Goal: Information Seeking & Learning: Learn about a topic

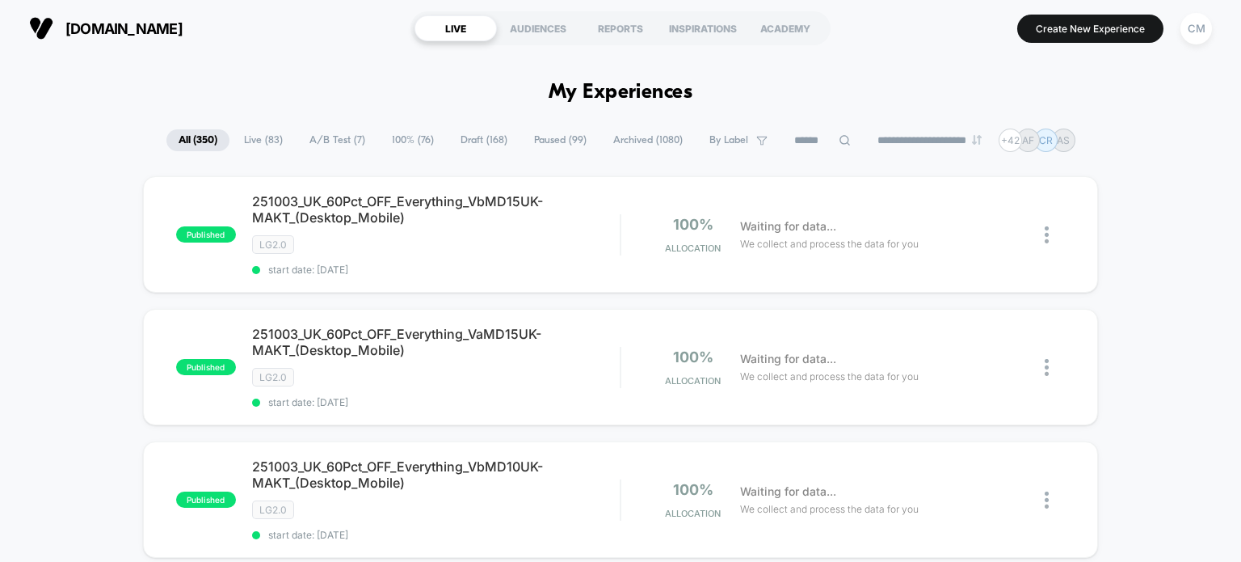
click at [821, 140] on input at bounding box center [822, 140] width 81 height 19
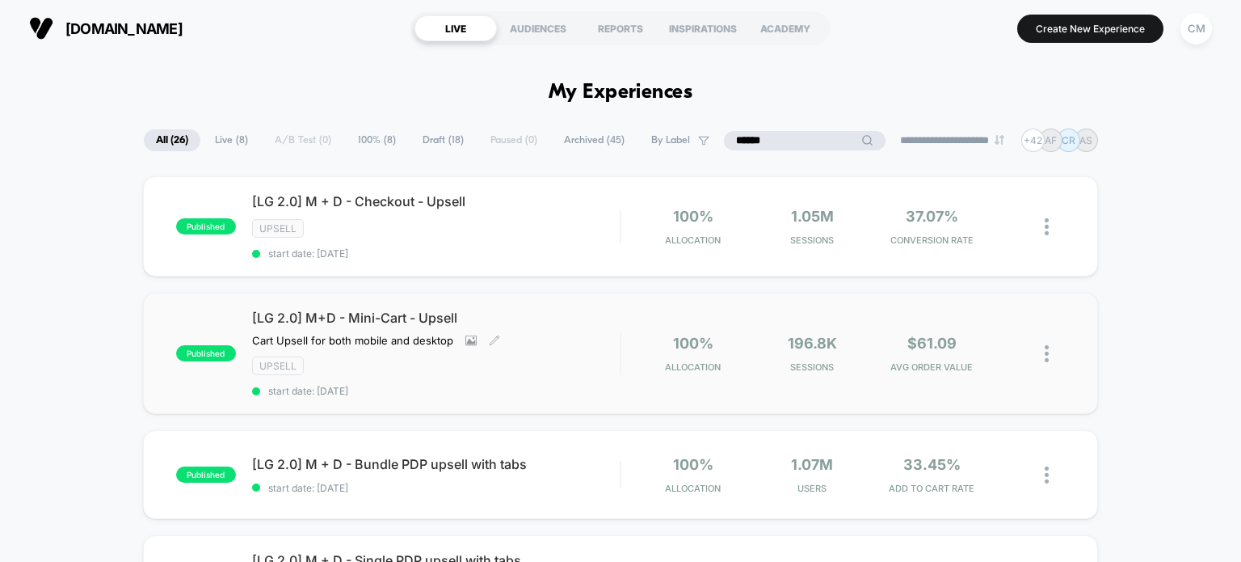
type input "******"
click at [540, 338] on div "[LG 2.0] M+D - Mini-Cart - Upsell Cart Upsell for both mobile and desktop Click…" at bounding box center [436, 353] width 369 height 87
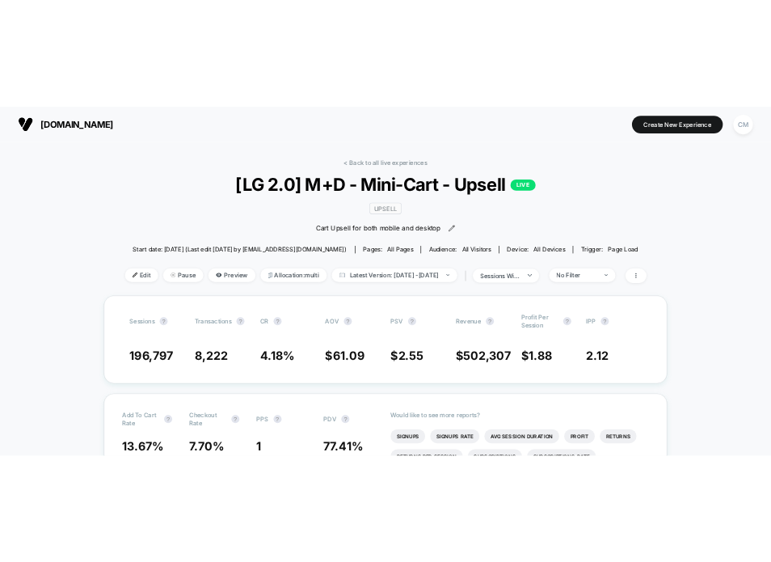
scroll to position [108, 0]
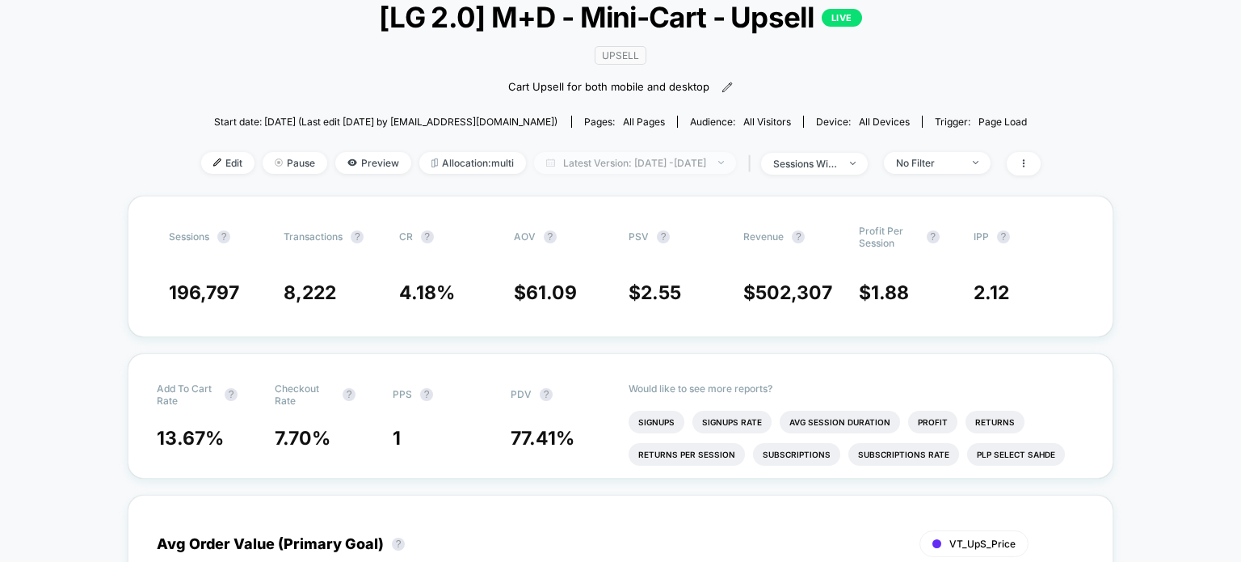
click at [534, 164] on span "Latest Version: [DATE] - [DATE]" at bounding box center [635, 163] width 202 height 22
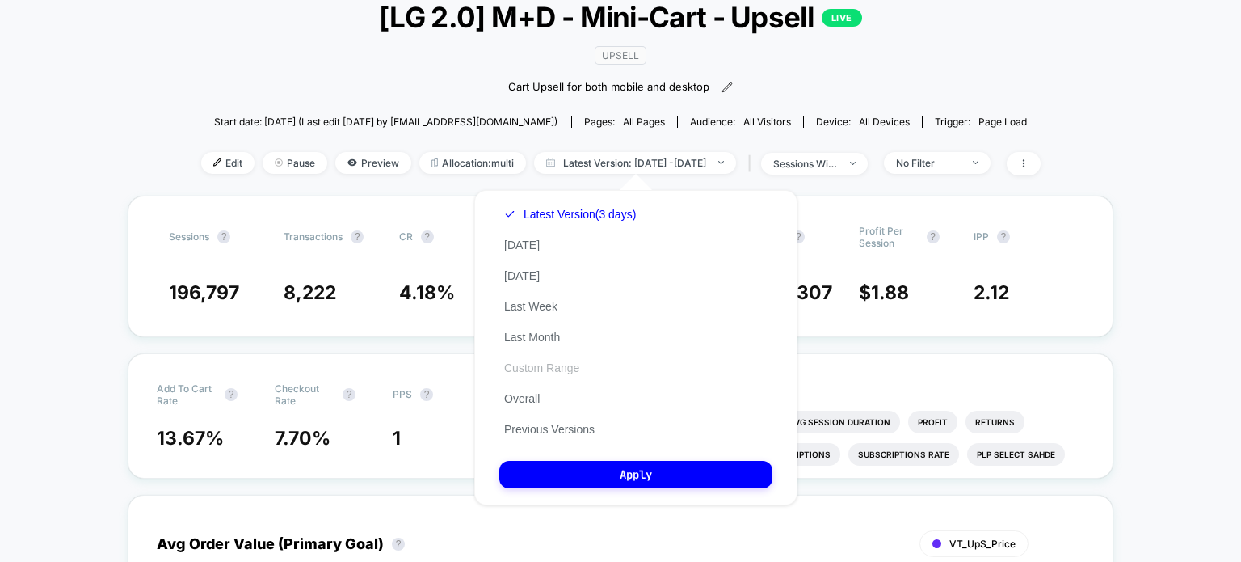
click at [560, 373] on button "Custom Range" at bounding box center [541, 367] width 85 height 15
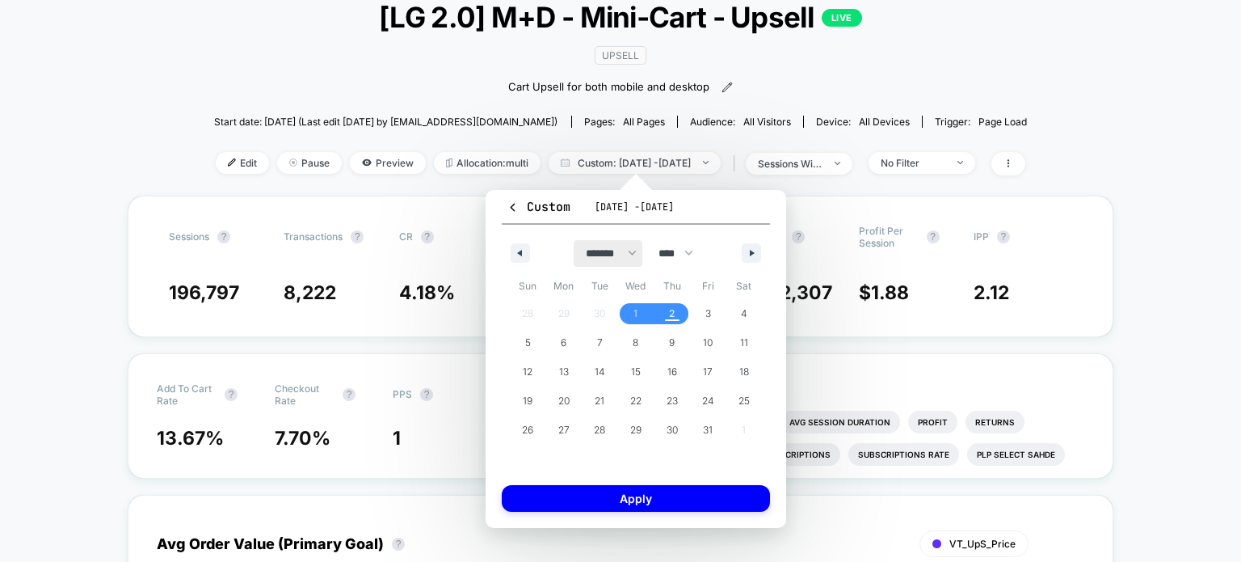
click at [617, 251] on select "******* ******** ***** ***** *** **** **** ****** ********* ******* ******** **…" at bounding box center [608, 253] width 69 height 27
select select "*"
click at [574, 240] on select "******* ******** ***** ***** *** **** **** ****** ********* ******* ******** **…" at bounding box center [608, 253] width 69 height 27
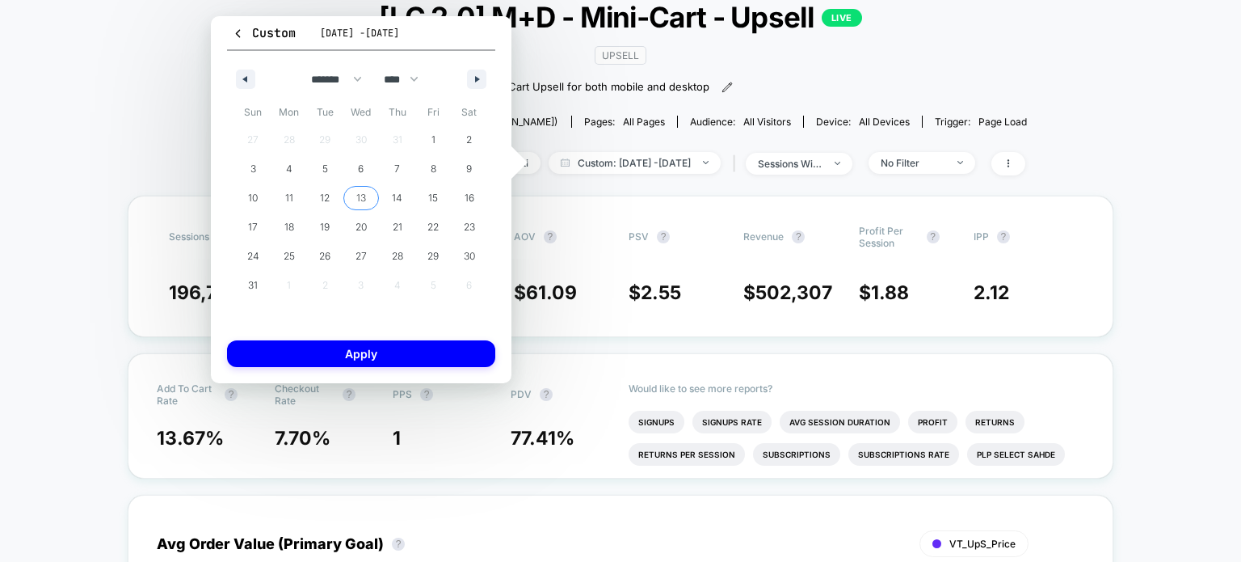
click at [373, 192] on span "13" at bounding box center [361, 197] width 36 height 21
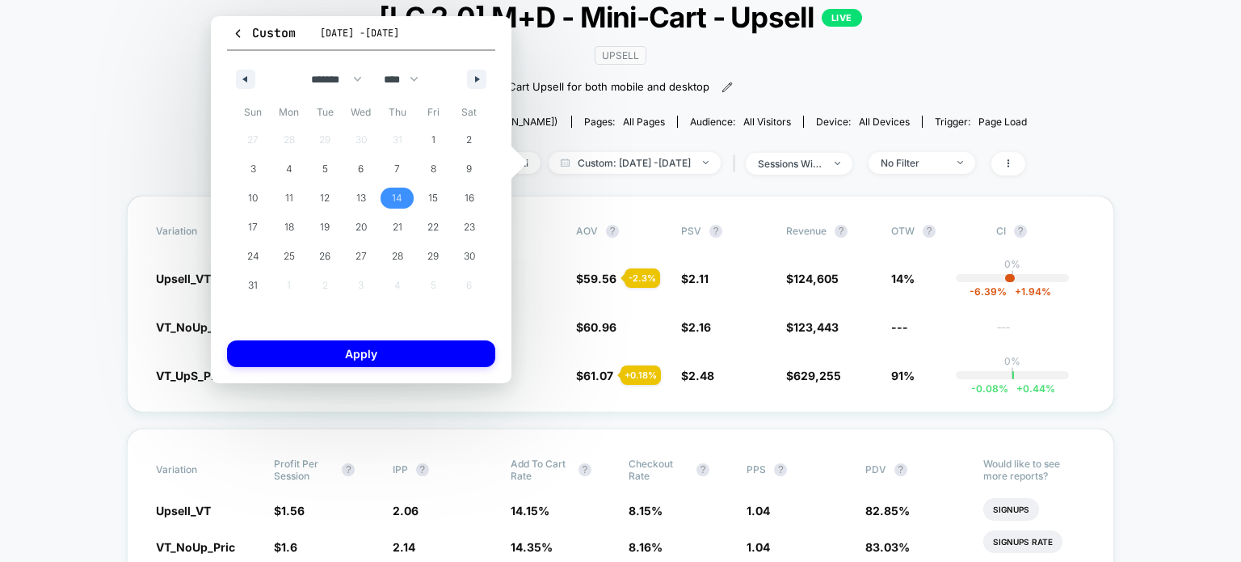
click at [398, 201] on span "14" at bounding box center [397, 197] width 11 height 29
click at [404, 196] on span "14" at bounding box center [397, 197] width 36 height 21
click at [426, 133] on span "1" at bounding box center [433, 139] width 36 height 21
click at [359, 201] on span "13" at bounding box center [361, 197] width 10 height 29
click at [423, 133] on span "1" at bounding box center [433, 139] width 36 height 21
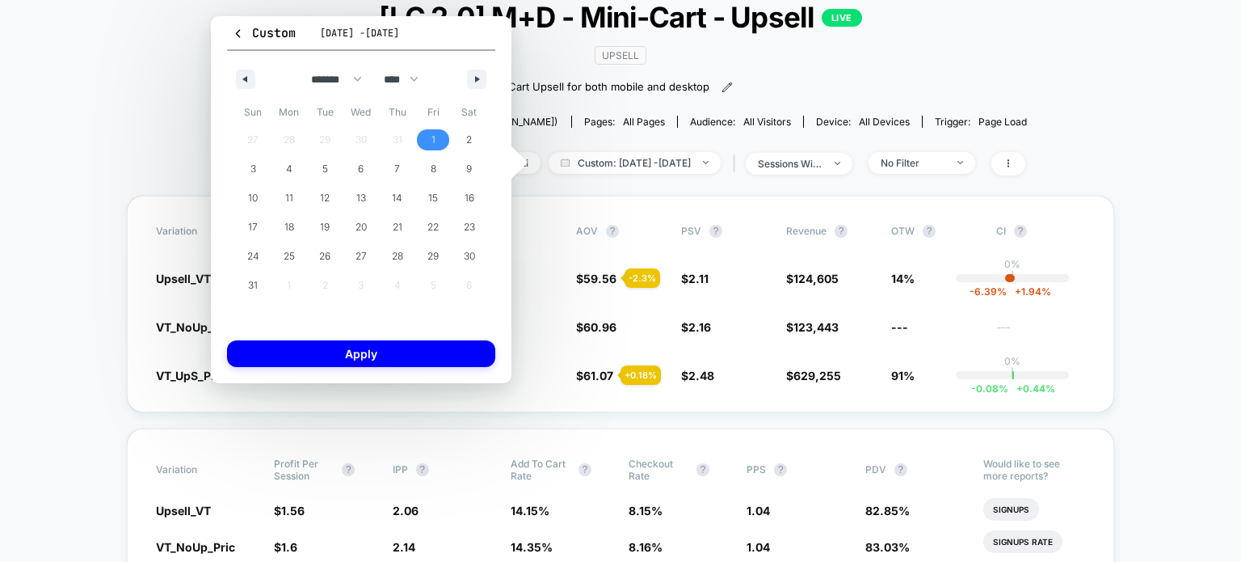
click at [432, 133] on span "1" at bounding box center [434, 139] width 4 height 29
click at [330, 196] on span "12" at bounding box center [325, 197] width 36 height 21
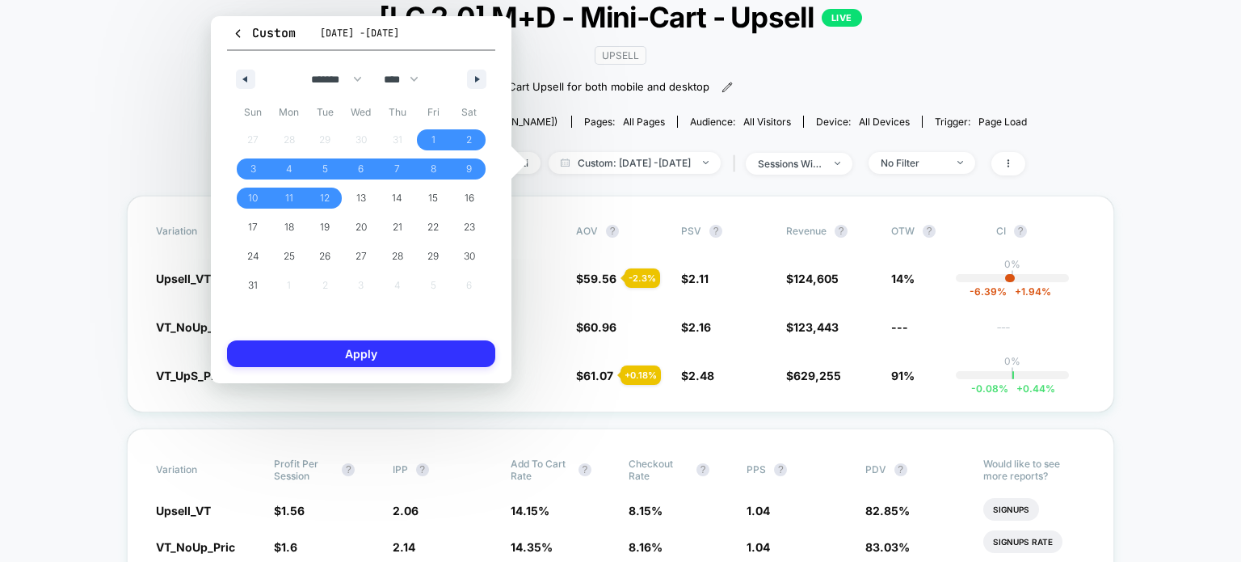
click at [333, 361] on button "Apply" at bounding box center [361, 353] width 268 height 27
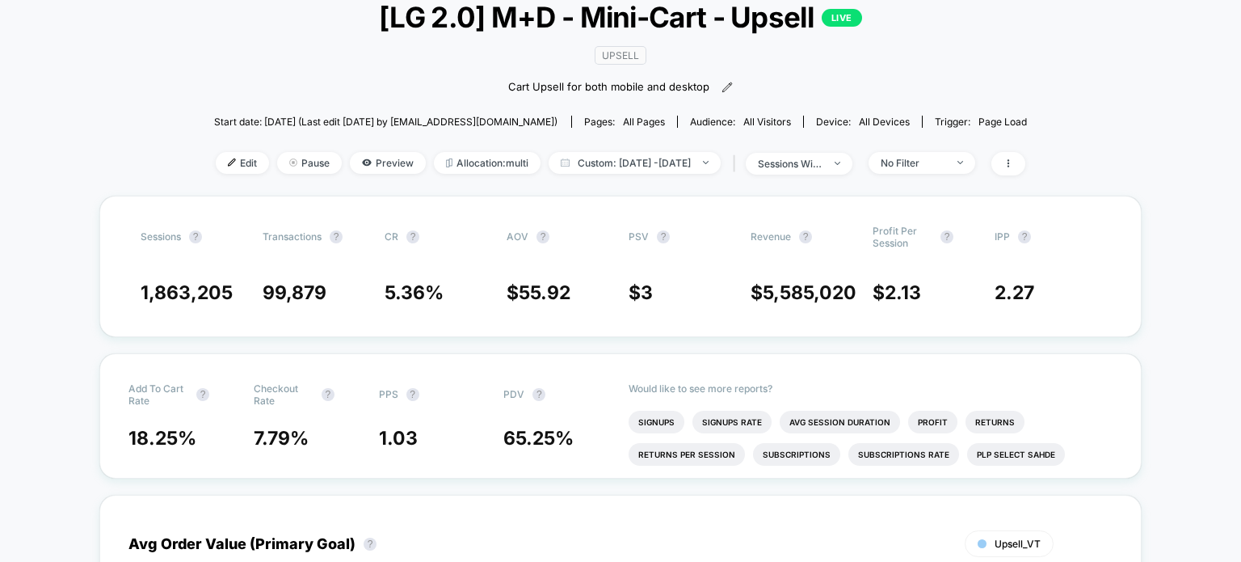
click at [603, 168] on span "Custom: [DATE] - [DATE]" at bounding box center [635, 163] width 172 height 22
select select "*"
select select "****"
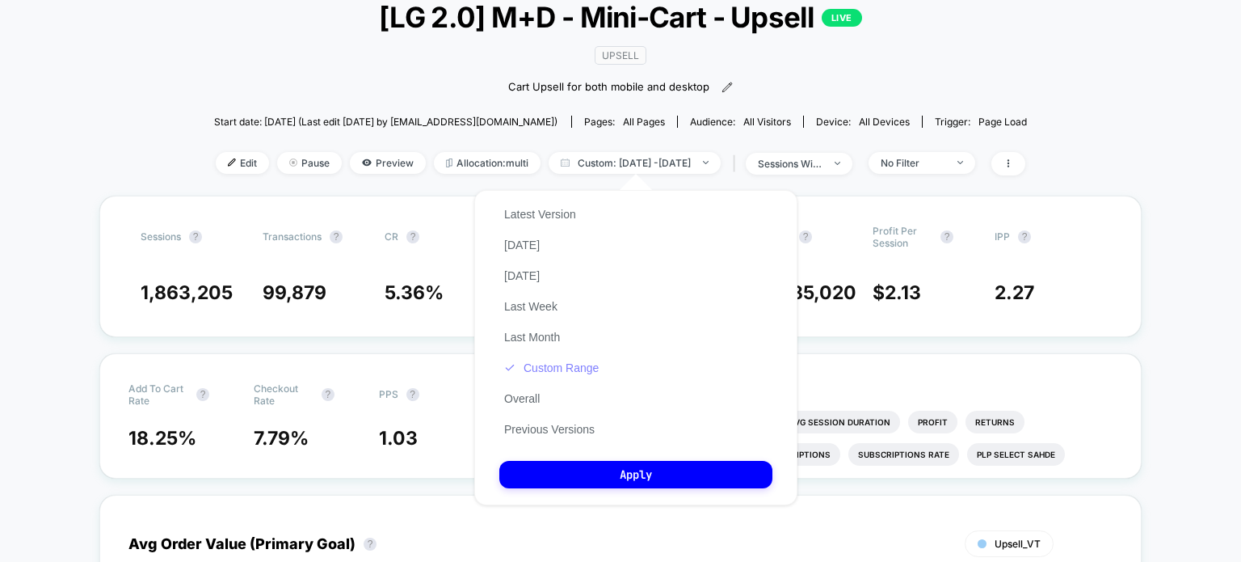
click at [546, 363] on button "Custom Range" at bounding box center [551, 367] width 104 height 15
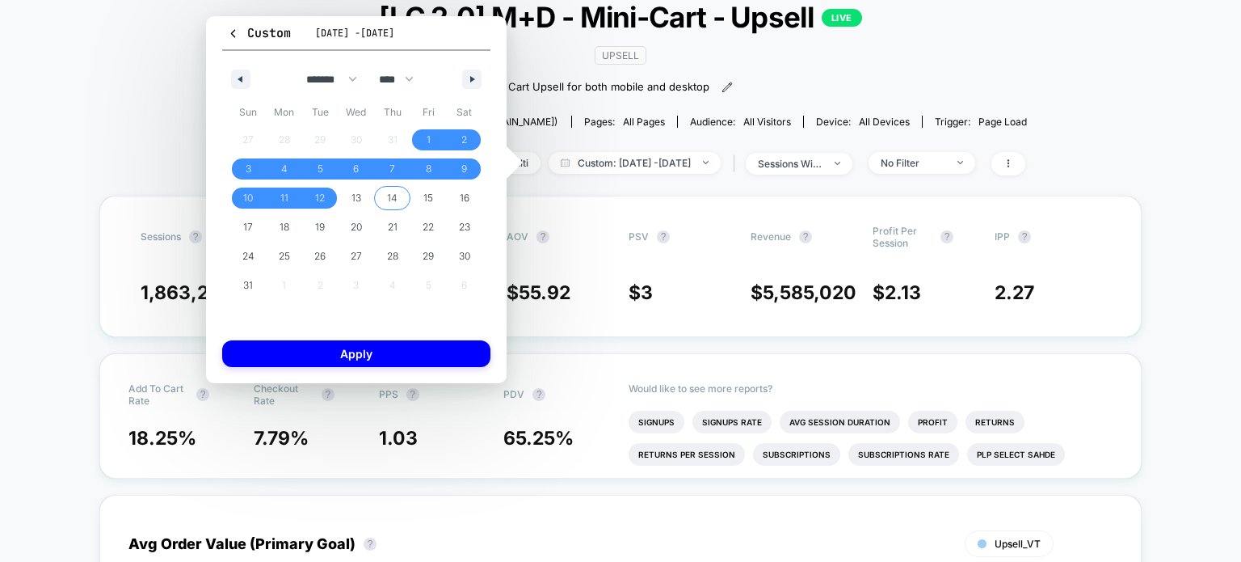
click at [391, 208] on span "14" at bounding box center [392, 197] width 11 height 29
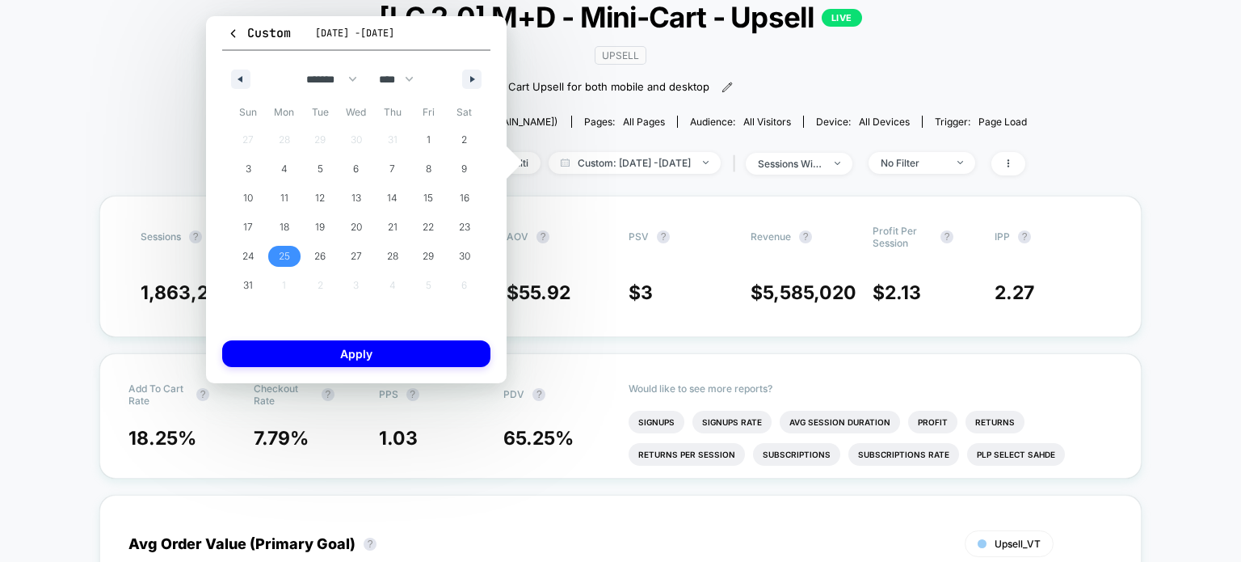
click at [297, 261] on span "25" at bounding box center [285, 256] width 36 height 21
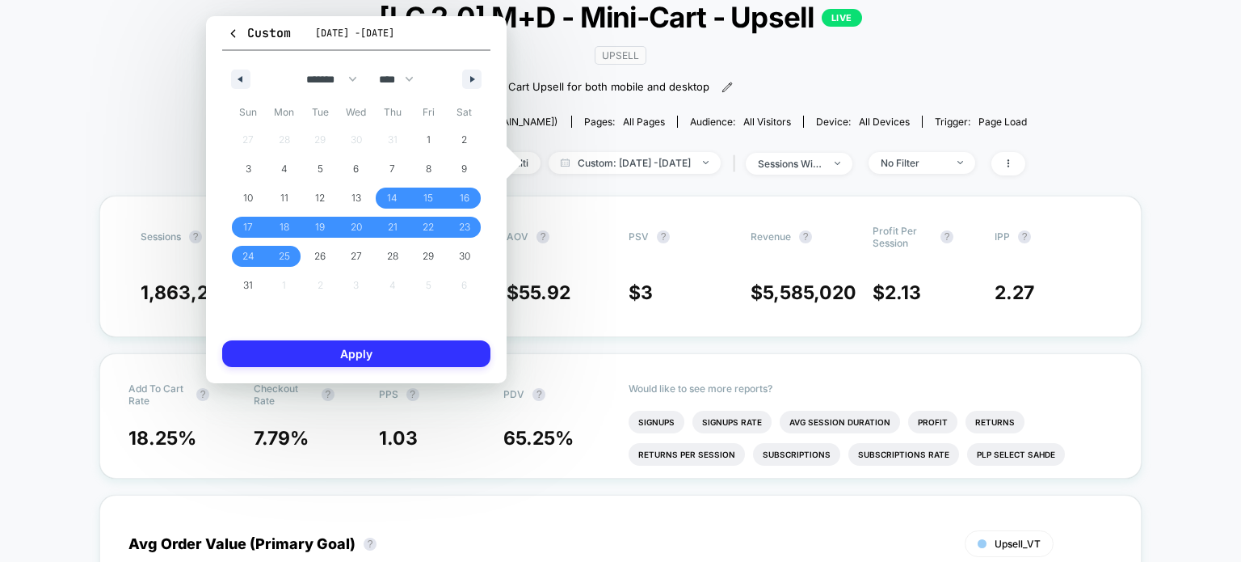
click at [346, 348] on button "Apply" at bounding box center [356, 353] width 268 height 27
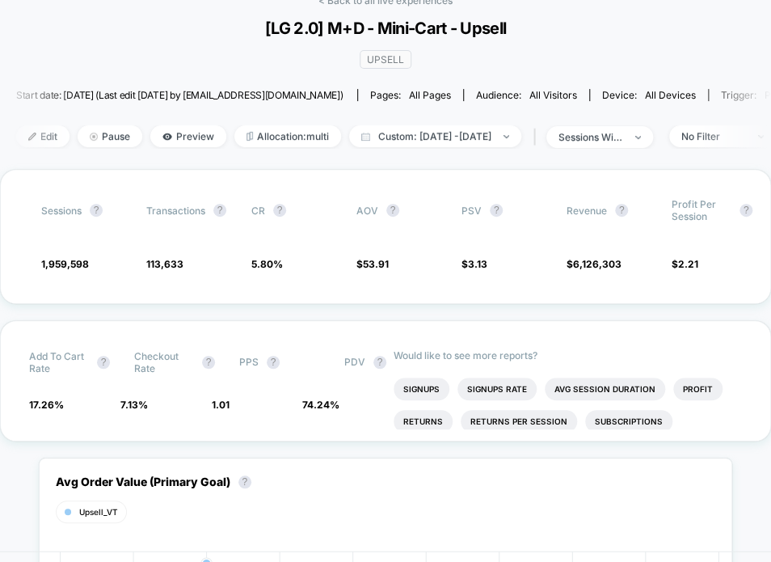
scroll to position [89, 0]
click at [318, 138] on span "Allocation: multi" at bounding box center [287, 137] width 107 height 22
click at [300, 133] on span "Allocation: multi" at bounding box center [287, 137] width 107 height 22
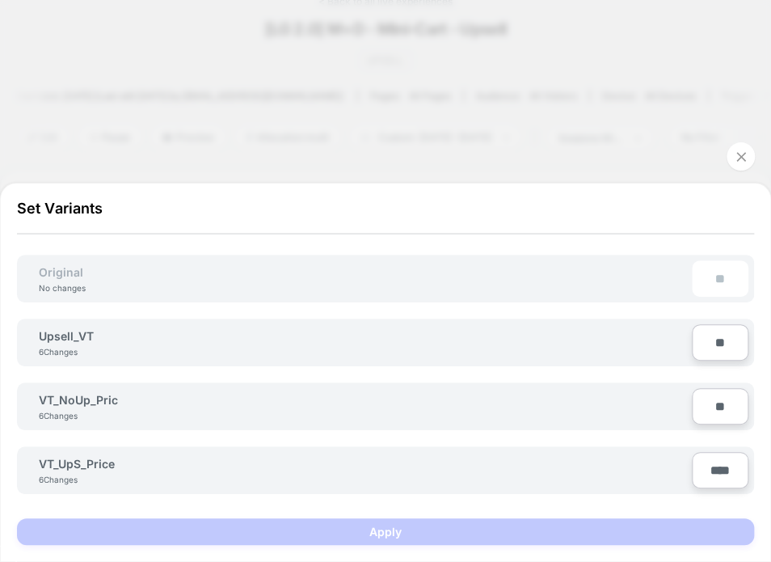
click at [740, 154] on icon at bounding box center [741, 157] width 16 height 16
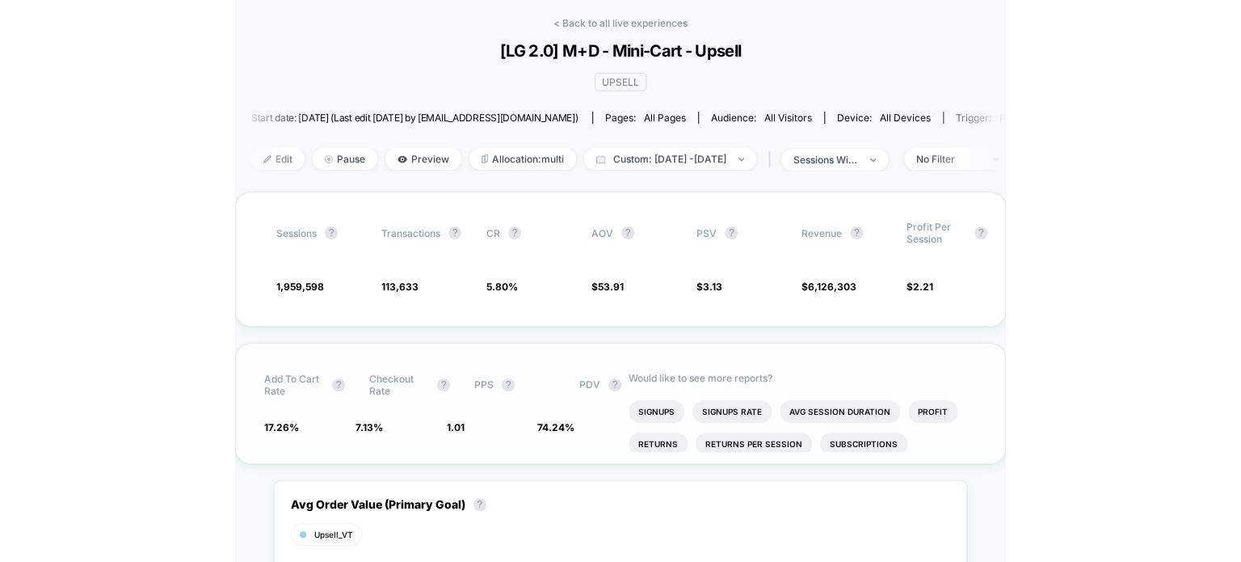
scroll to position [66, 0]
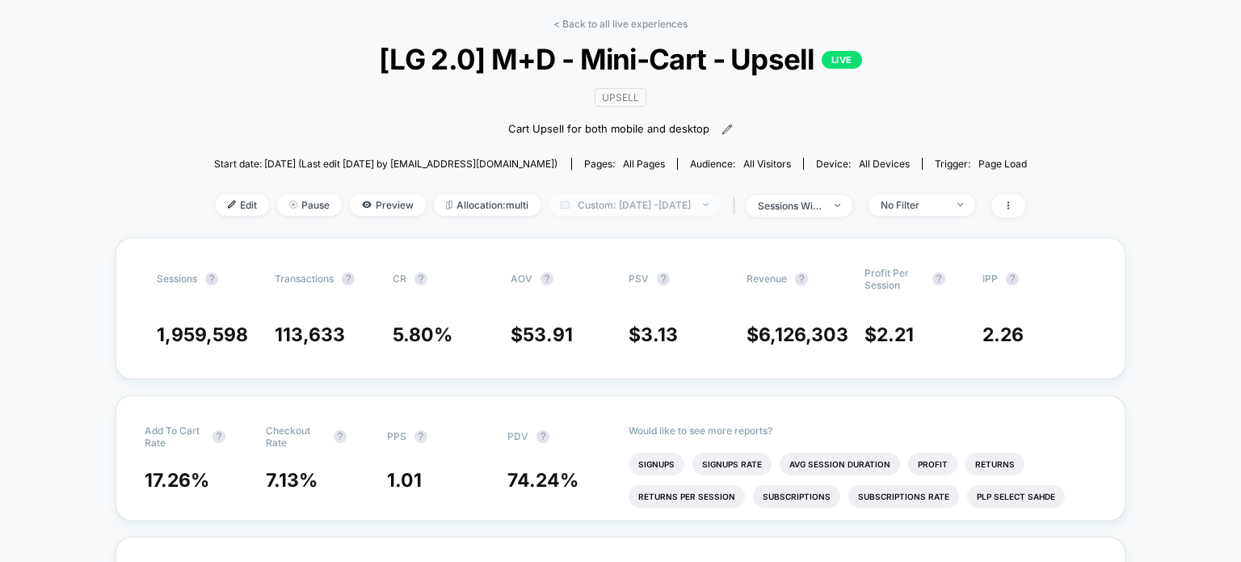
click at [587, 215] on span "Custom: [DATE] - [DATE]" at bounding box center [635, 205] width 172 height 22
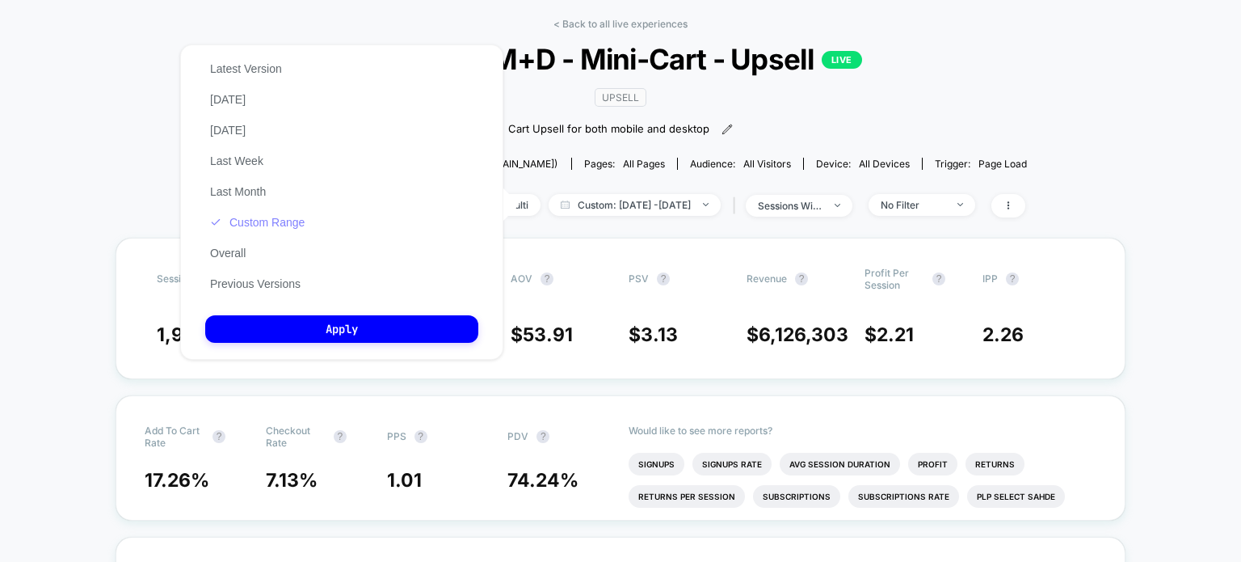
click at [275, 229] on button "Custom Range" at bounding box center [257, 222] width 104 height 15
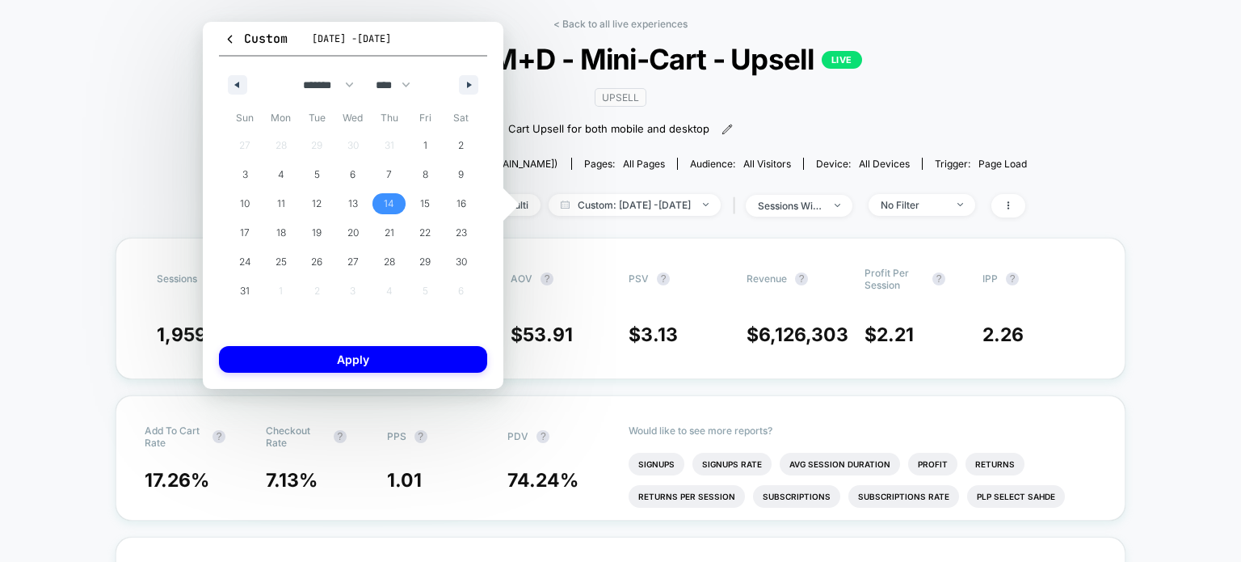
click at [387, 200] on span "14" at bounding box center [389, 203] width 11 height 29
click at [473, 83] on icon "button" at bounding box center [471, 85] width 8 height 6
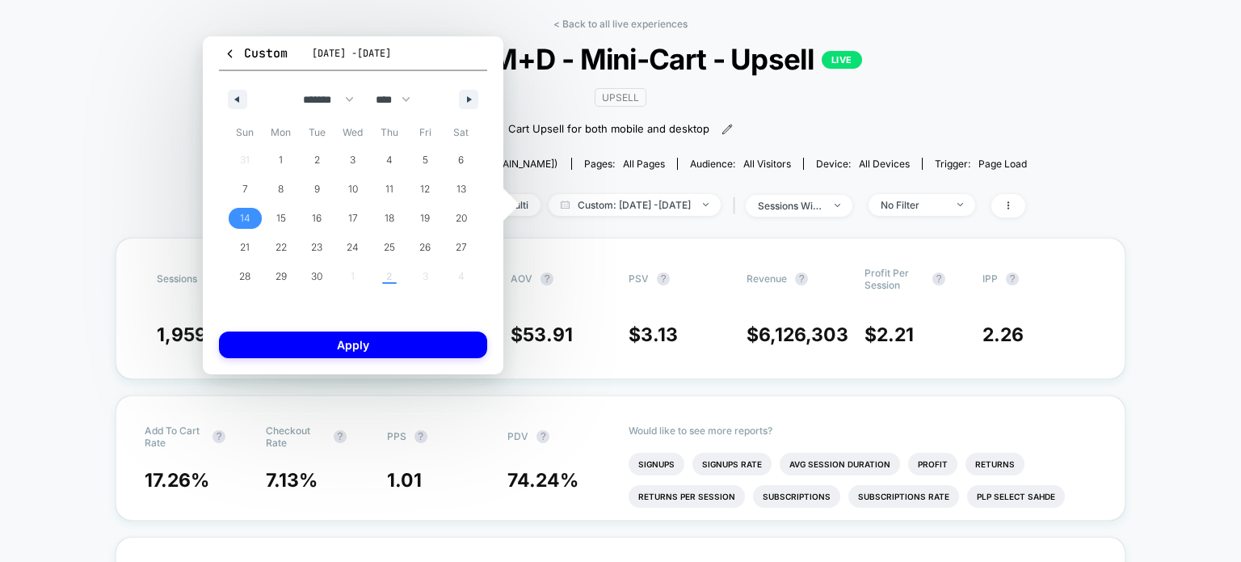
click at [245, 215] on span "14" at bounding box center [245, 218] width 11 height 29
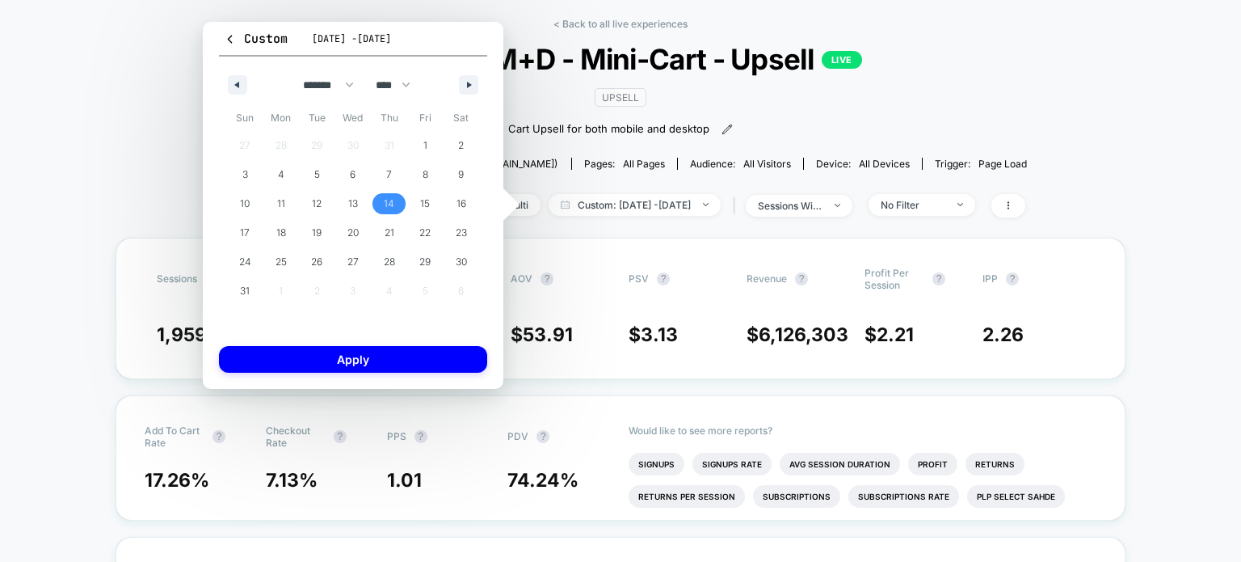
click at [385, 204] on span "14" at bounding box center [389, 203] width 11 height 29
click at [474, 82] on icon "button" at bounding box center [471, 85] width 8 height 6
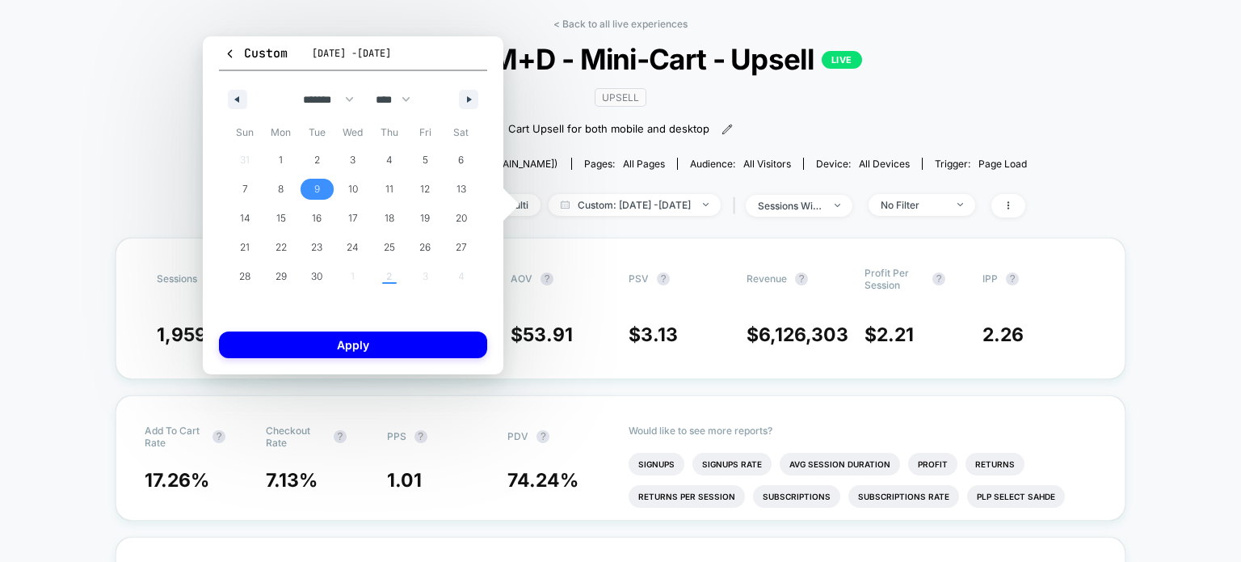
click at [322, 196] on span "9" at bounding box center [317, 189] width 36 height 21
select select "*"
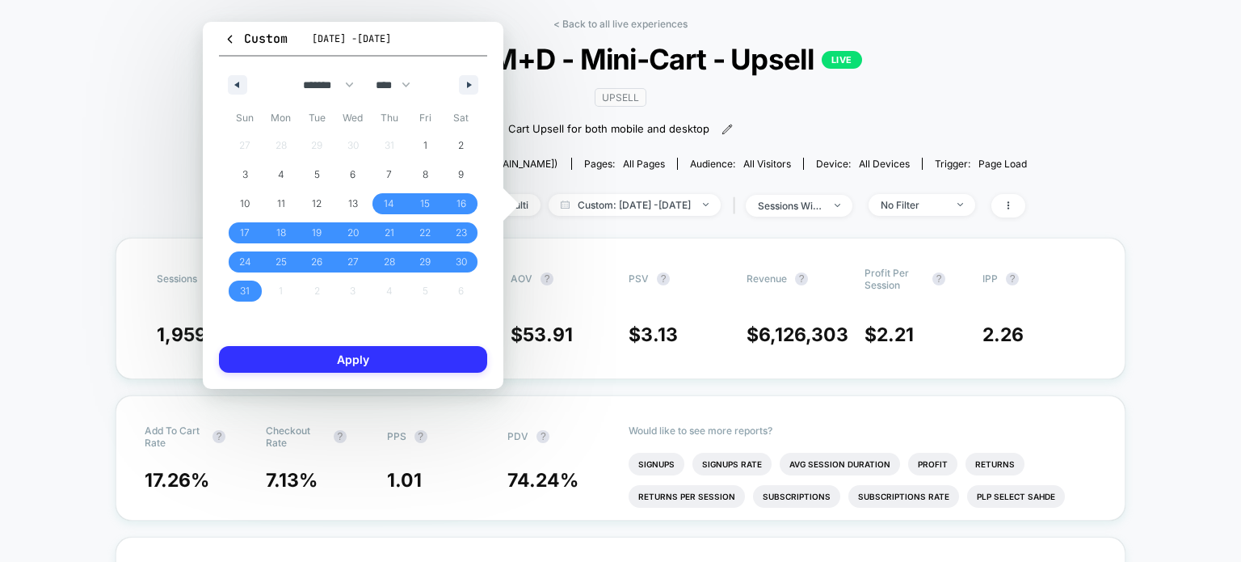
click at [352, 364] on button "Apply" at bounding box center [353, 359] width 268 height 27
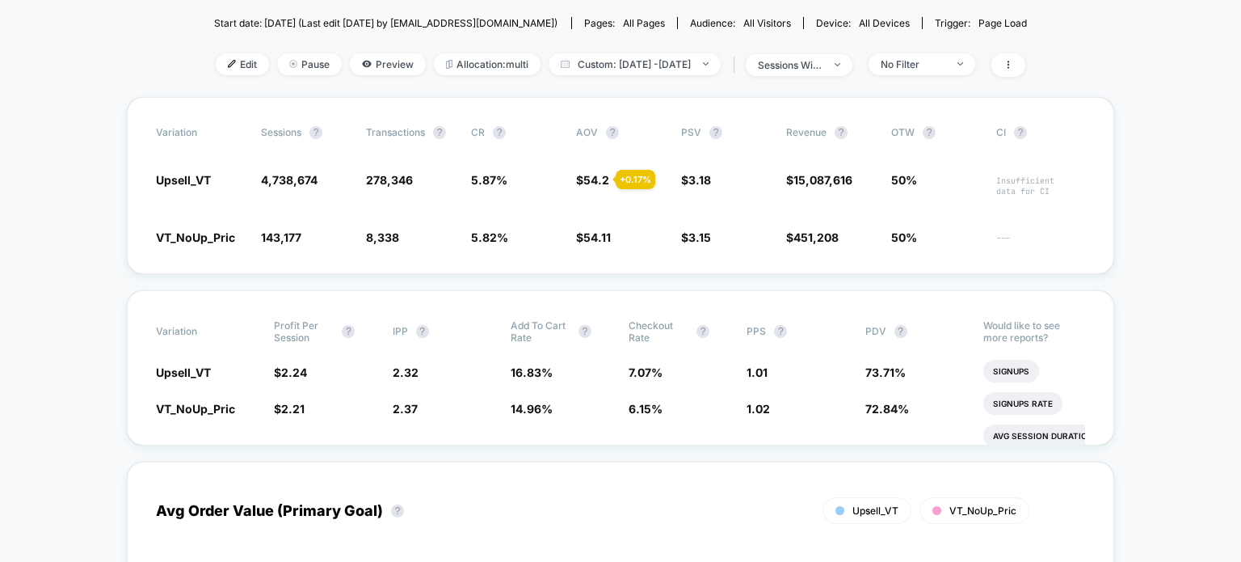
scroll to position [128, 0]
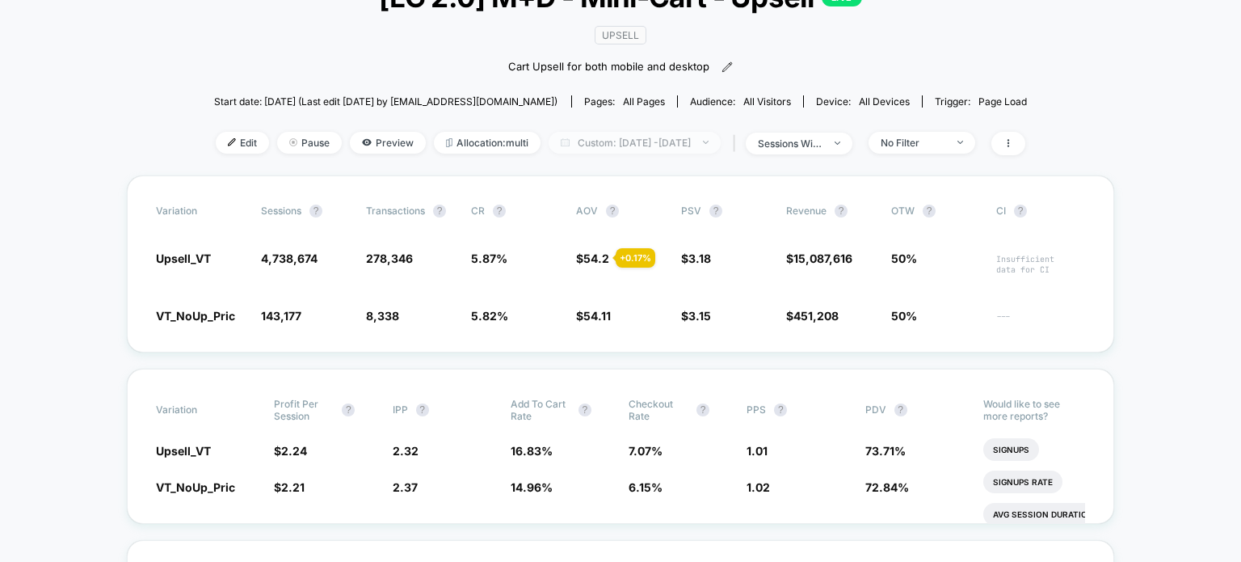
click at [596, 143] on span "Custom: [DATE] - [DATE]" at bounding box center [635, 143] width 172 height 22
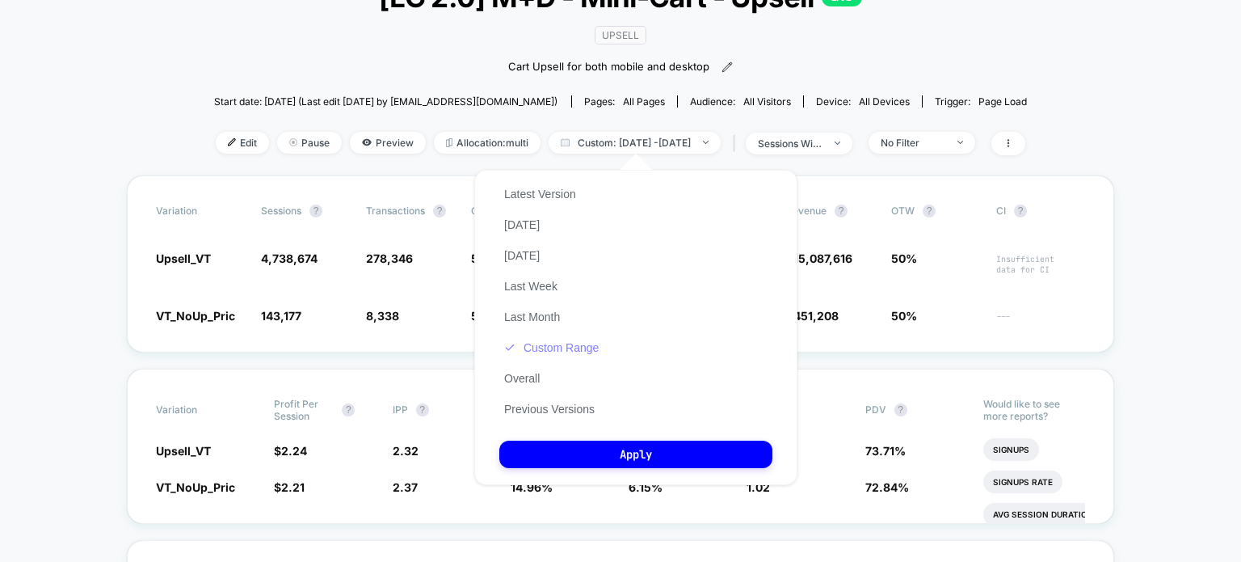
click at [556, 348] on button "Custom Range" at bounding box center [551, 347] width 104 height 15
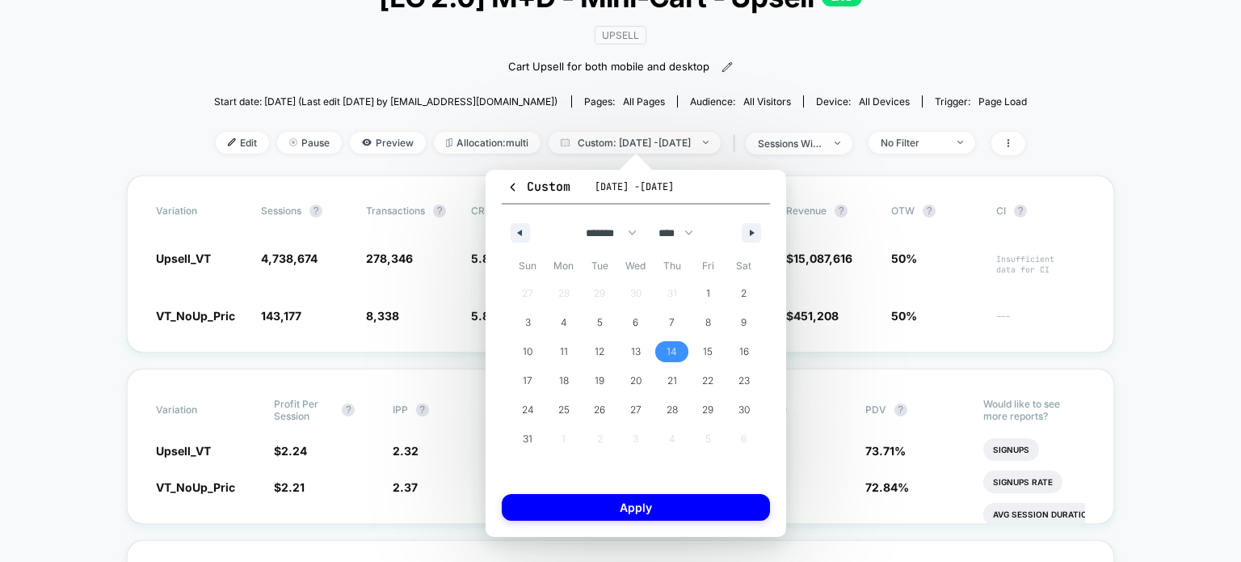
click at [665, 352] on span "14" at bounding box center [672, 351] width 36 height 21
click at [747, 235] on button "button" at bounding box center [751, 232] width 19 height 19
select select "*"
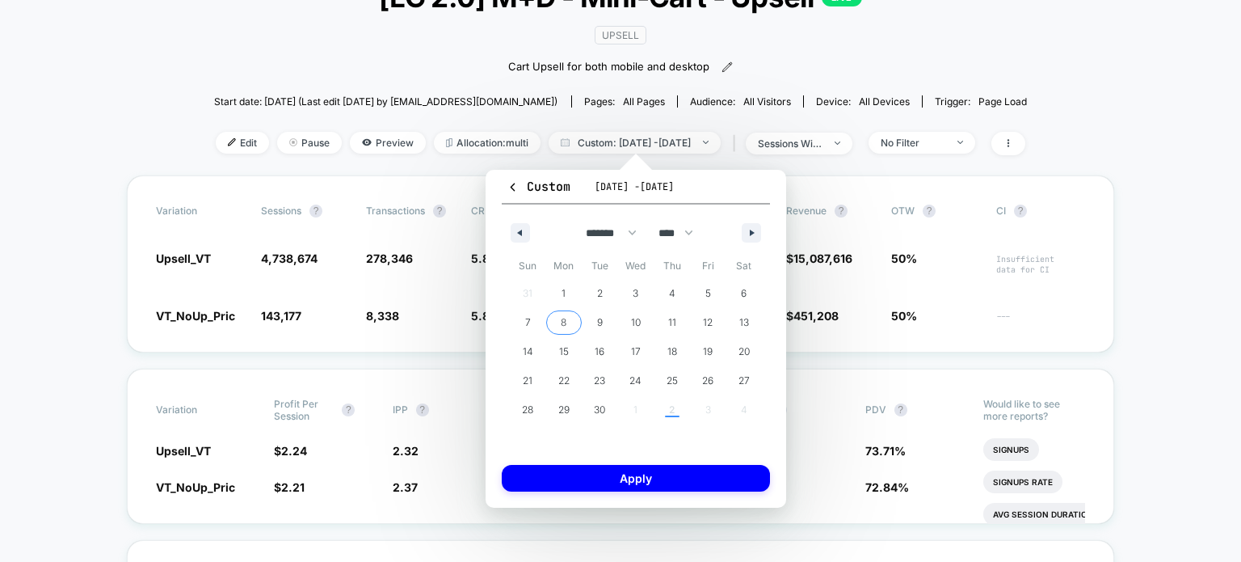
click at [566, 326] on span "8" at bounding box center [564, 322] width 6 height 29
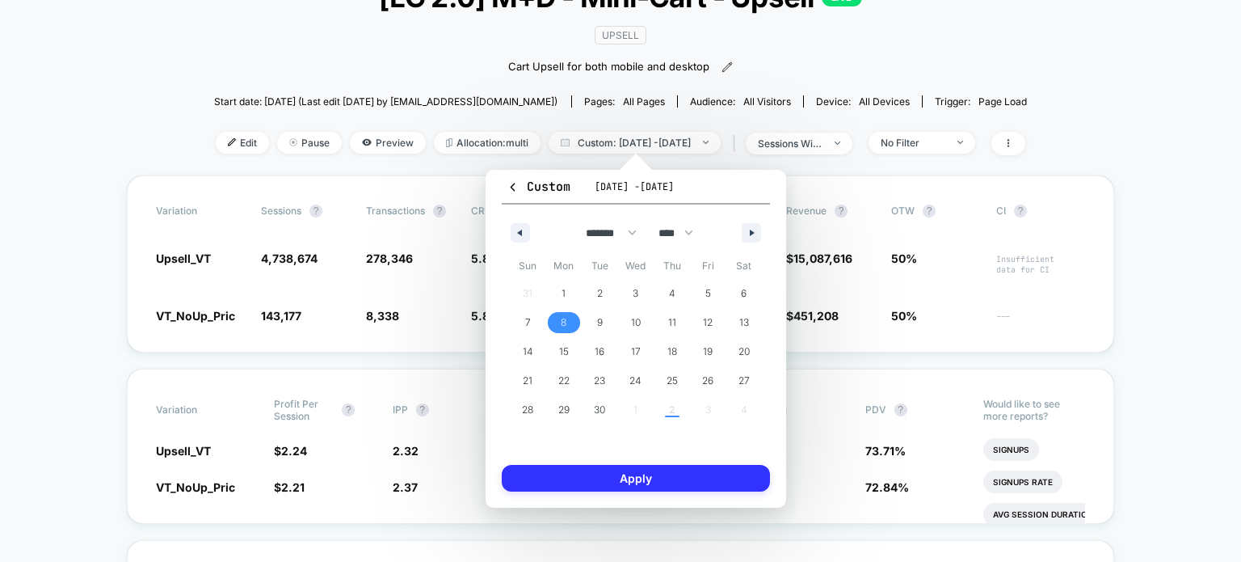
click at [602, 480] on button "Apply" at bounding box center [636, 478] width 268 height 27
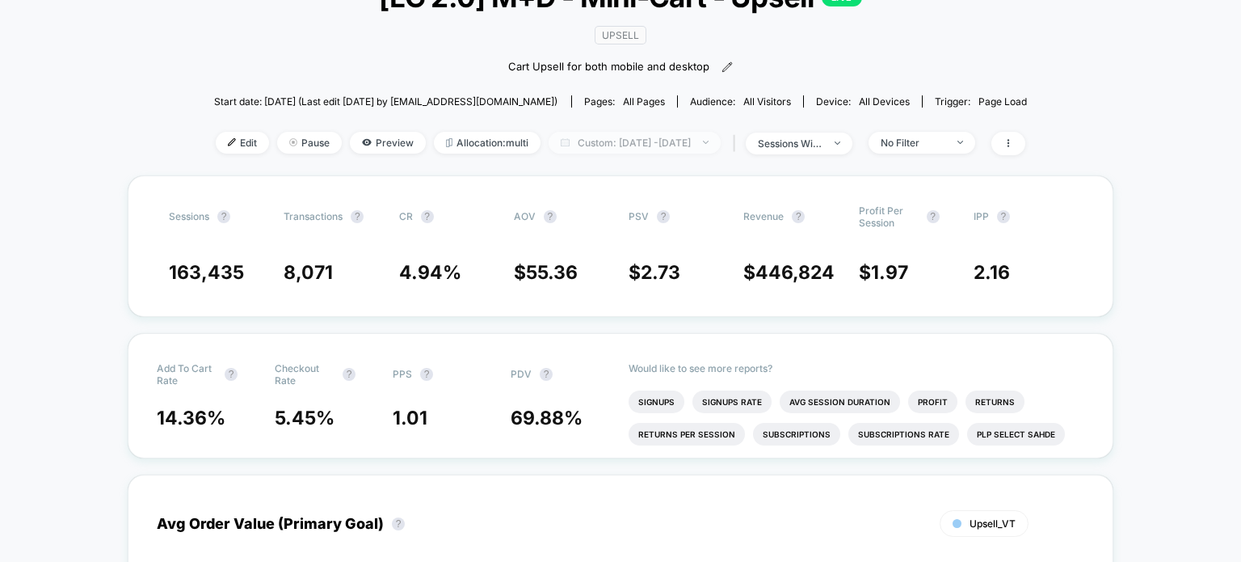
click at [702, 139] on span "Custom: [DATE] - [DATE]" at bounding box center [635, 143] width 172 height 22
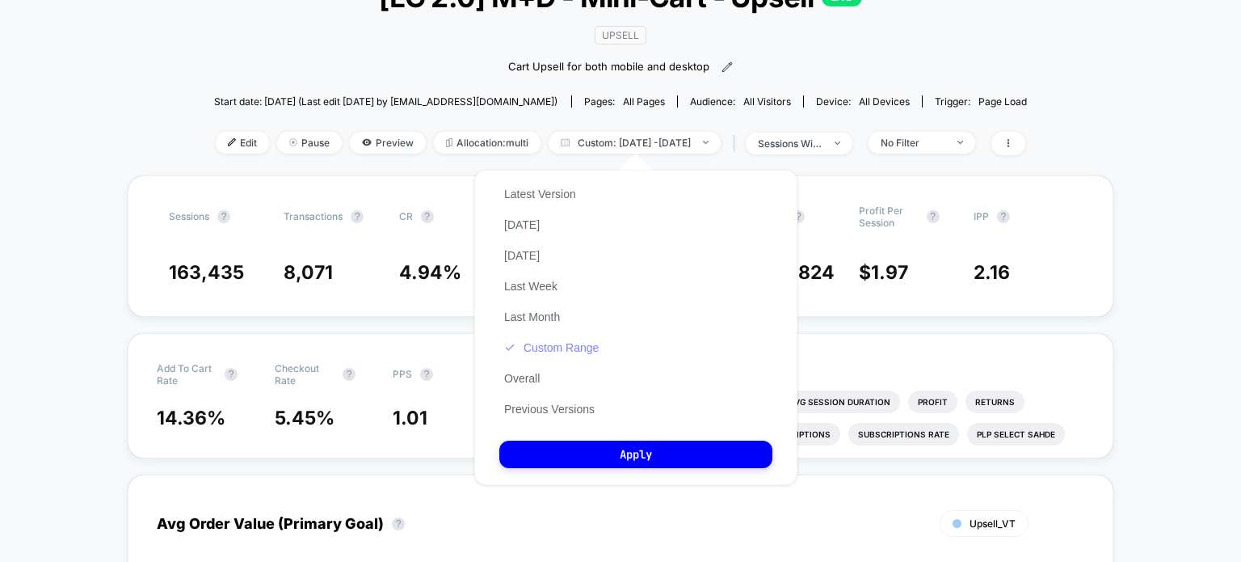
click at [579, 355] on button "Custom Range" at bounding box center [551, 347] width 104 height 15
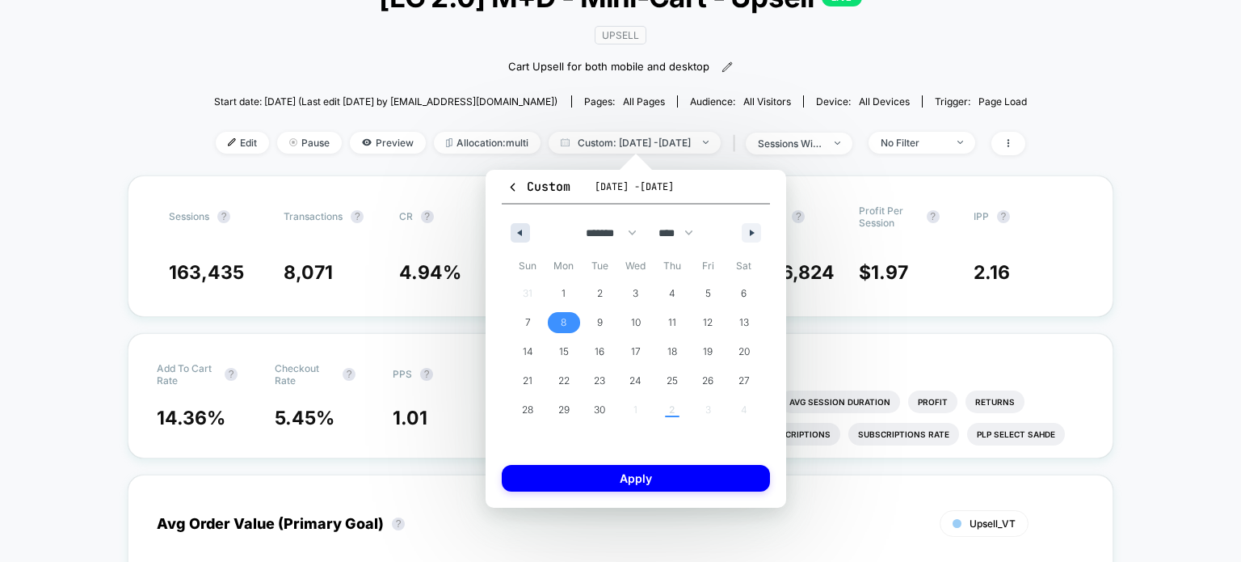
click at [520, 230] on icon "button" at bounding box center [518, 233] width 8 height 6
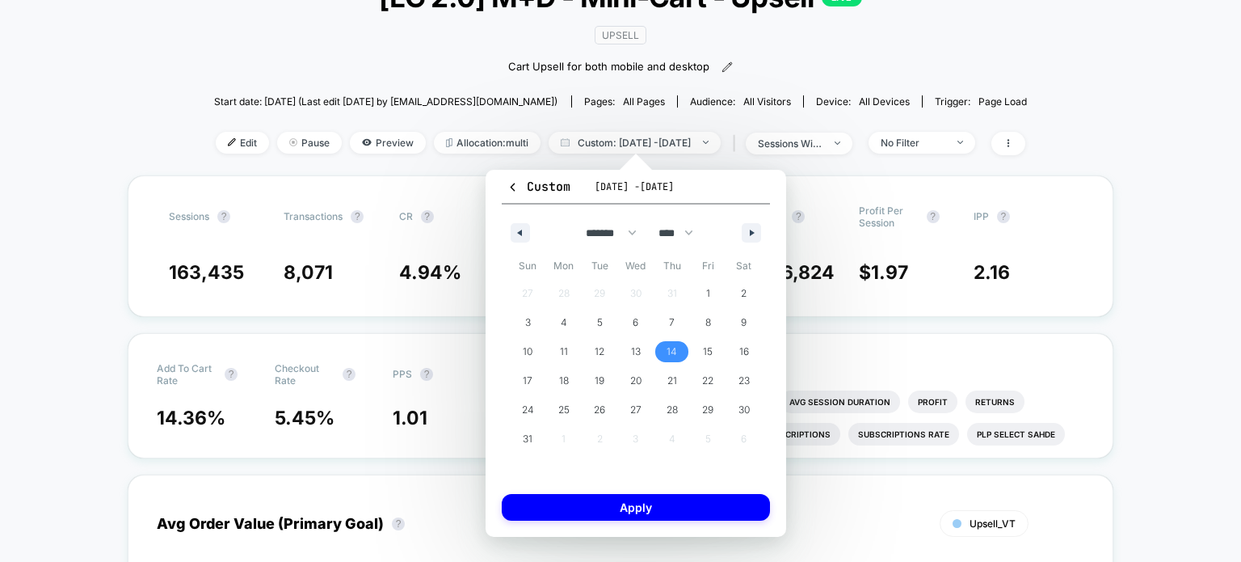
click at [656, 348] on span "14" at bounding box center [672, 351] width 36 height 21
click at [751, 230] on icon "button" at bounding box center [754, 233] width 8 height 6
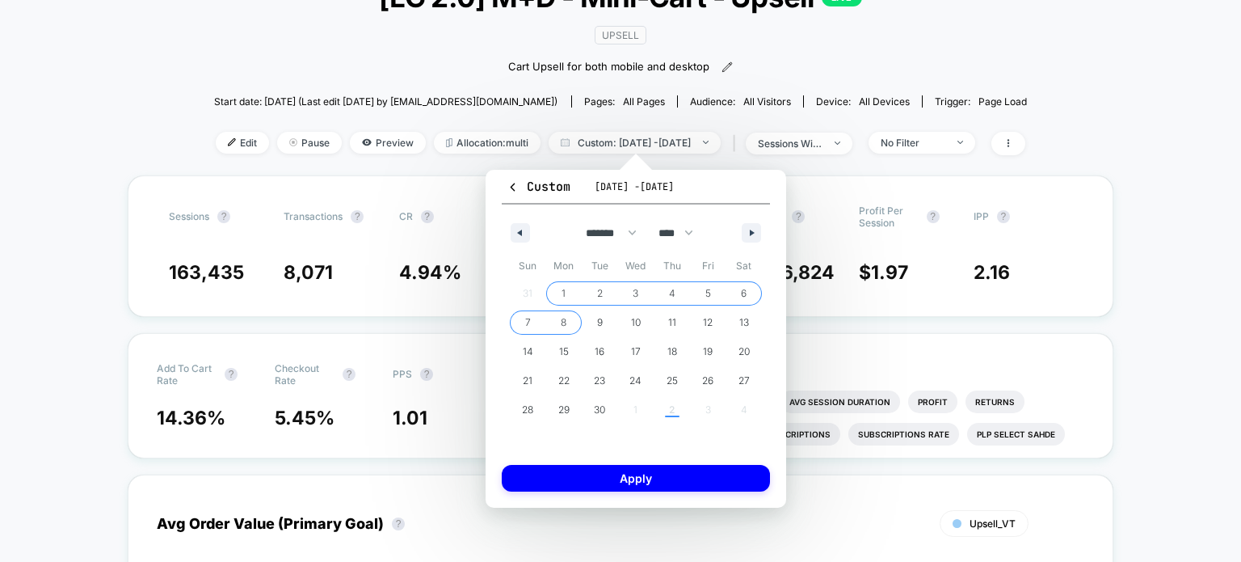
click at [572, 326] on span "8" at bounding box center [564, 322] width 36 height 21
select select "*"
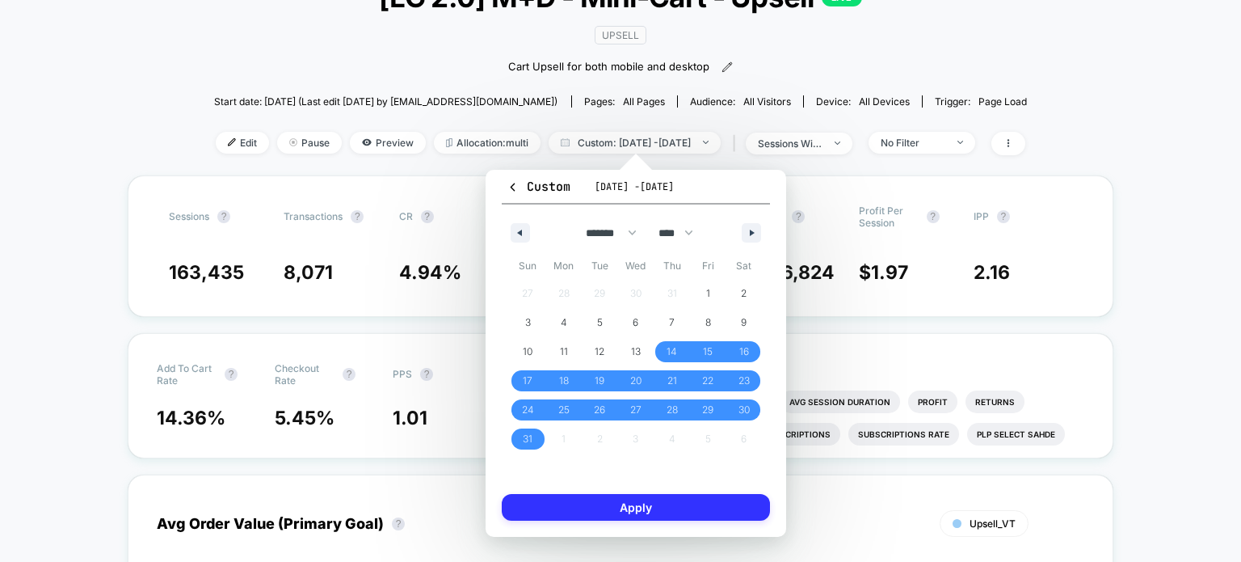
click at [592, 507] on button "Apply" at bounding box center [636, 507] width 268 height 27
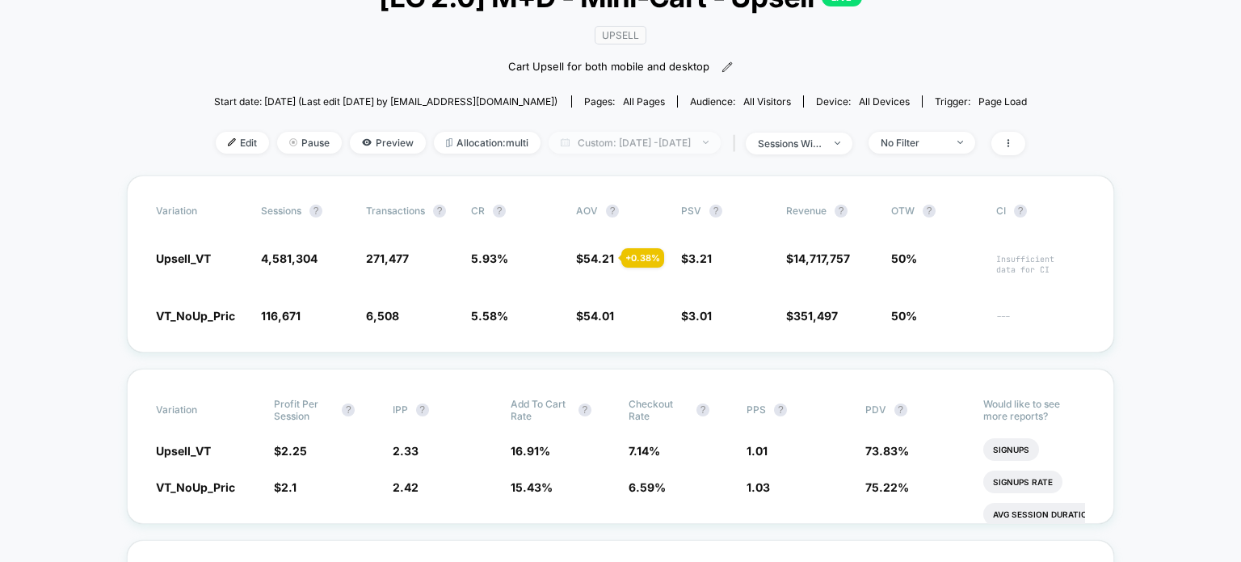
click at [668, 137] on span "Custom: [DATE] - [DATE]" at bounding box center [635, 143] width 172 height 22
select select "*"
select select "****"
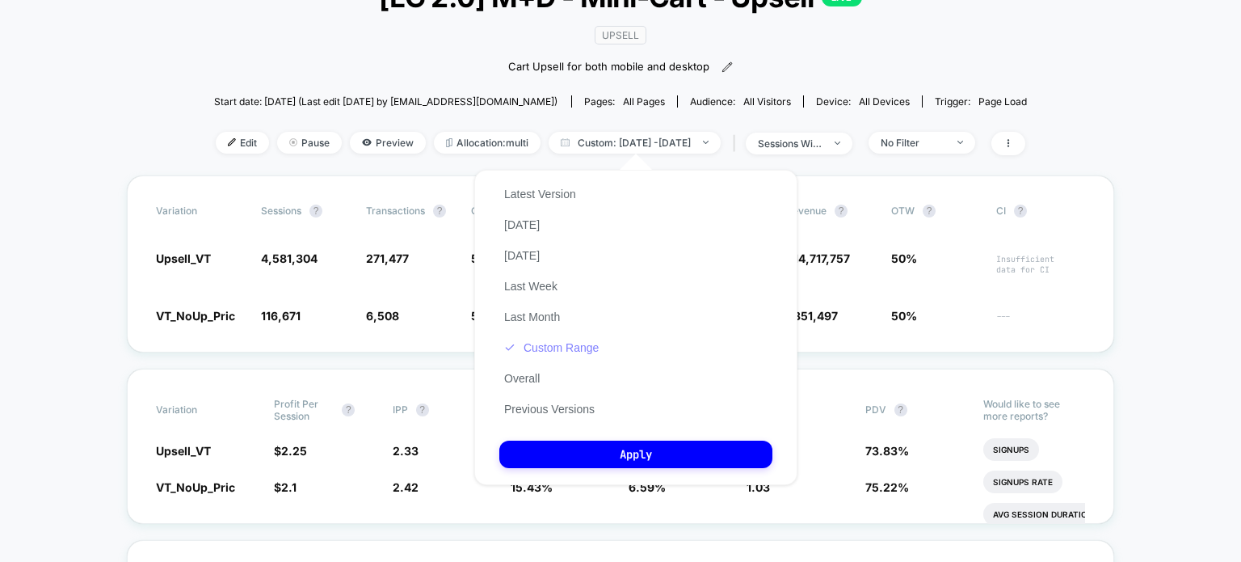
click at [546, 343] on button "Custom Range" at bounding box center [551, 347] width 104 height 15
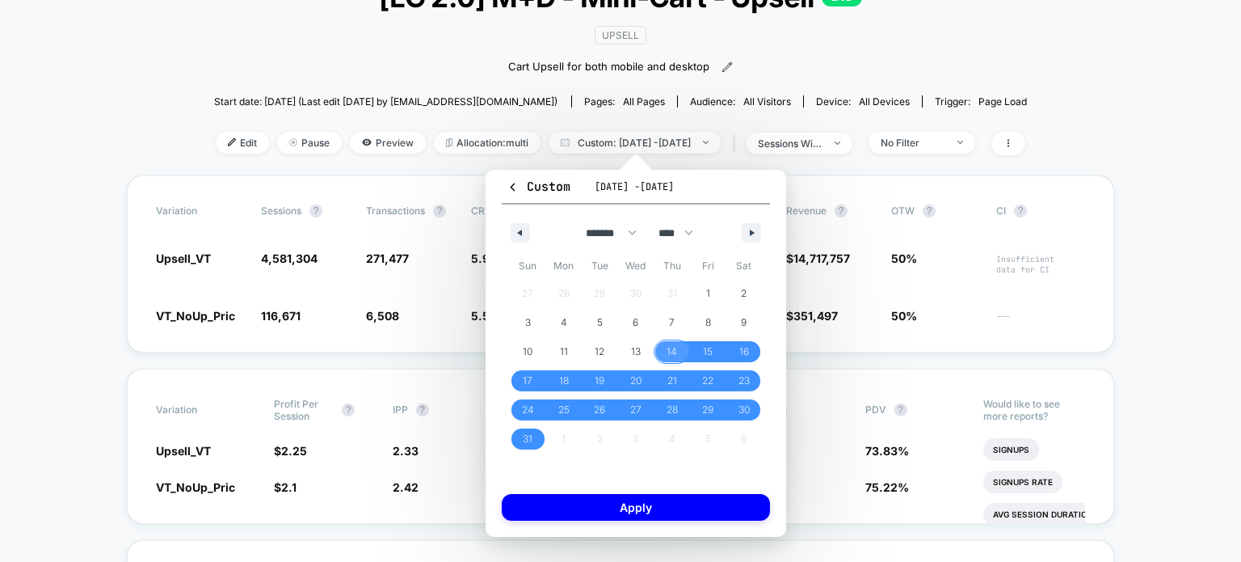
click at [672, 342] on span "14" at bounding box center [672, 351] width 11 height 29
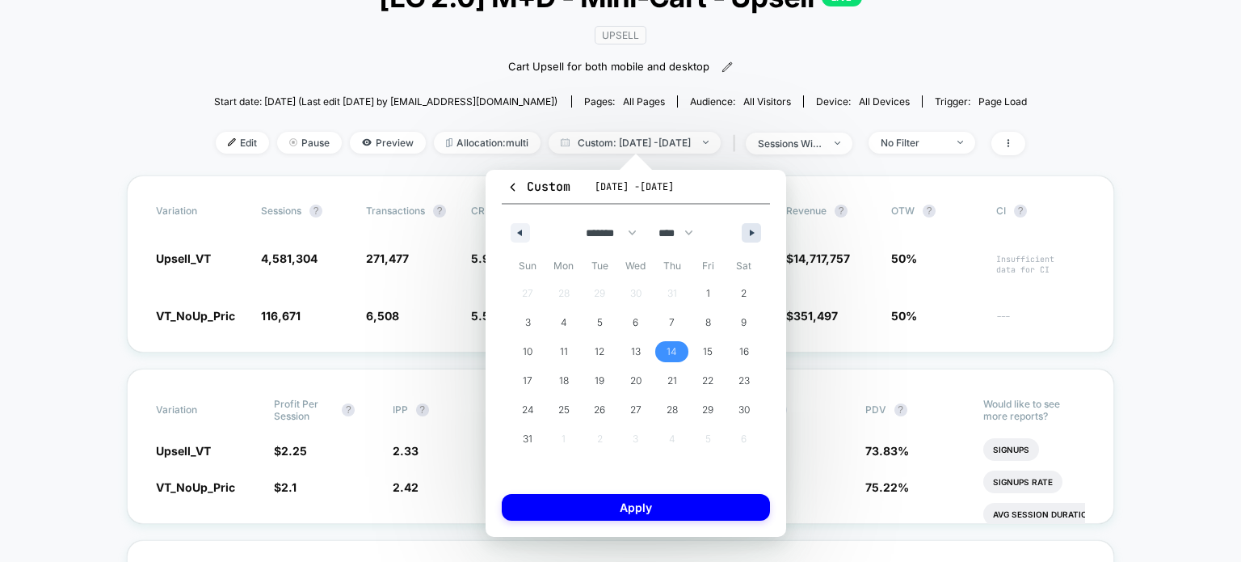
click at [743, 233] on button "button" at bounding box center [751, 232] width 19 height 19
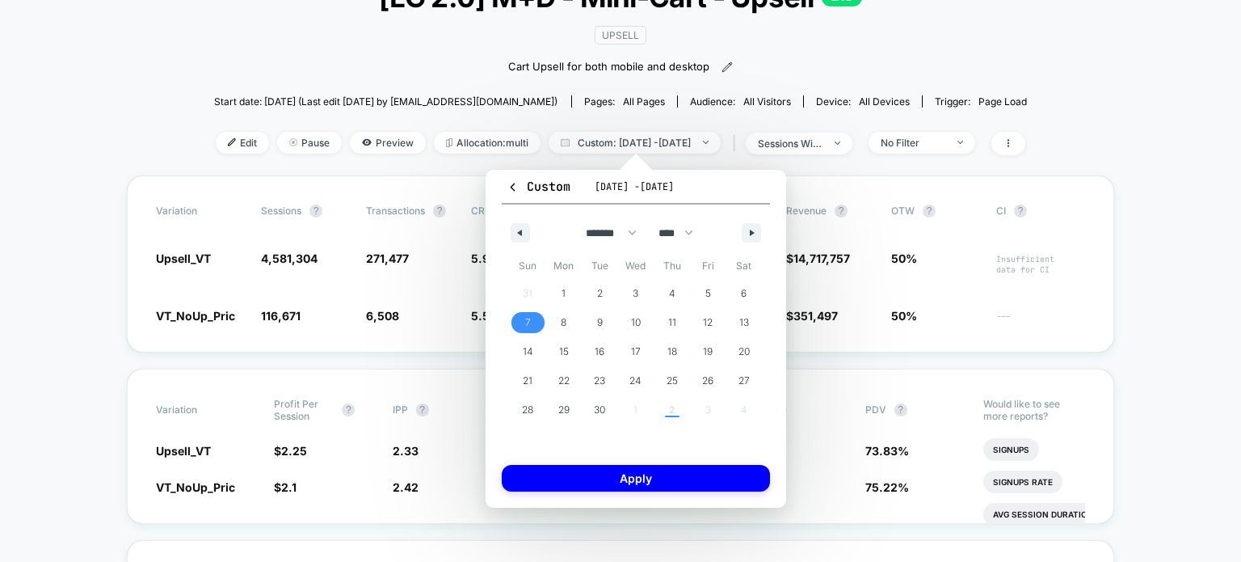
click at [536, 322] on span "7" at bounding box center [528, 322] width 36 height 21
select select "*"
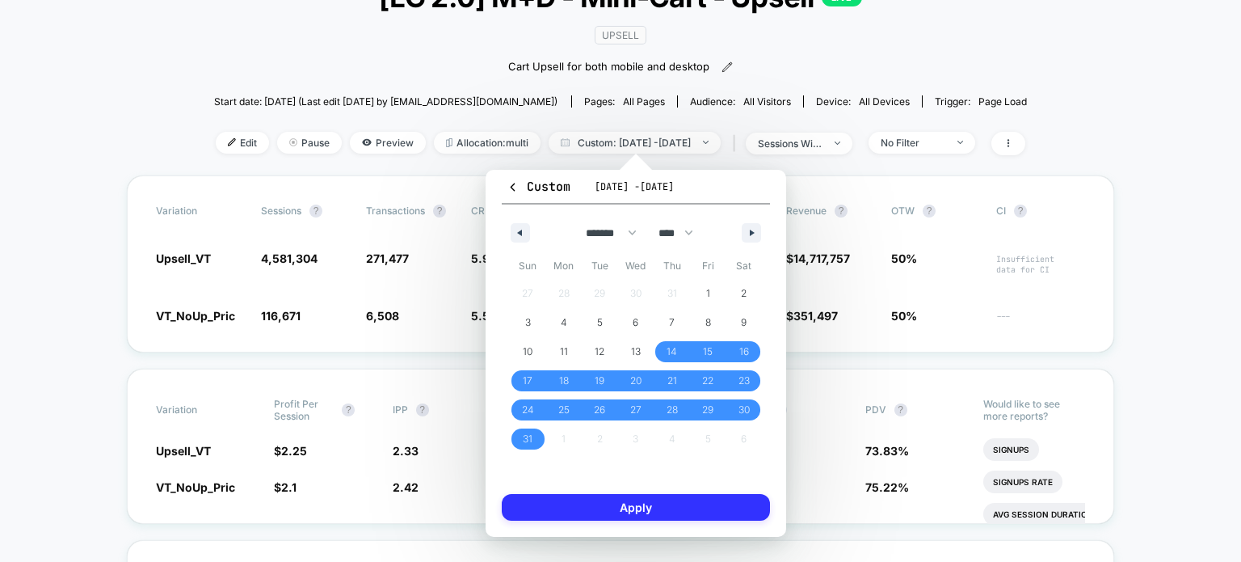
click at [580, 512] on button "Apply" at bounding box center [636, 507] width 268 height 27
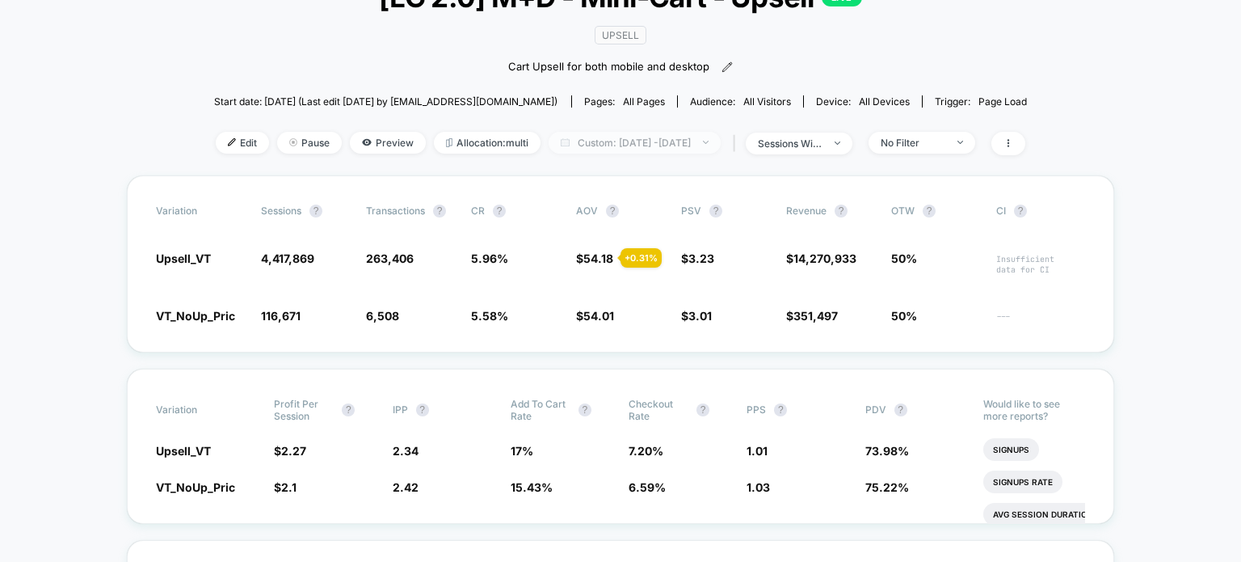
click at [695, 145] on span "Custom: [DATE] - [DATE]" at bounding box center [635, 143] width 172 height 22
select select "*"
select select "****"
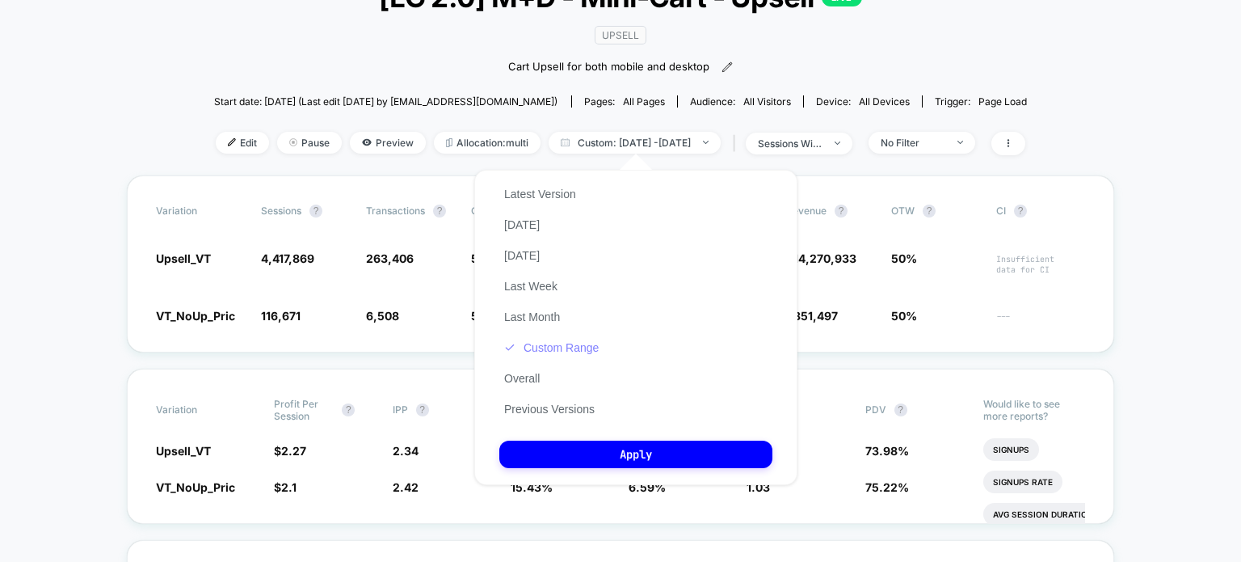
click at [569, 348] on button "Custom Range" at bounding box center [551, 347] width 104 height 15
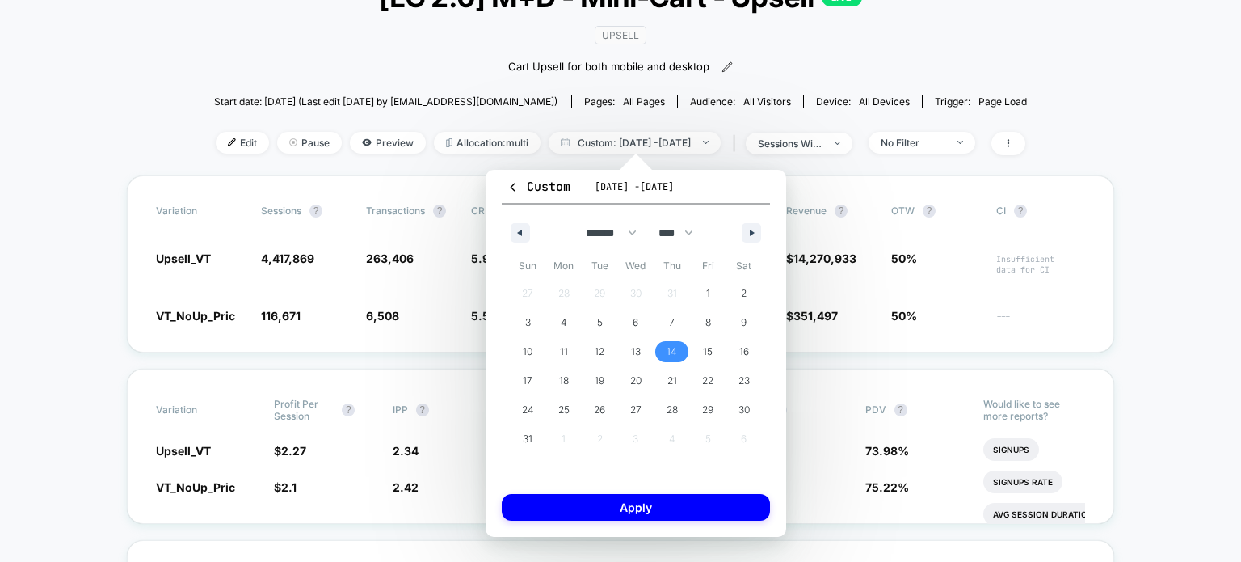
click at [674, 354] on span "14" at bounding box center [672, 351] width 11 height 29
click at [743, 234] on button "button" at bounding box center [751, 232] width 19 height 19
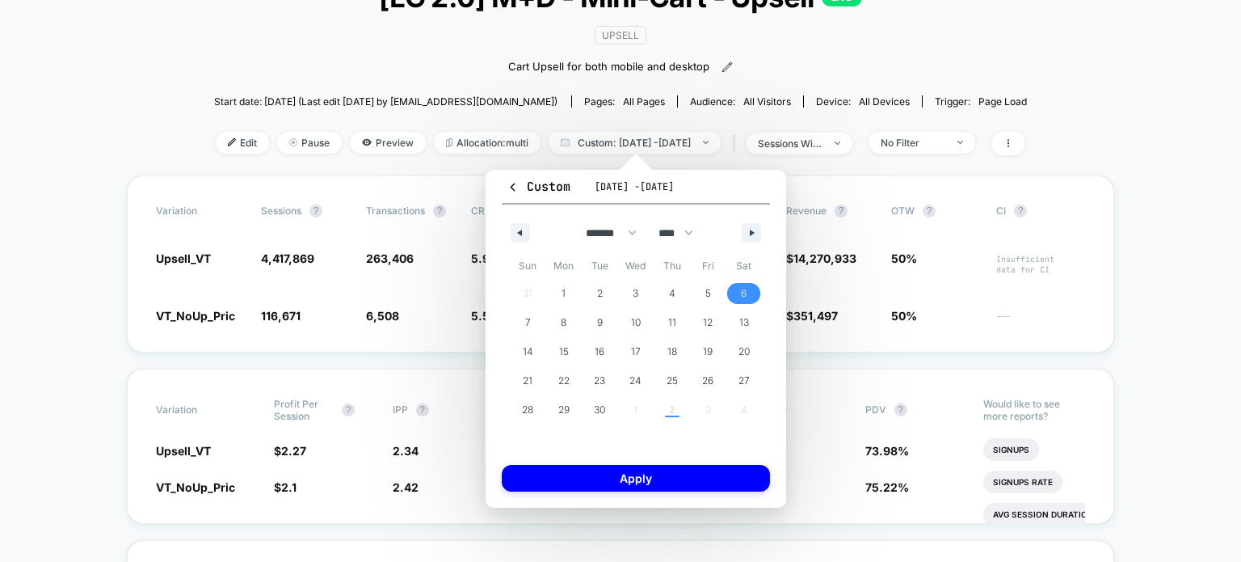
click at [739, 297] on span "6" at bounding box center [744, 293] width 36 height 21
select select "*"
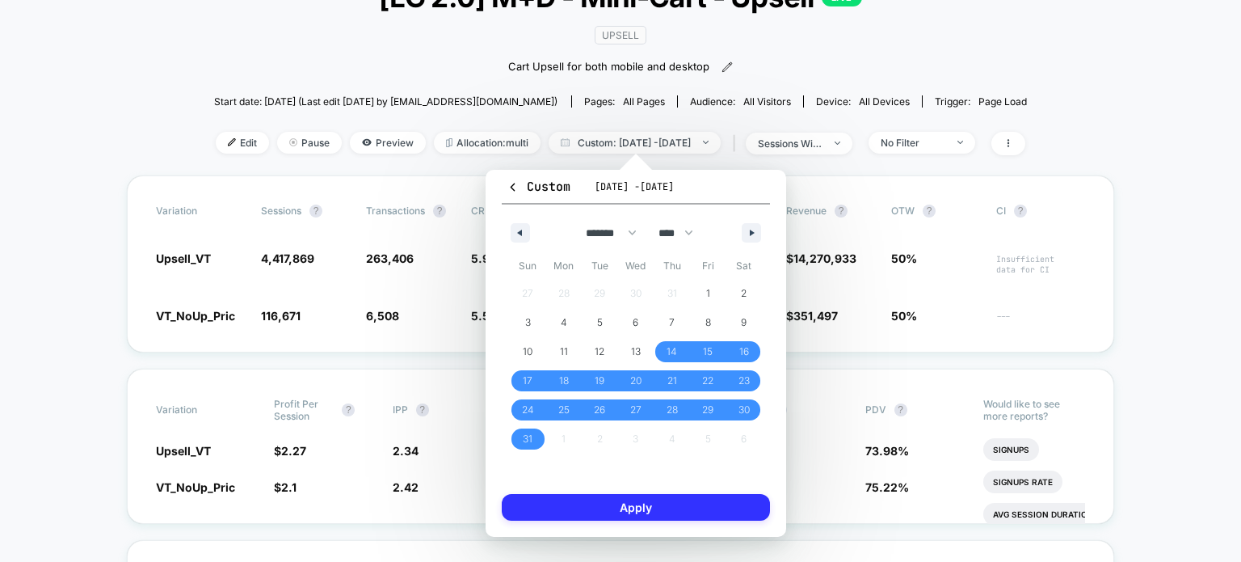
click at [609, 519] on button "Apply" at bounding box center [636, 507] width 268 height 27
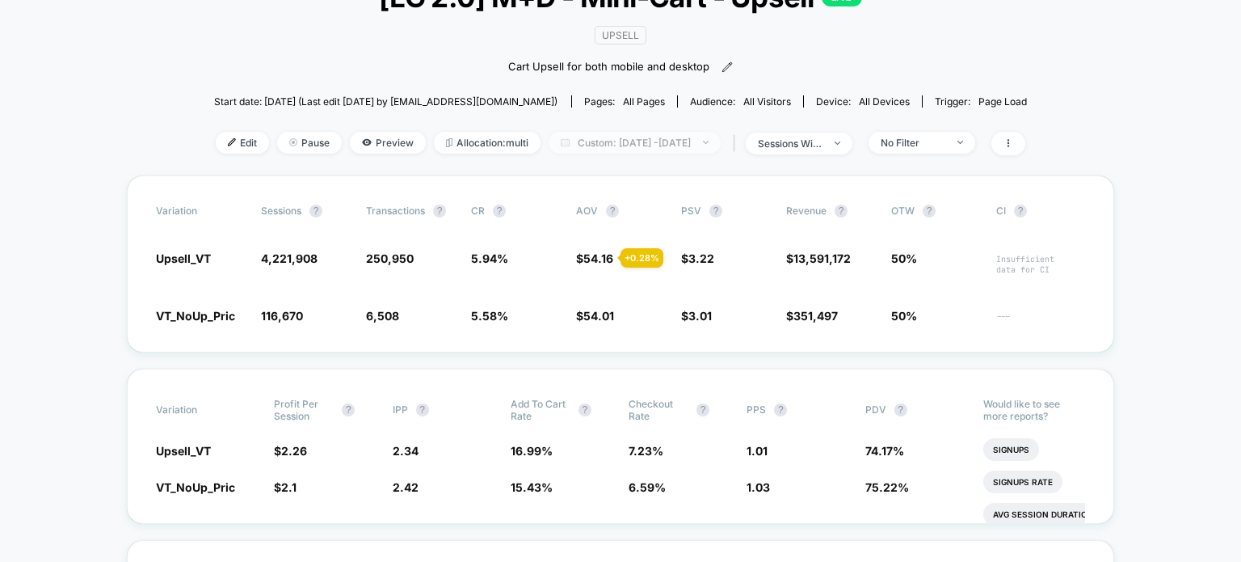
click at [588, 140] on span "Custom: [DATE] - [DATE]" at bounding box center [635, 143] width 172 height 22
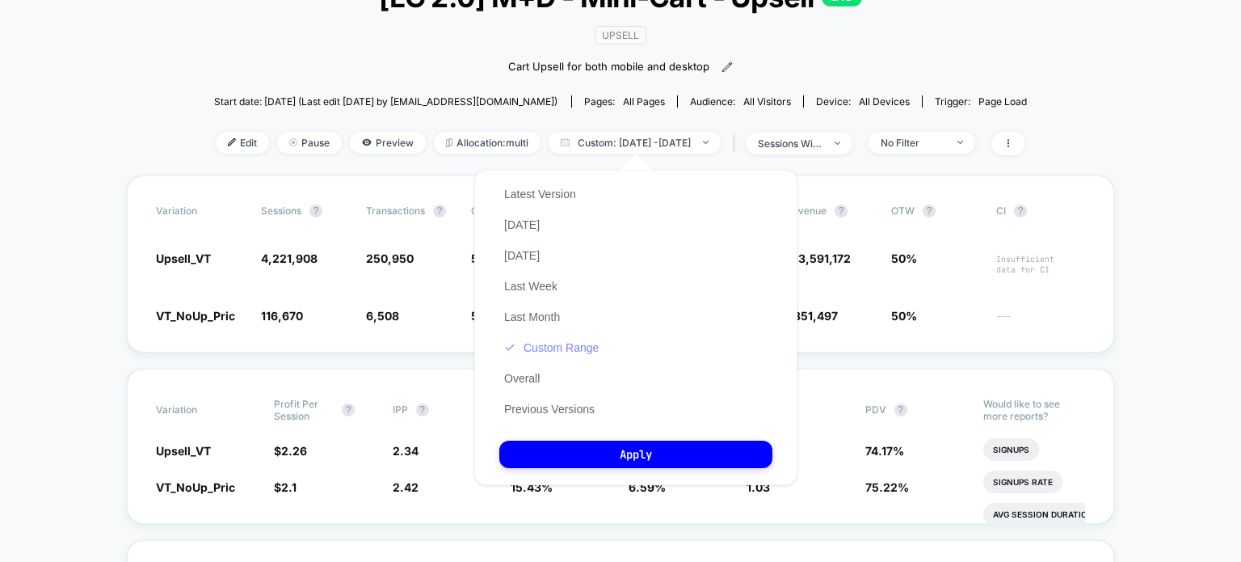
click at [550, 346] on button "Custom Range" at bounding box center [551, 347] width 104 height 15
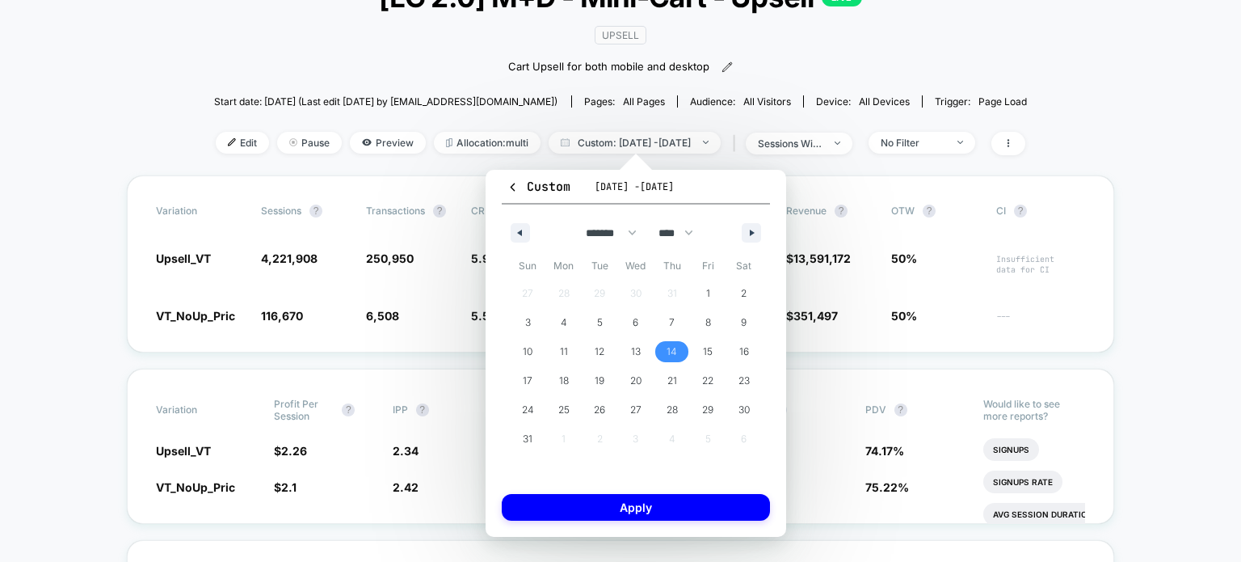
click at [669, 351] on span "14" at bounding box center [672, 351] width 11 height 29
click at [753, 234] on icon "button" at bounding box center [754, 233] width 8 height 6
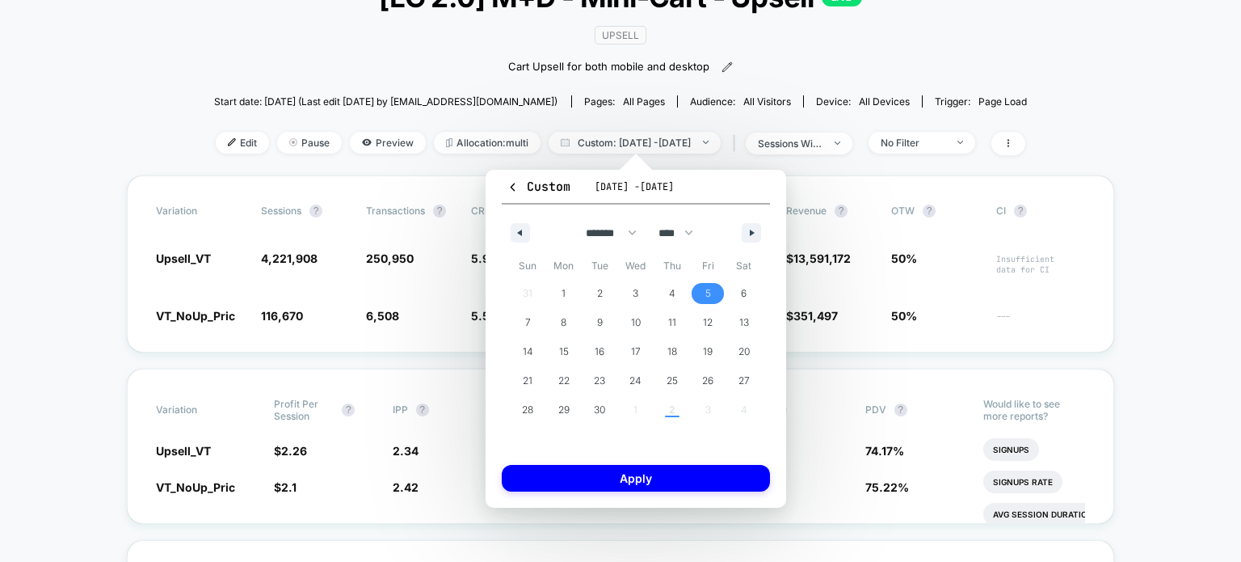
click at [708, 287] on span "5" at bounding box center [709, 293] width 6 height 29
select select "*"
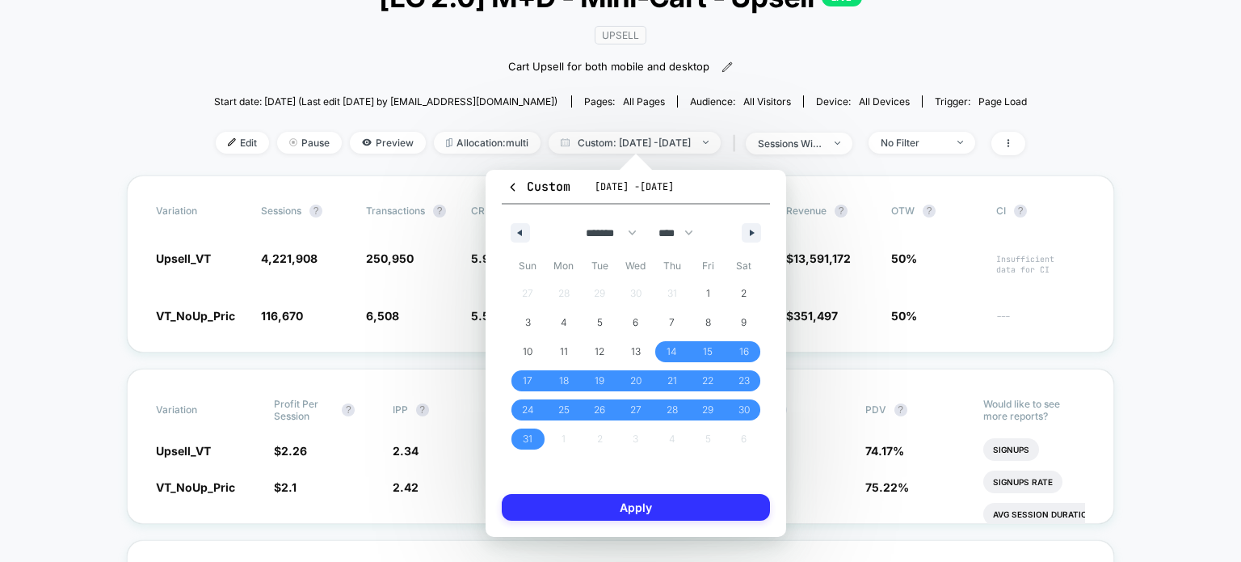
click at [634, 501] on button "Apply" at bounding box center [636, 507] width 268 height 27
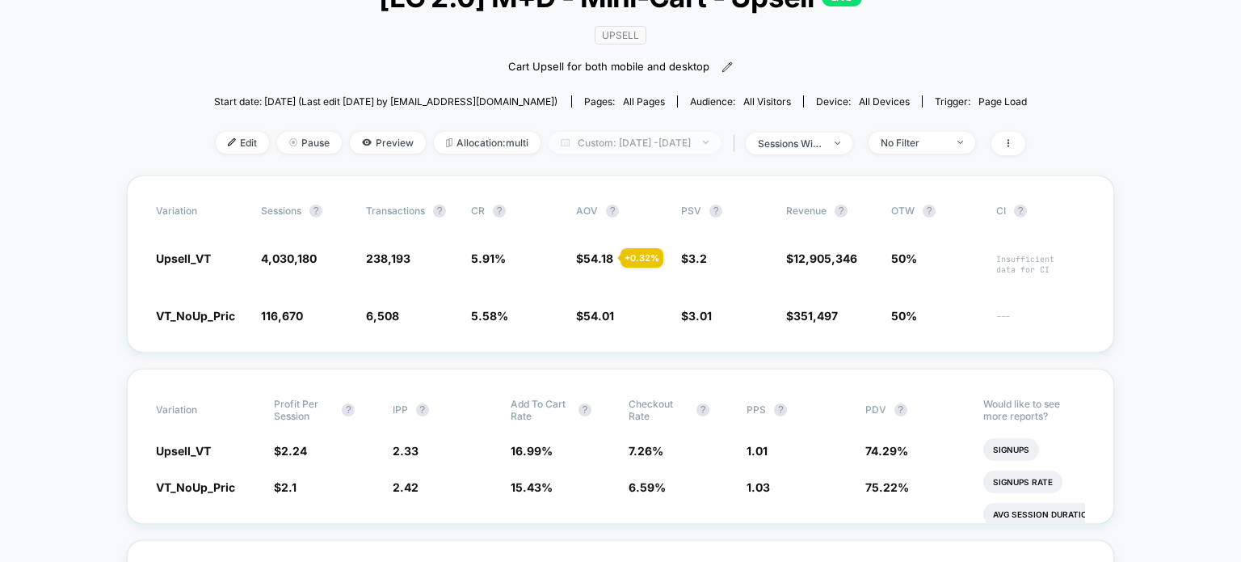
click at [701, 141] on span "Custom: [DATE] - [DATE]" at bounding box center [635, 143] width 172 height 22
select select "*"
select select "****"
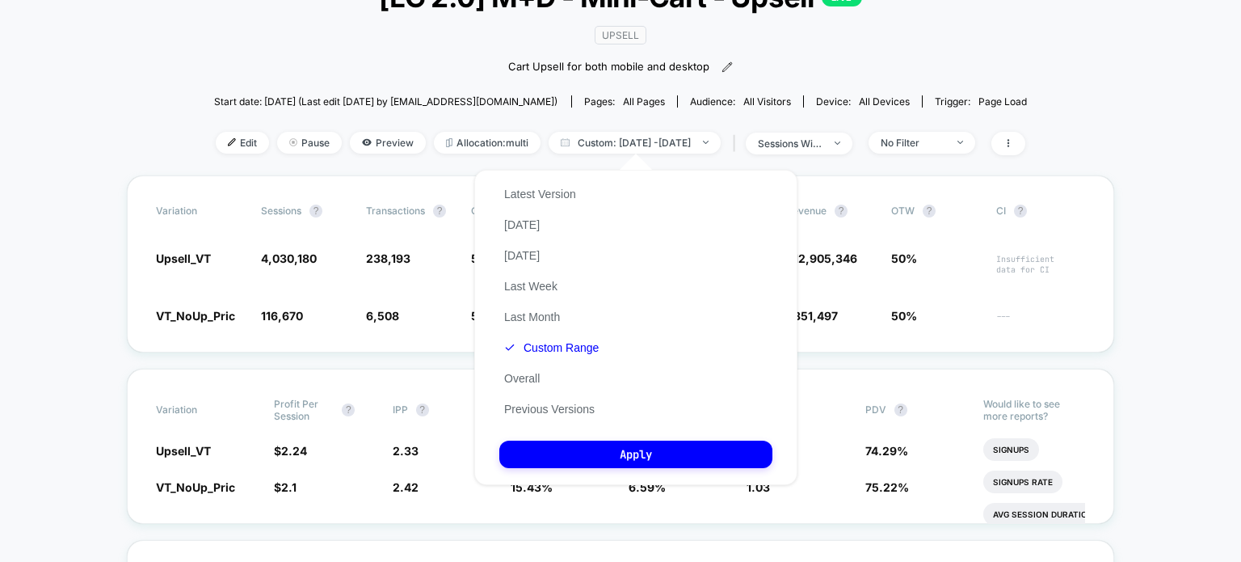
click at [582, 359] on div "Latest Version [DATE] [DATE] Last Week Last Month Custom Range Overall Previous…" at bounding box center [551, 302] width 104 height 246
click at [570, 342] on div "Latest Version [DATE] [DATE] Last Week Last Month Custom Range Overall Previous…" at bounding box center [551, 302] width 104 height 246
click at [568, 354] on button "Custom Range" at bounding box center [551, 347] width 104 height 15
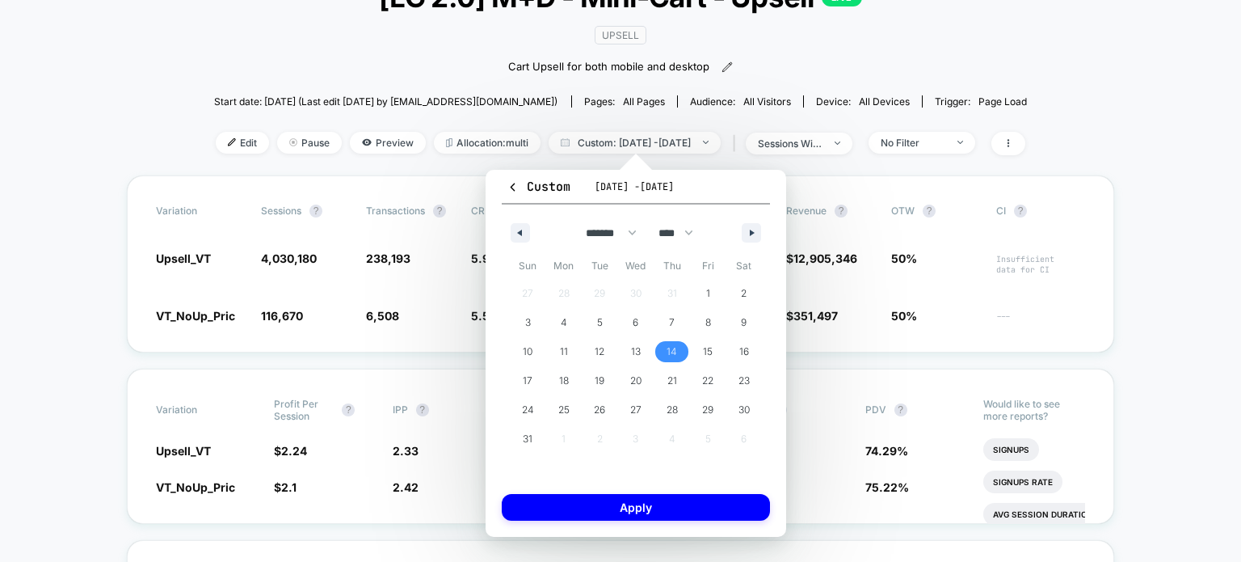
click at [673, 351] on span "14" at bounding box center [672, 351] width 11 height 29
click at [748, 240] on button "button" at bounding box center [751, 232] width 19 height 19
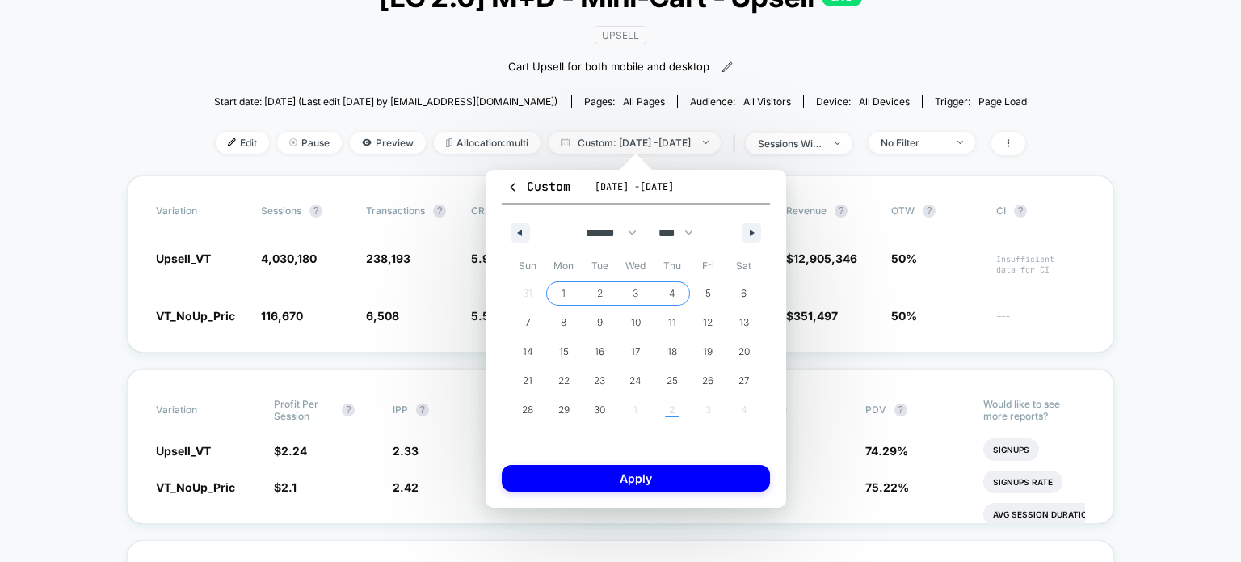
click at [663, 295] on span "4" at bounding box center [672, 293] width 36 height 21
select select "*"
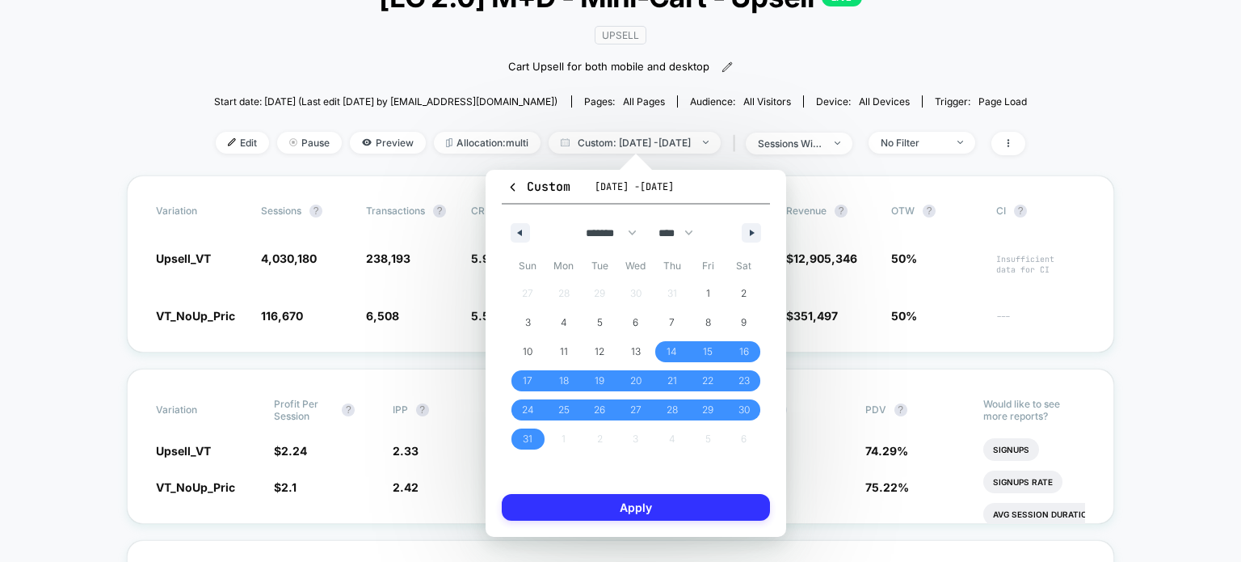
click at [622, 510] on button "Apply" at bounding box center [636, 507] width 268 height 27
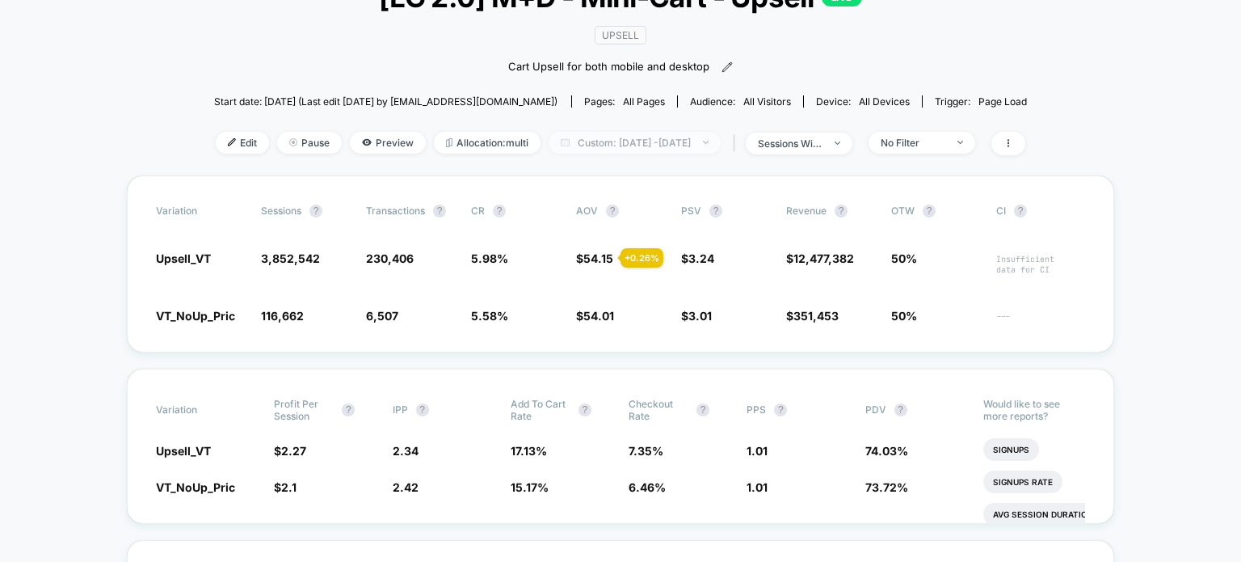
click at [720, 145] on span "Custom: [DATE] - [DATE]" at bounding box center [635, 143] width 172 height 22
select select "*"
select select "****"
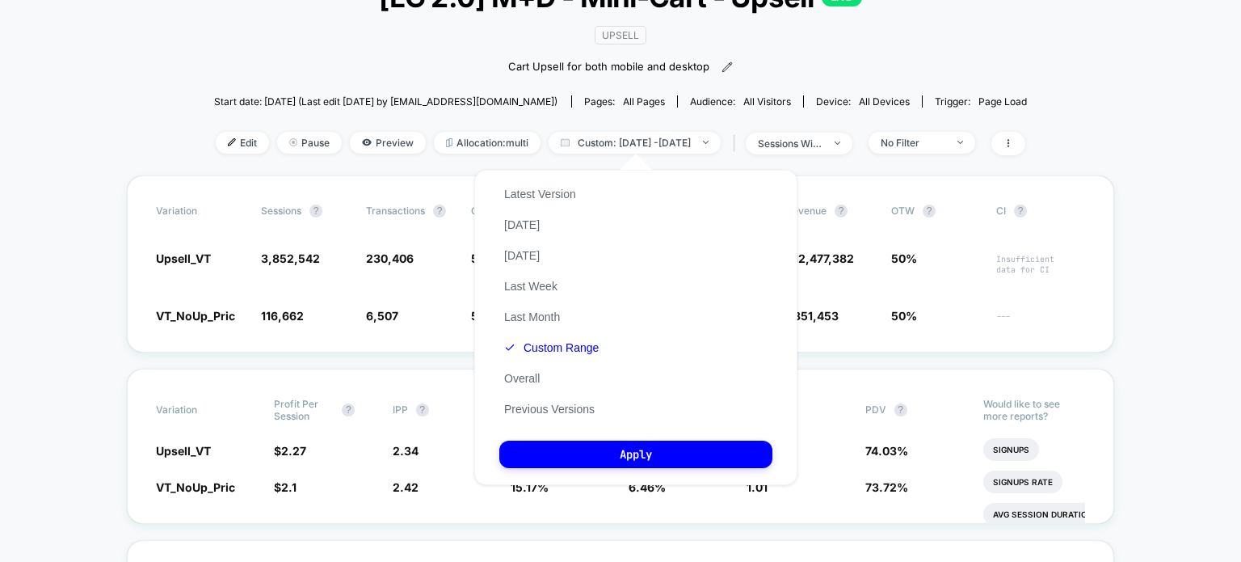
click at [592, 358] on div "Latest Version [DATE] [DATE] Last Week Last Month Custom Range Overall Previous…" at bounding box center [551, 302] width 104 height 246
click at [584, 355] on button "Custom Range" at bounding box center [551, 347] width 104 height 15
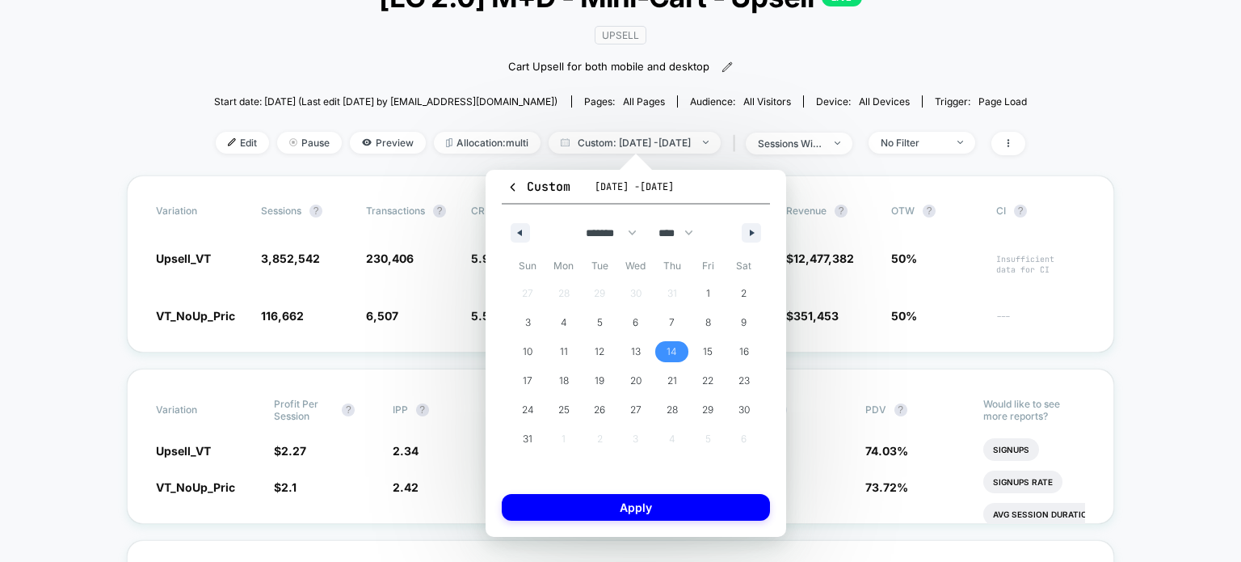
click at [661, 352] on span "14" at bounding box center [672, 351] width 36 height 21
click at [752, 217] on div "******* ******** ***** ***** *** **** **** ****** ********* ******* ******** **…" at bounding box center [636, 228] width 268 height 48
click at [753, 225] on button "button" at bounding box center [751, 232] width 19 height 19
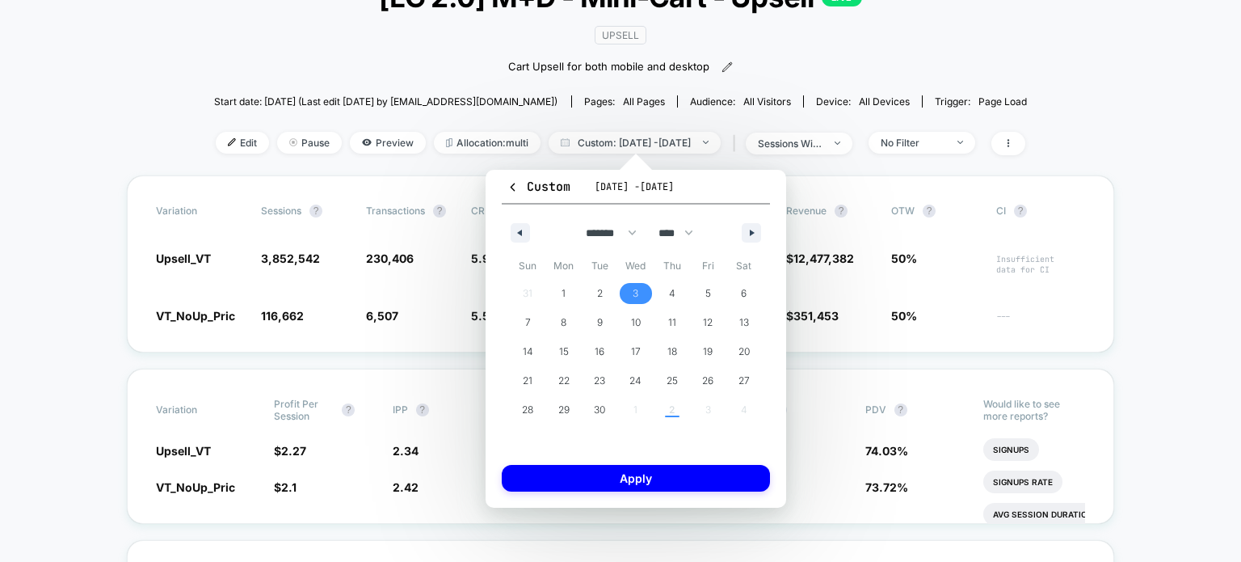
click at [639, 290] on span "3" at bounding box center [636, 293] width 36 height 21
select select "*"
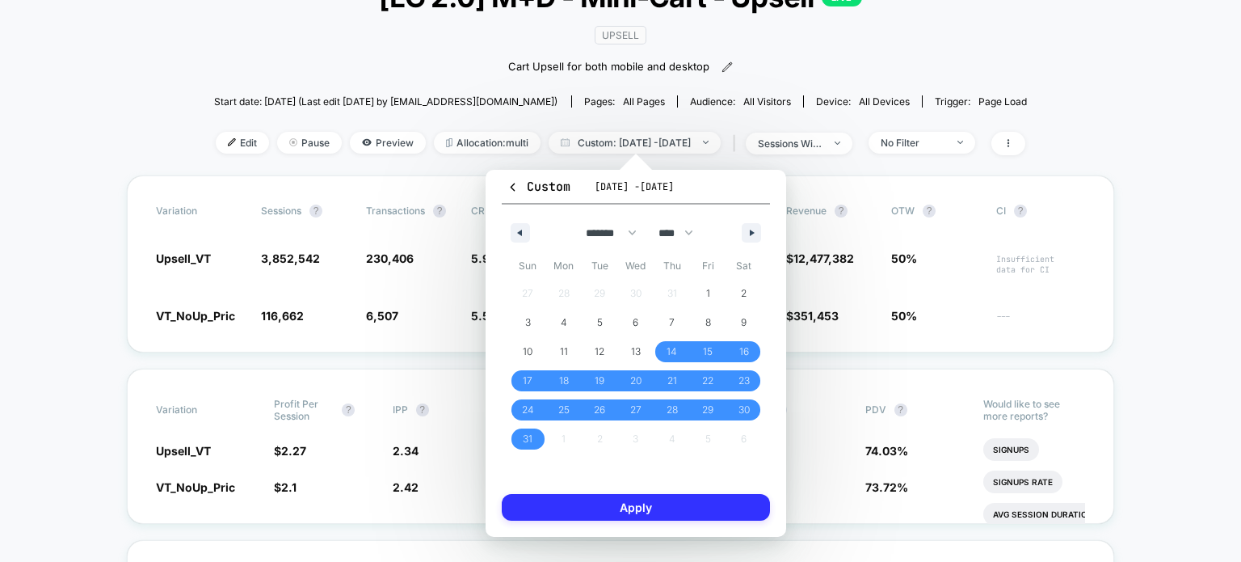
click at [604, 512] on button "Apply" at bounding box center [636, 507] width 268 height 27
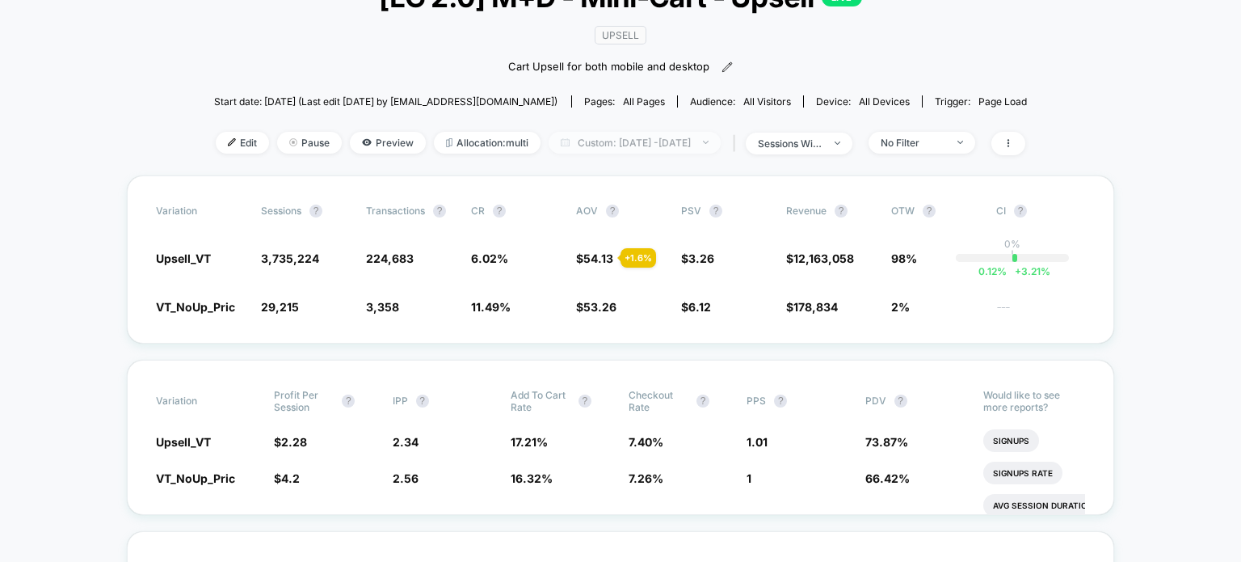
click at [721, 145] on span "Custom: [DATE] - [DATE]" at bounding box center [635, 143] width 172 height 22
select select "*"
select select "****"
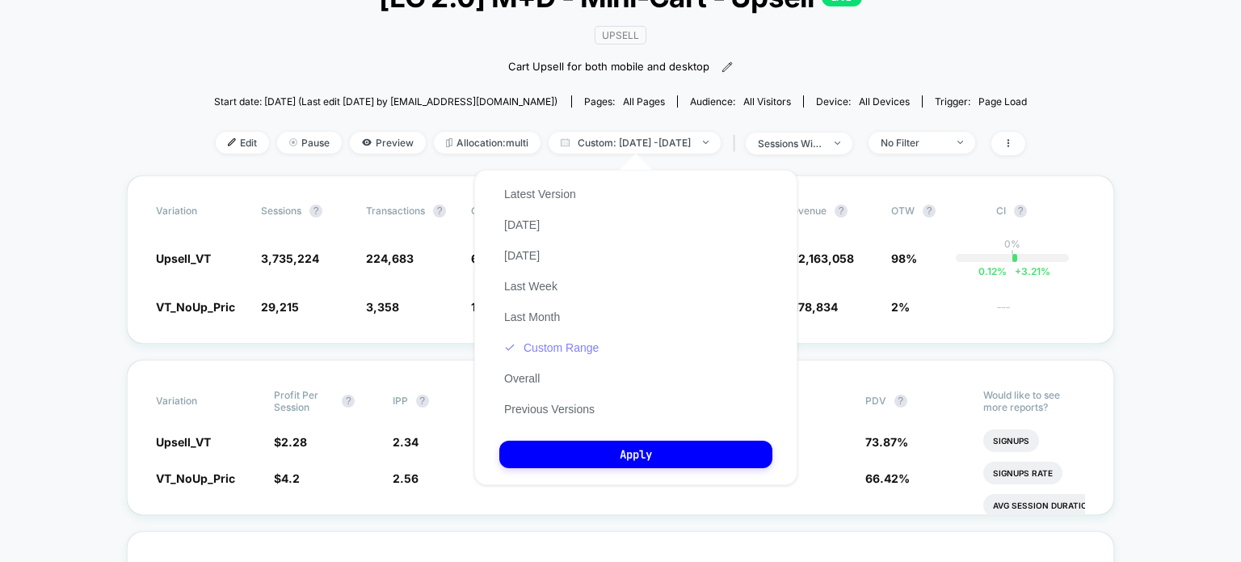
click at [567, 352] on button "Custom Range" at bounding box center [551, 347] width 104 height 15
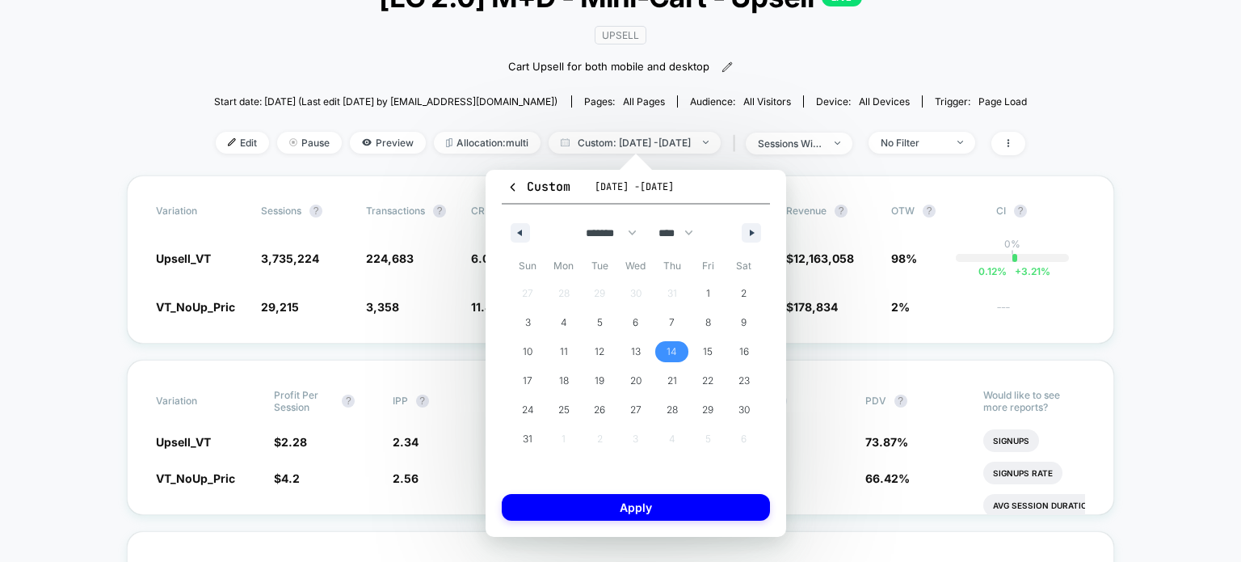
click at [668, 358] on span "14" at bounding box center [672, 351] width 11 height 29
click at [760, 229] on button "button" at bounding box center [751, 232] width 19 height 19
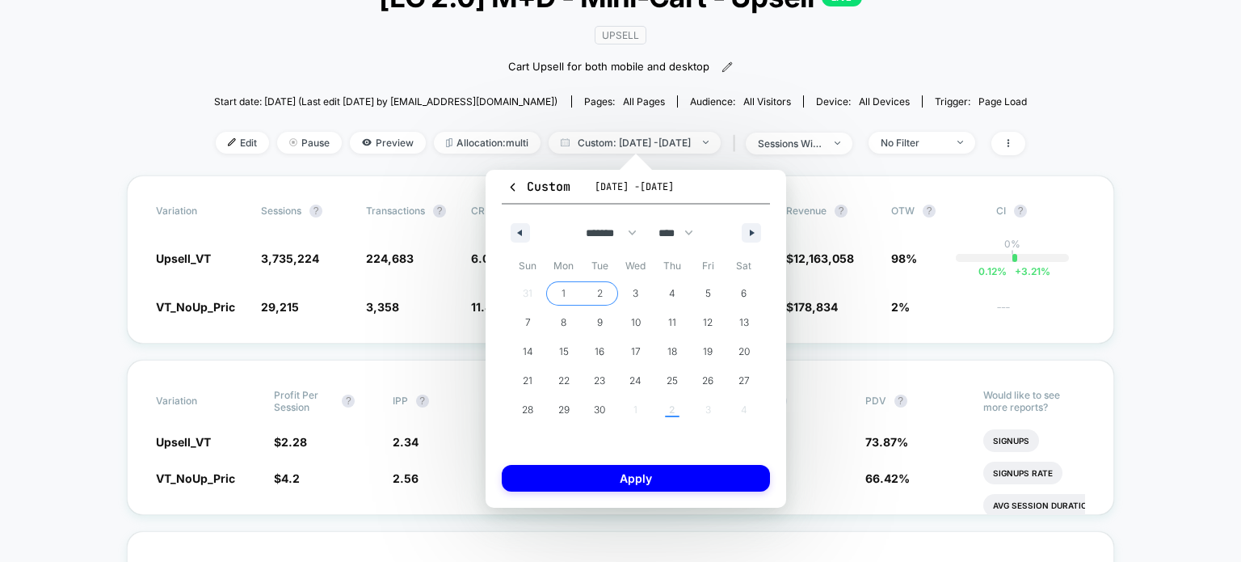
click at [591, 295] on span "2" at bounding box center [600, 293] width 36 height 21
select select "*"
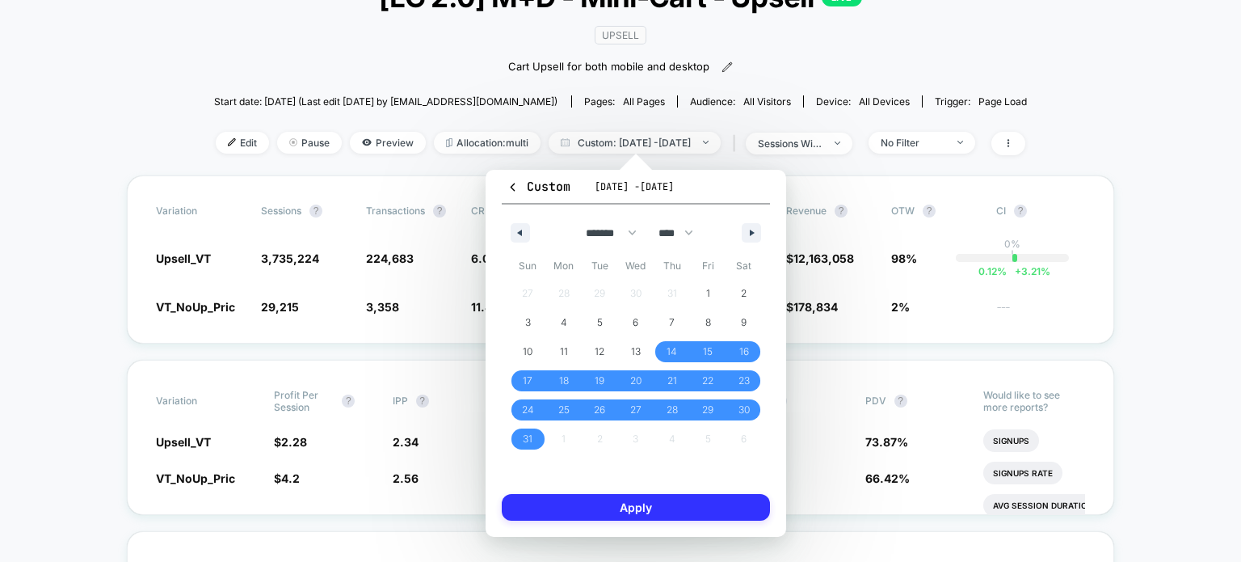
click at [592, 503] on button "Apply" at bounding box center [636, 507] width 268 height 27
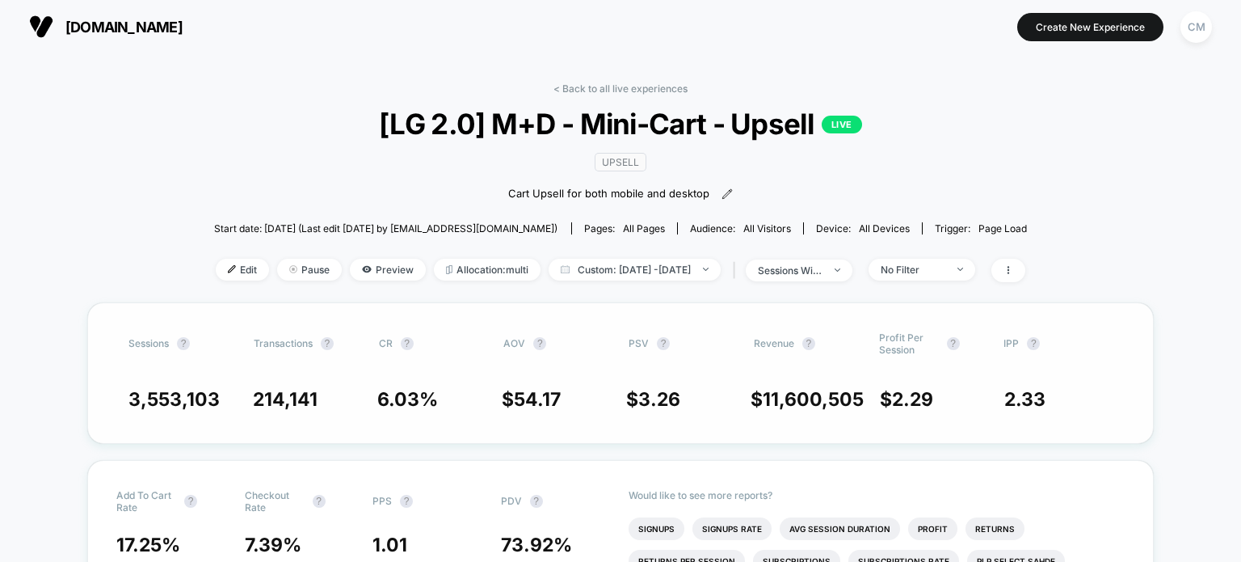
scroll to position [31, 0]
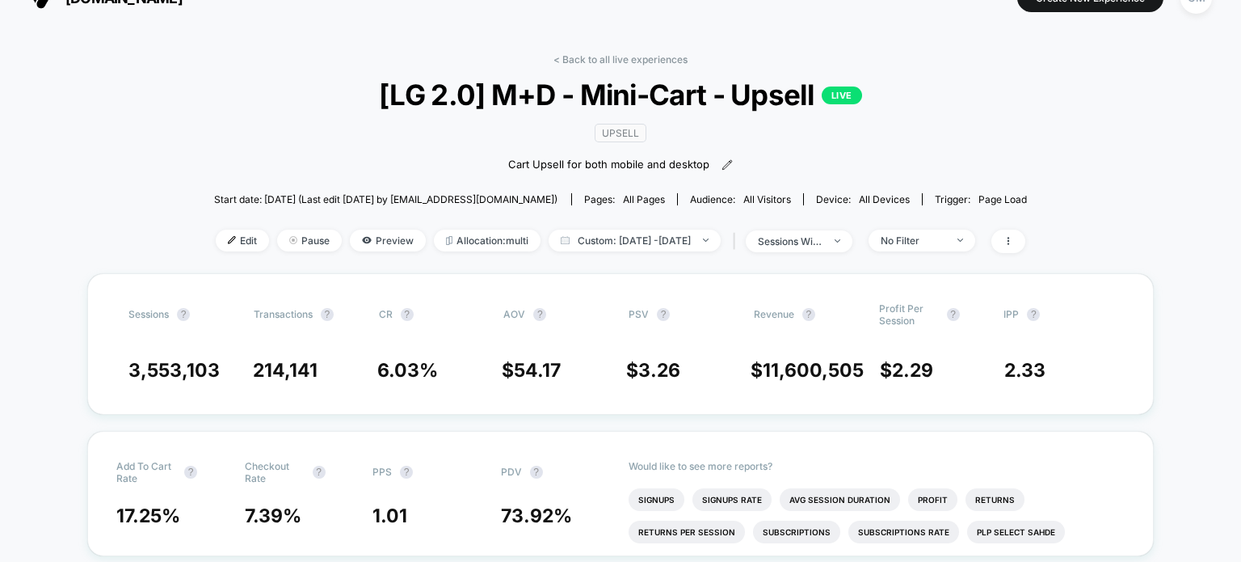
click at [214, 103] on div "< Back to all live experiences [LG 2.0] M+D - Mini-Cart - Upsell LIVE Upsell Ca…" at bounding box center [621, 163] width 814 height 220
click at [610, 237] on span "Custom: [DATE] - [DATE]" at bounding box center [635, 241] width 172 height 22
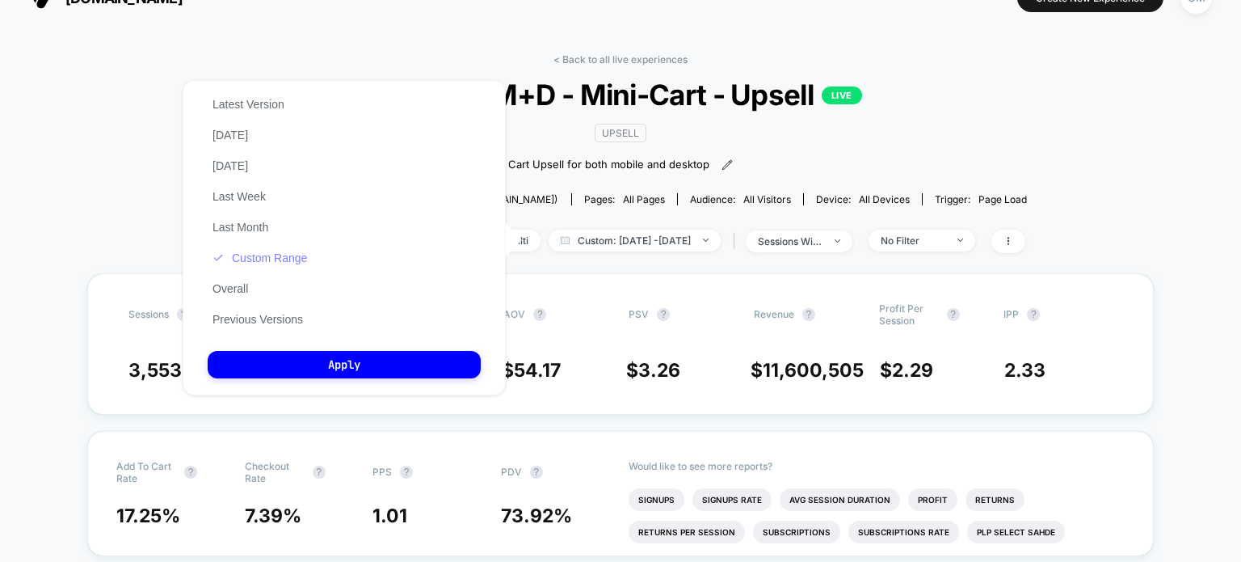
click at [284, 261] on button "Custom Range" at bounding box center [260, 258] width 104 height 15
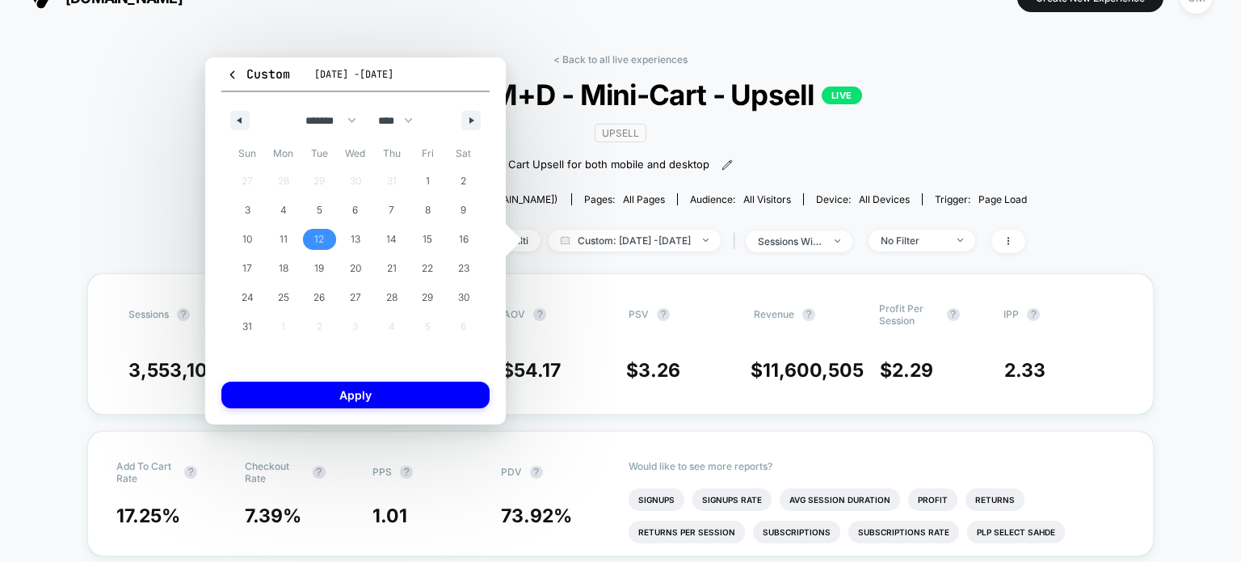
click at [319, 232] on span "12" at bounding box center [319, 239] width 10 height 29
click at [243, 176] on div "27 28 29 30 31 1 2 3 4 5 6 7 8 9 10 11 12 13 14 15 16 17 18 19 20 21 22 23 24 2…" at bounding box center [356, 253] width 252 height 175
click at [356, 180] on div "27 28 29 30 31 1 2 3 4 5 6 7 8 9 10 11 12 13 14 15 16 17 18 19 20 21 22 23 24 2…" at bounding box center [356, 253] width 252 height 175
click at [310, 119] on select "******* ******** ***** ***** *** **** **** ****** ********* ******* ******** **…" at bounding box center [327, 120] width 69 height 27
click at [293, 107] on select "******* ******** ***** ***** *** **** **** ****** ********* ******* ******** **…" at bounding box center [327, 120] width 69 height 27
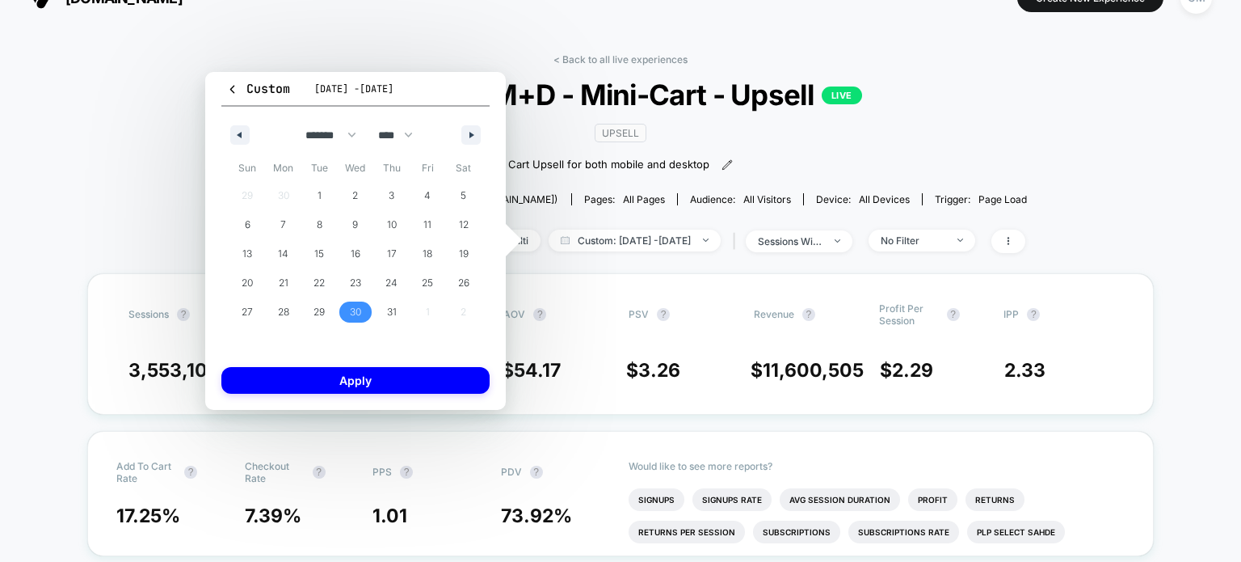
click at [350, 310] on span "30" at bounding box center [355, 311] width 11 height 29
click at [474, 130] on button "button" at bounding box center [470, 134] width 19 height 19
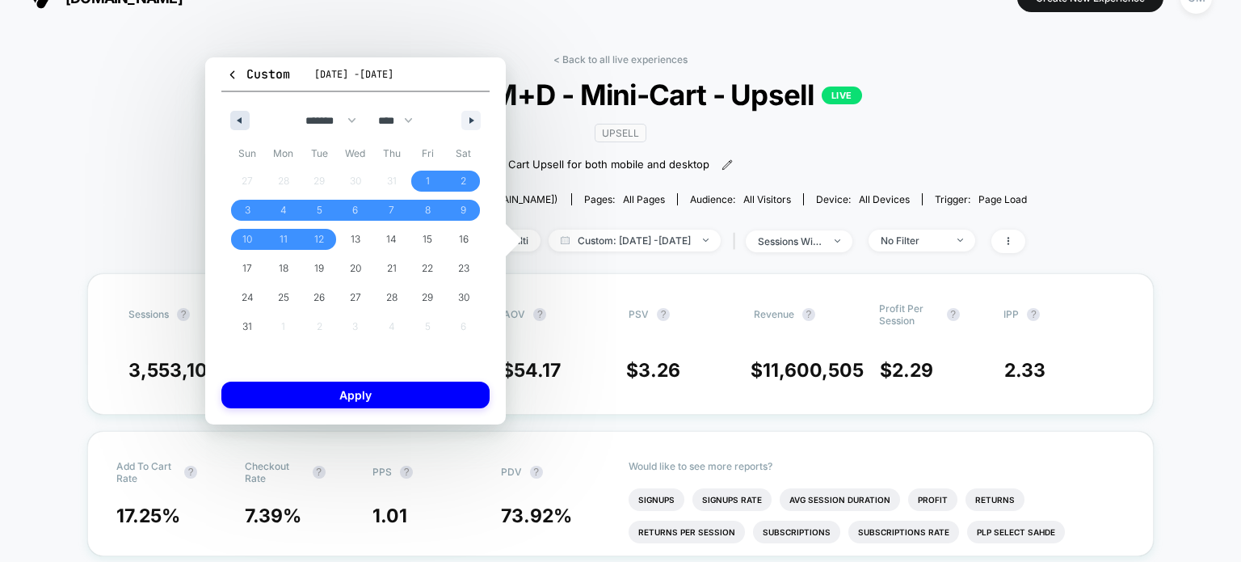
click at [246, 122] on button "button" at bounding box center [239, 120] width 19 height 19
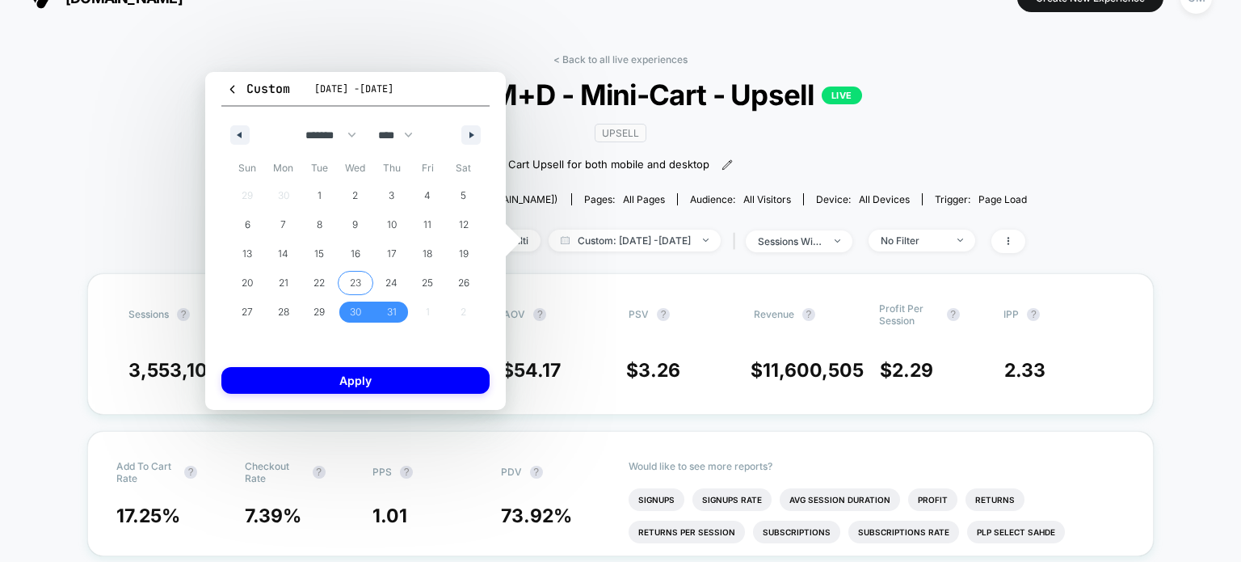
click at [346, 287] on span "23" at bounding box center [356, 282] width 36 height 21
click at [320, 310] on span "29" at bounding box center [319, 311] width 11 height 29
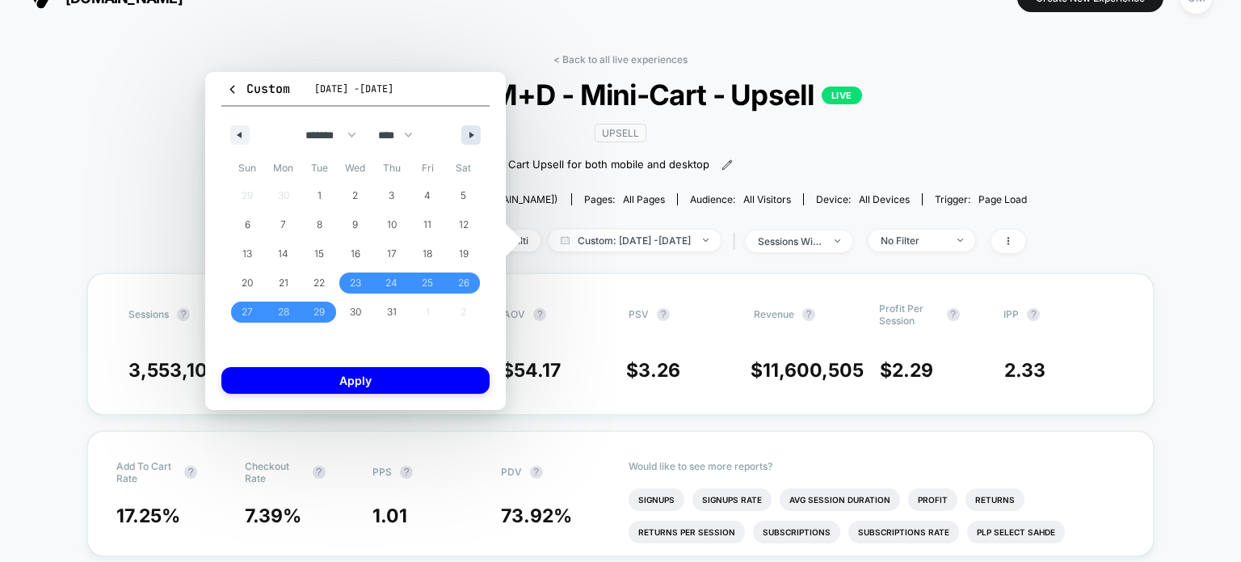
click at [467, 134] on button "button" at bounding box center [470, 134] width 19 height 19
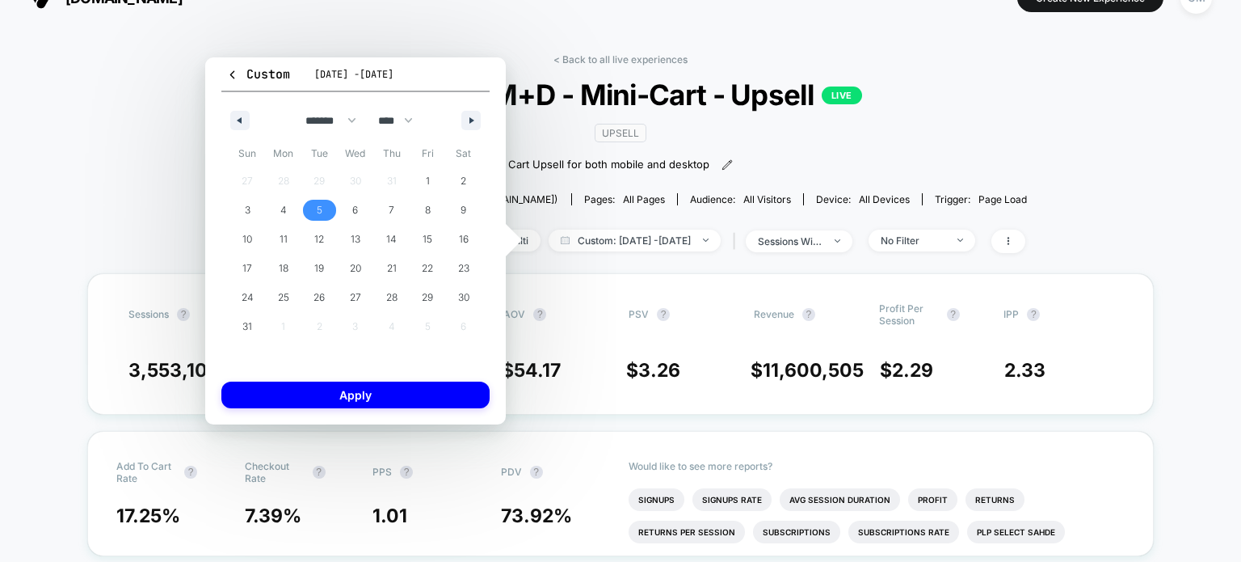
click at [330, 216] on span "5" at bounding box center [319, 210] width 36 height 21
click at [324, 235] on span "12" at bounding box center [319, 239] width 36 height 21
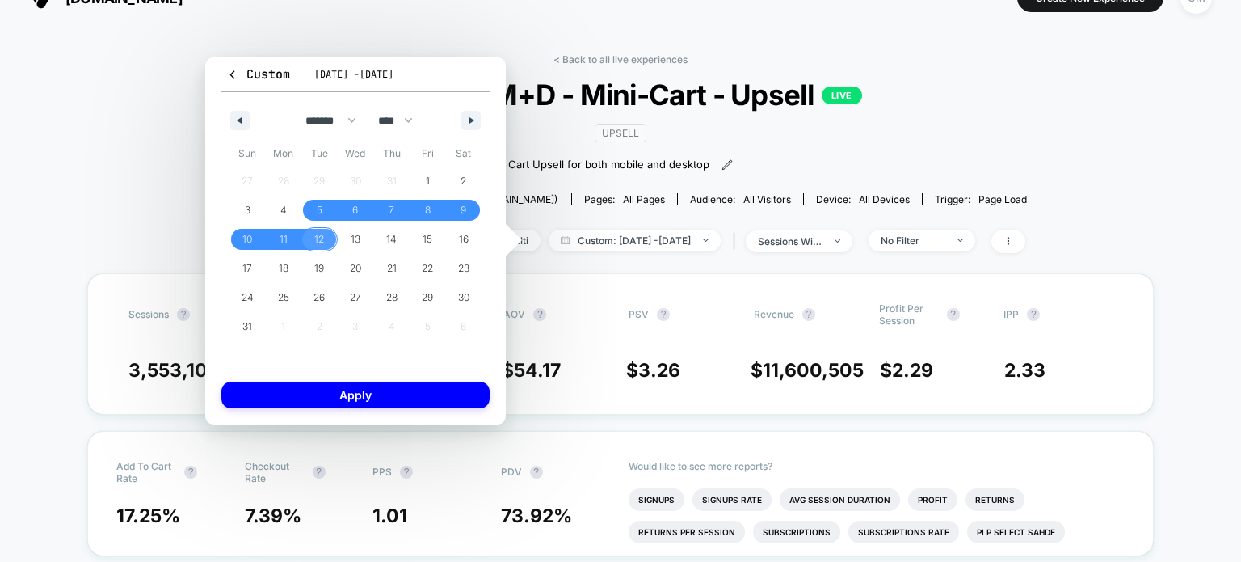
click at [333, 74] on span "[DATE] - [DATE]" at bounding box center [353, 74] width 79 height 13
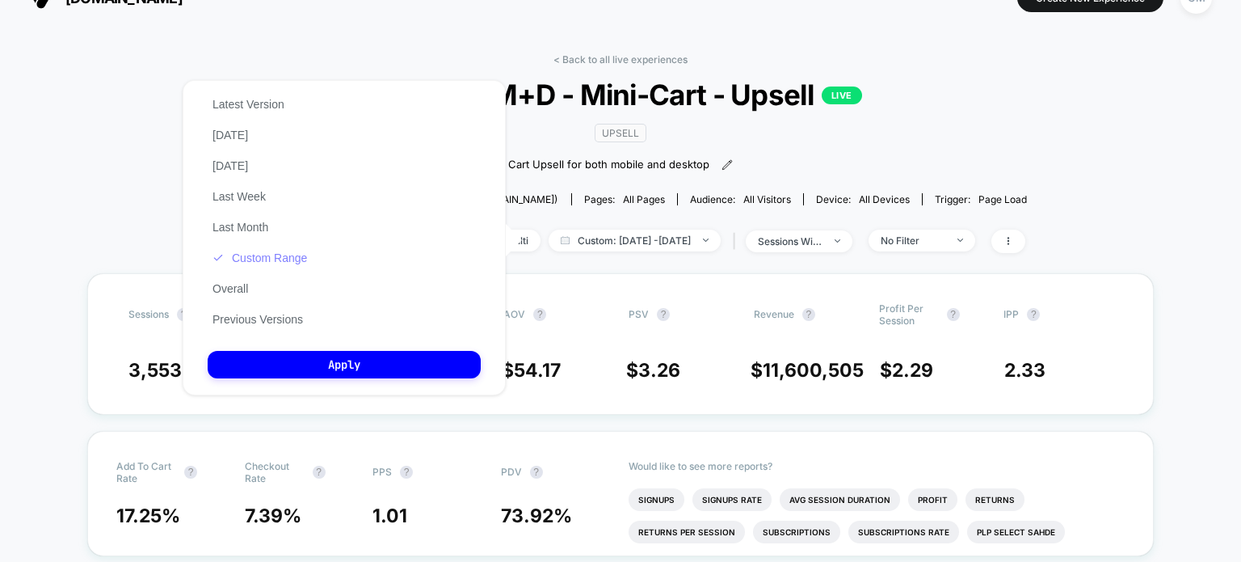
click at [259, 259] on button "Custom Range" at bounding box center [260, 258] width 104 height 15
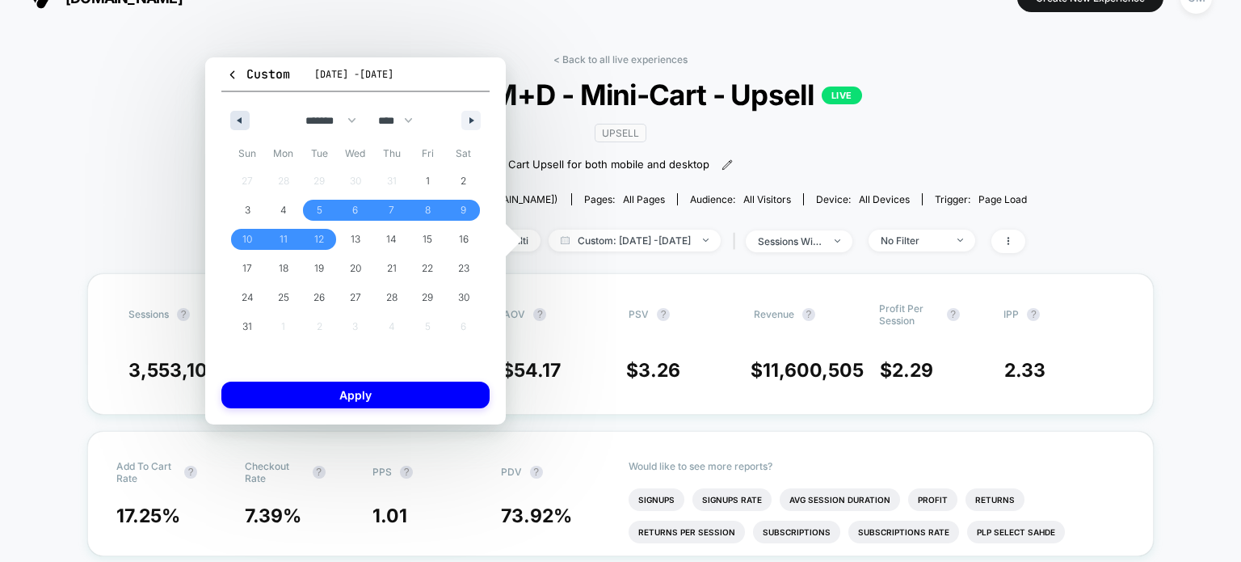
click at [239, 122] on icon "button" at bounding box center [238, 120] width 8 height 6
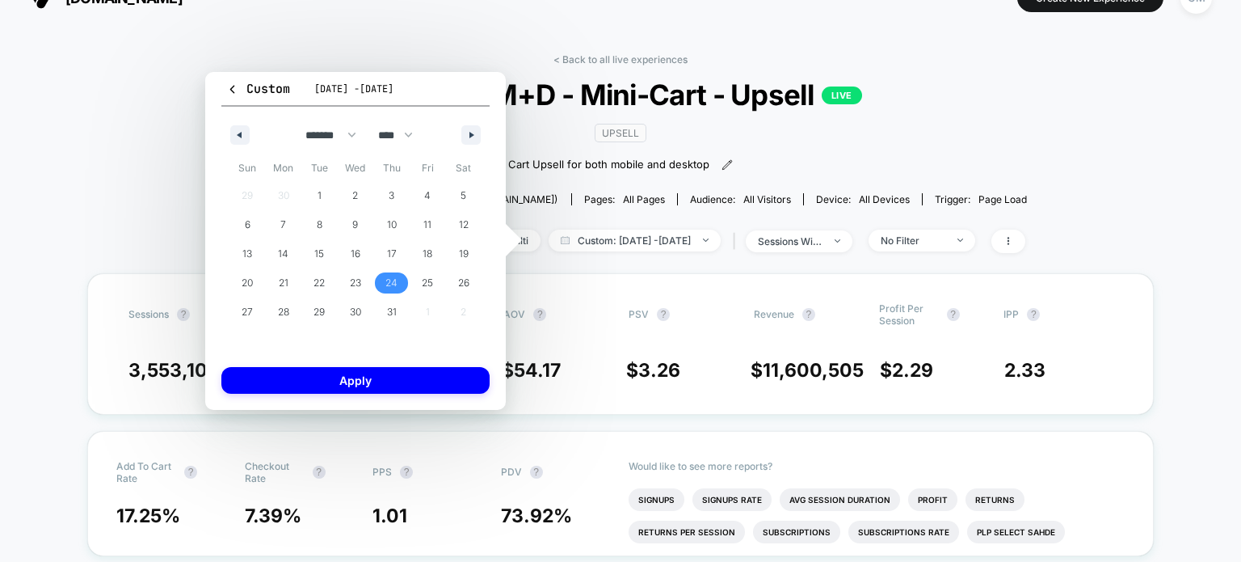
click at [382, 280] on span "24" at bounding box center [391, 282] width 36 height 21
click at [475, 132] on icon "button" at bounding box center [474, 135] width 8 height 6
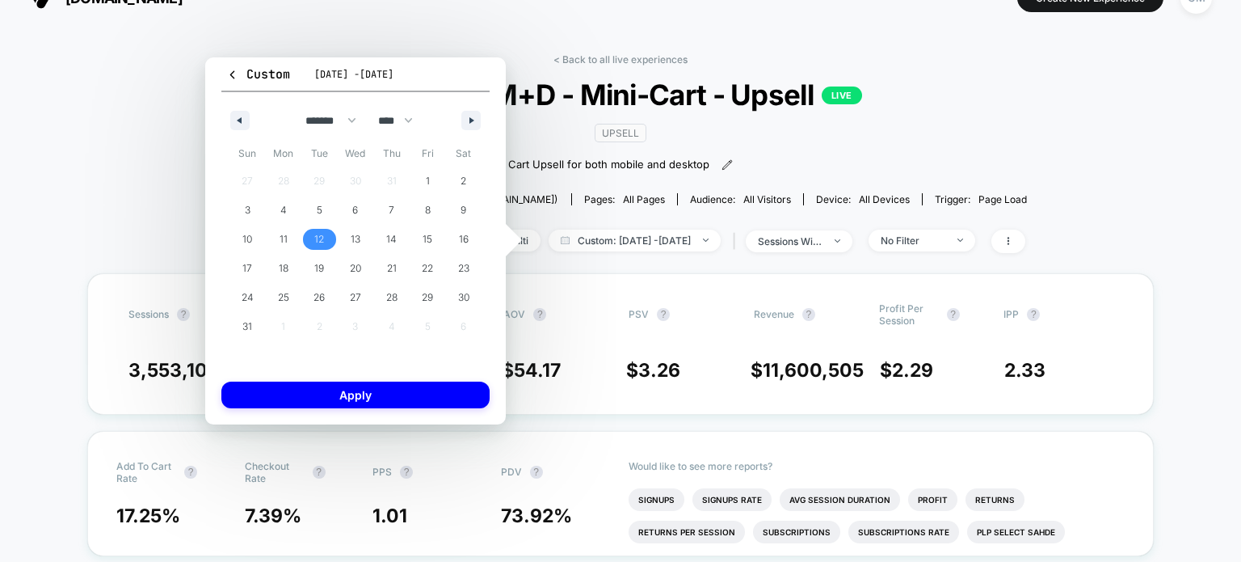
click at [318, 238] on span "12" at bounding box center [319, 239] width 10 height 29
select select "*"
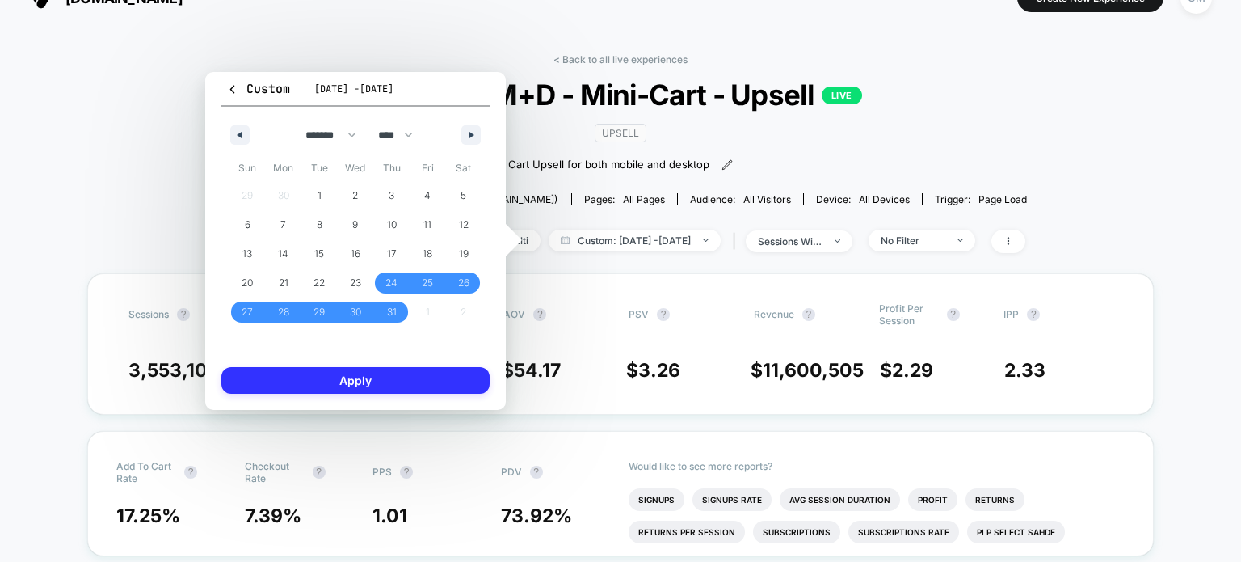
click at [339, 384] on button "Apply" at bounding box center [355, 380] width 268 height 27
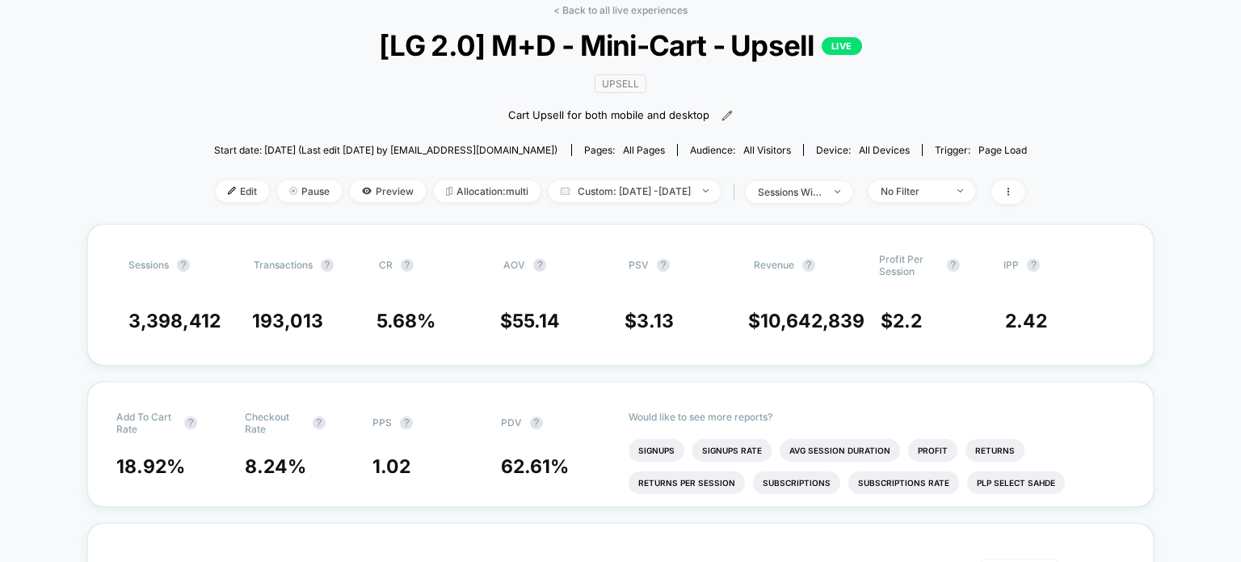
scroll to position [81, 0]
click at [1013, 196] on icon at bounding box center [1009, 191] width 10 height 10
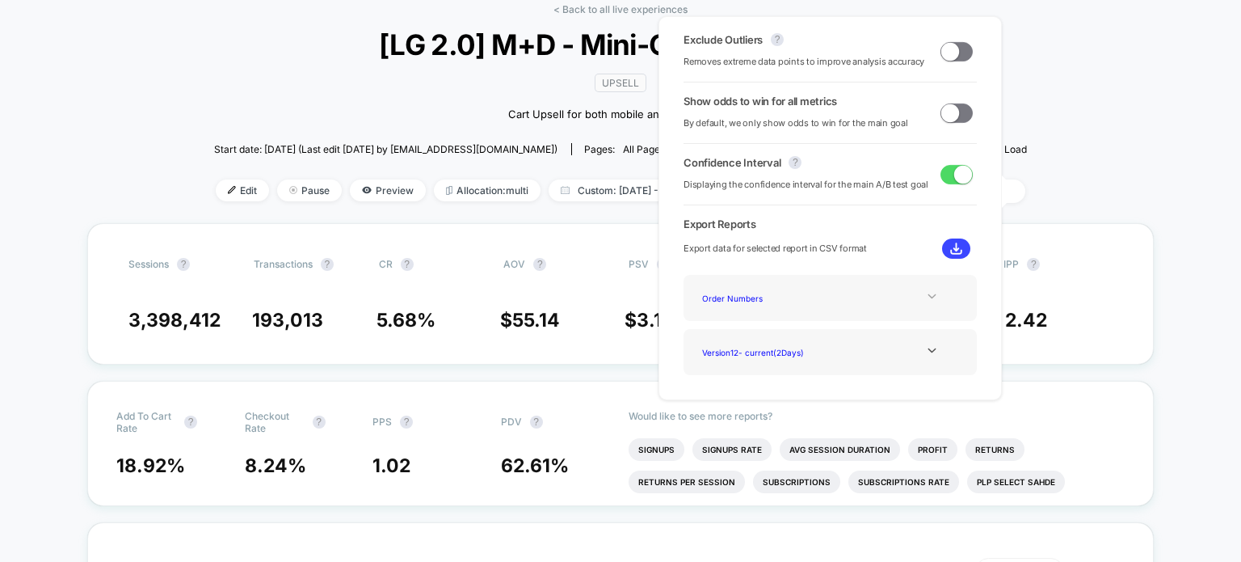
click at [929, 295] on icon at bounding box center [932, 296] width 12 height 12
click at [729, 318] on div "Experience Data" at bounding box center [760, 320] width 129 height 22
click at [923, 303] on div "Experience Data" at bounding box center [830, 298] width 269 height 22
click at [926, 300] on icon at bounding box center [932, 296] width 12 height 12
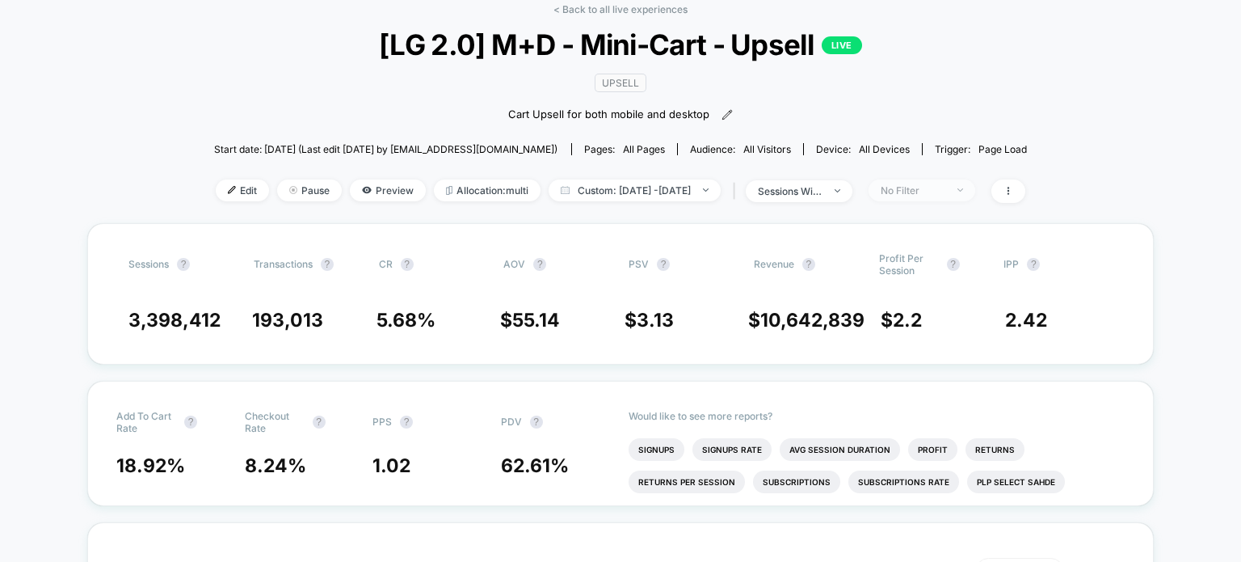
click at [946, 193] on div "No Filter" at bounding box center [913, 190] width 65 height 12
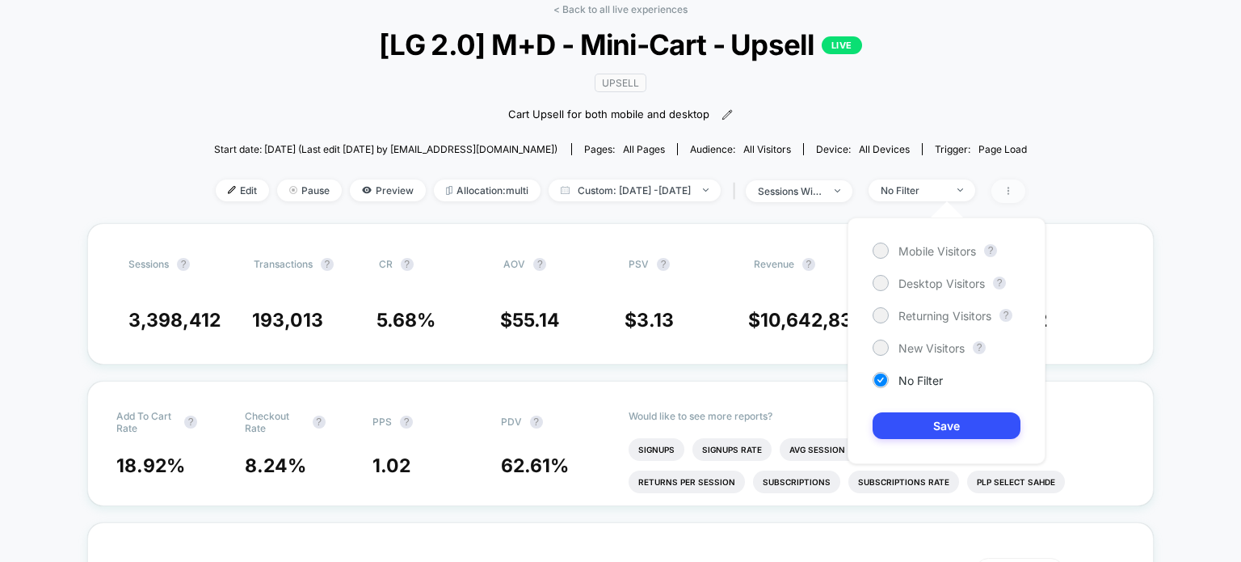
drag, startPoint x: 1089, startPoint y: 163, endPoint x: 1022, endPoint y: 196, distance: 74.8
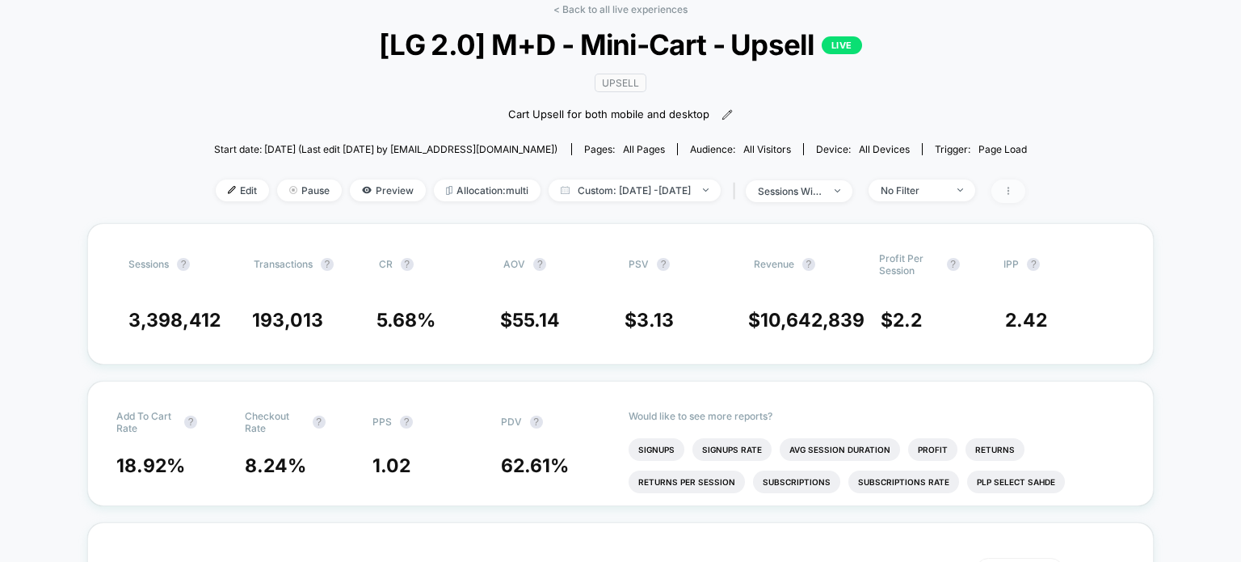
click at [1026, 183] on span at bounding box center [1009, 190] width 34 height 23
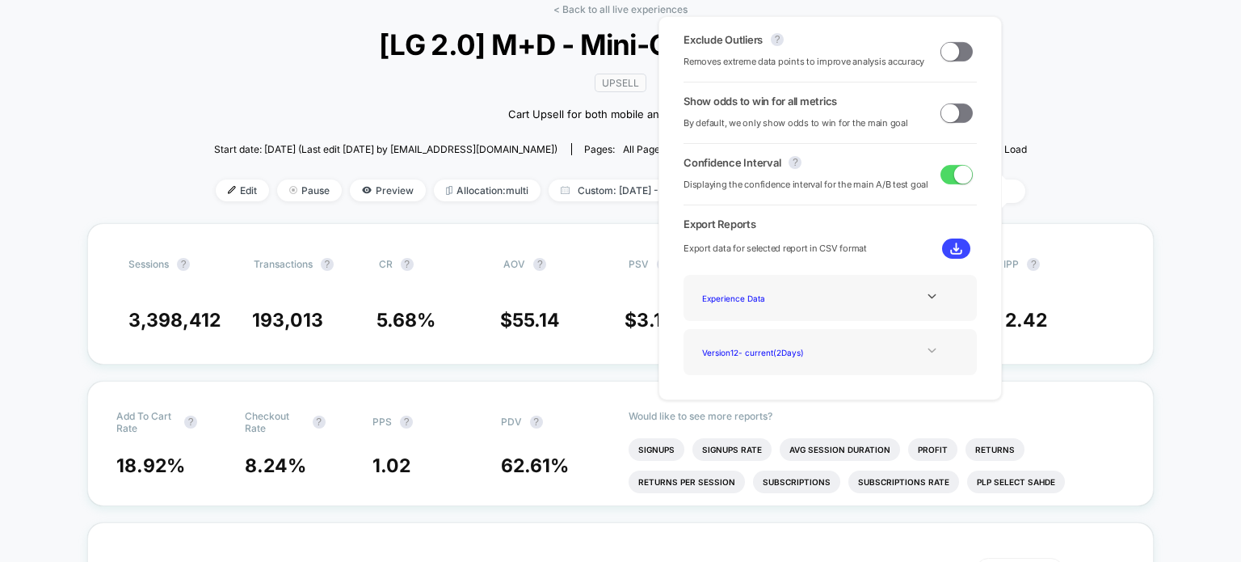
click at [928, 350] on icon at bounding box center [932, 350] width 8 height 5
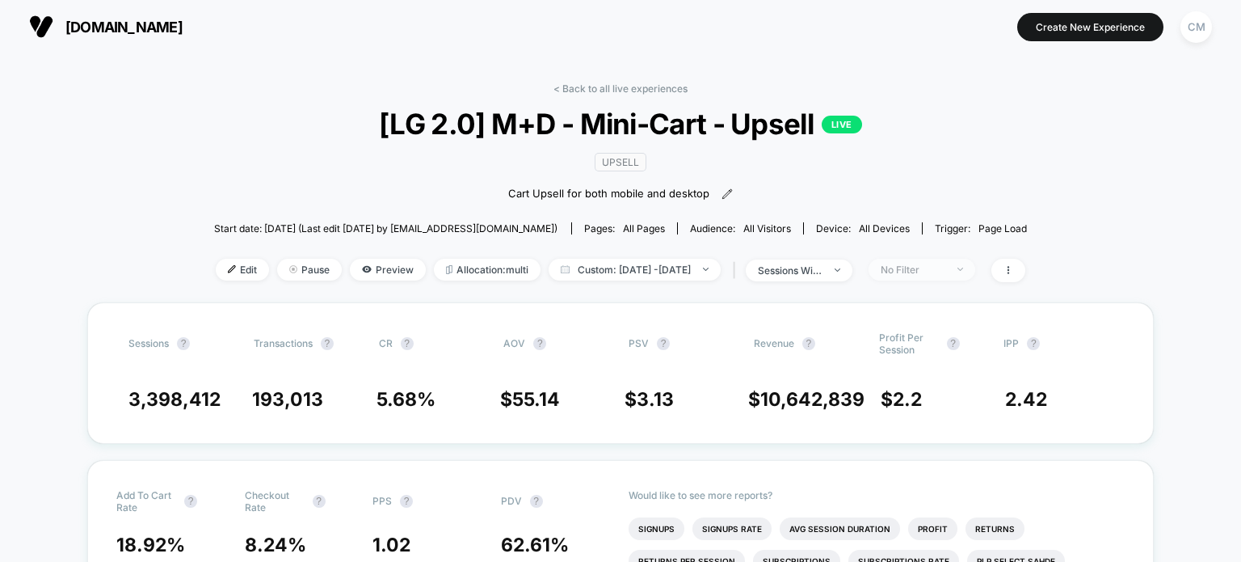
scroll to position [0, 0]
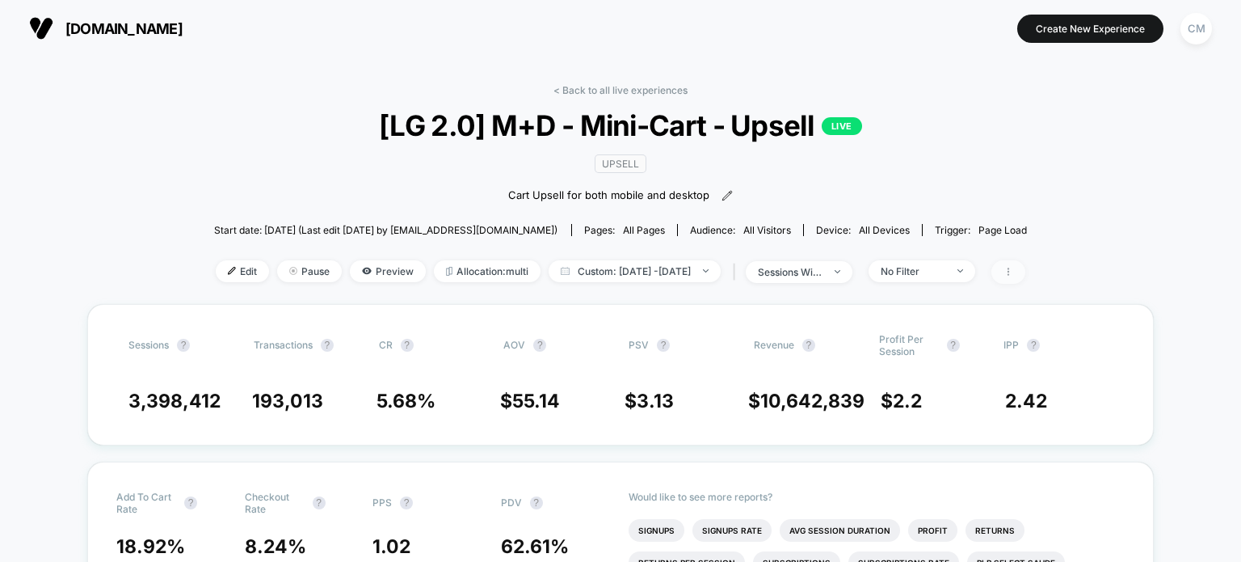
click at [1026, 269] on span at bounding box center [1009, 271] width 34 height 23
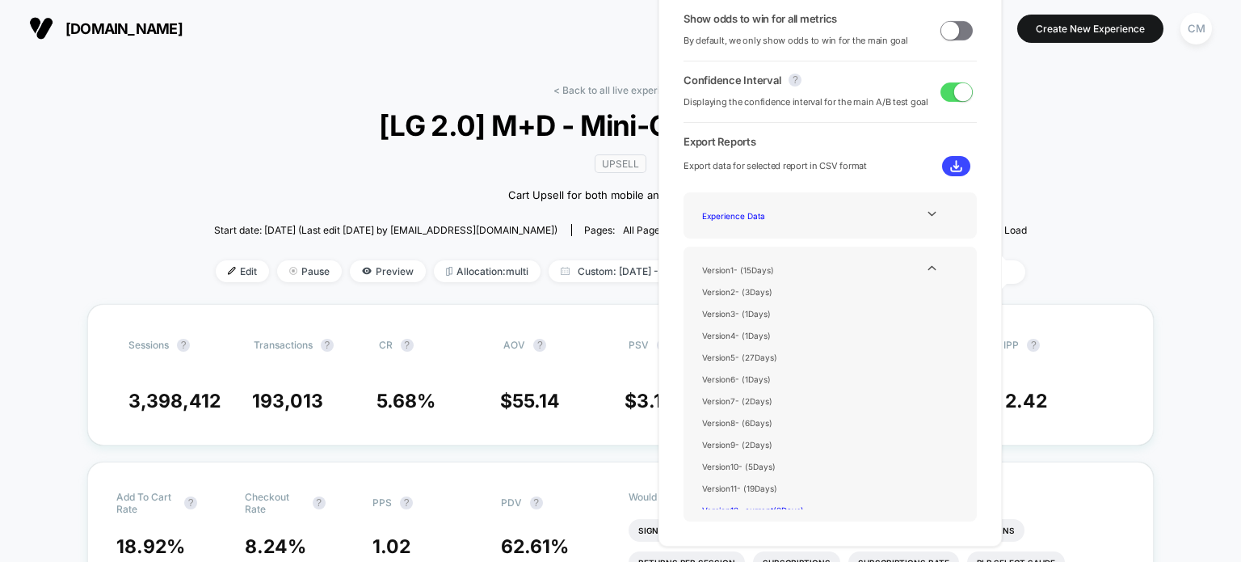
click at [959, 164] on button at bounding box center [956, 166] width 28 height 20
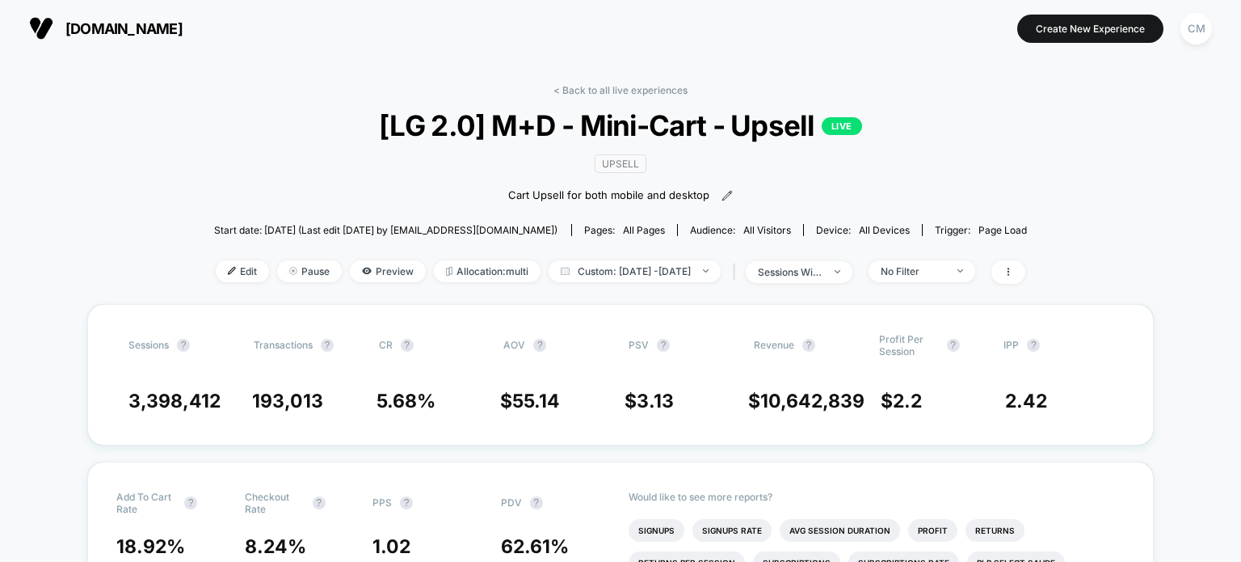
click at [970, 183] on div "< Back to all live experiences [LG 2.0] M+D - Mini-Cart - Upsell LIVE Upsell Ca…" at bounding box center [621, 194] width 814 height 220
click at [1026, 265] on span at bounding box center [1009, 271] width 34 height 23
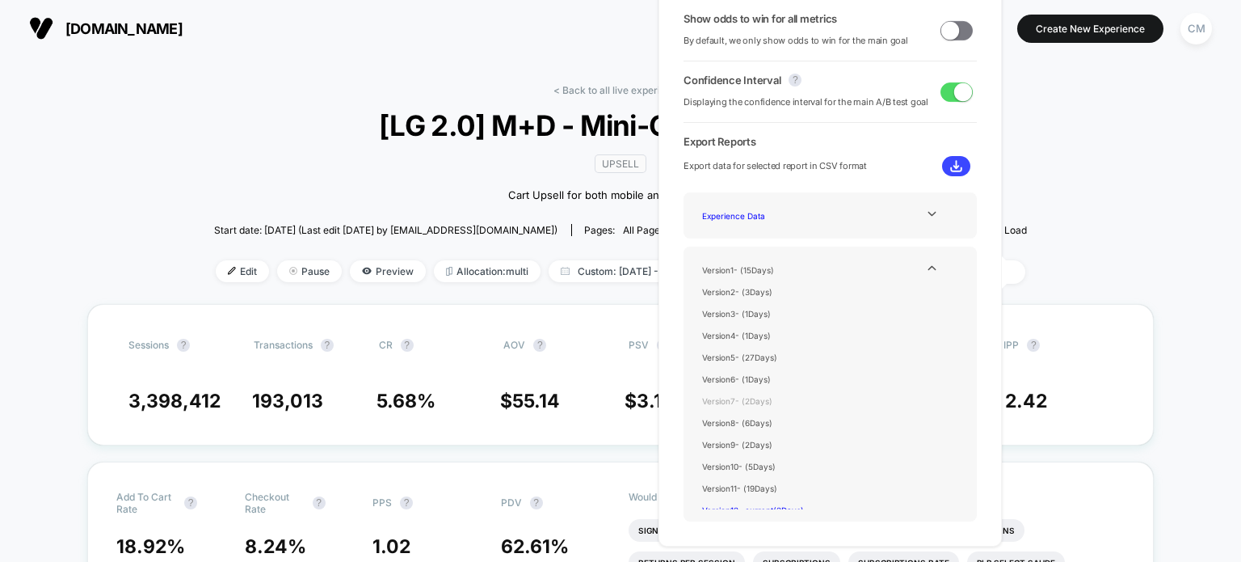
scroll to position [11, 0]
click at [931, 267] on icon at bounding box center [932, 268] width 12 height 12
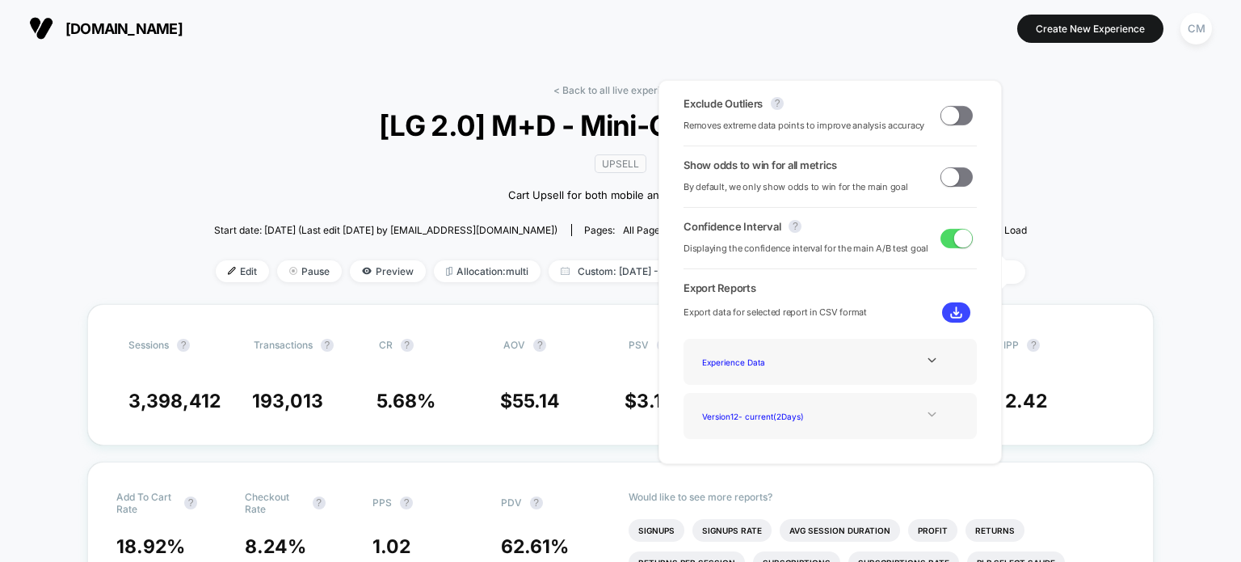
scroll to position [0, 0]
click at [931, 414] on icon at bounding box center [932, 414] width 12 height 12
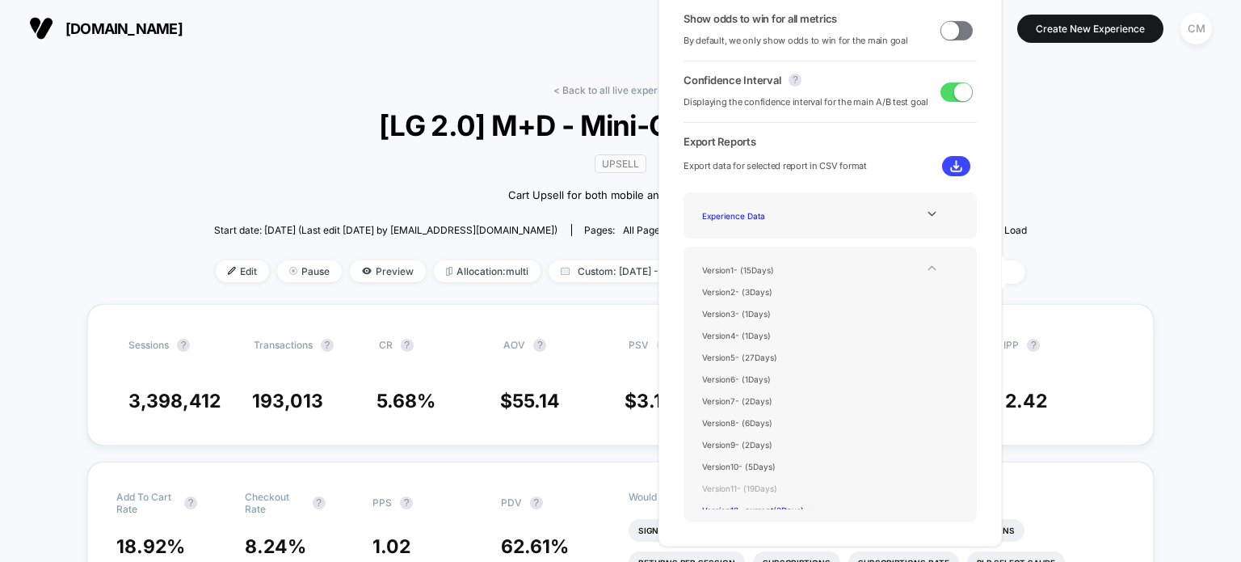
click at [778, 487] on div "Version 11 - ( 19 Days)" at bounding box center [760, 488] width 129 height 22
click at [776, 482] on div "Version 11 - ( 19 Days)" at bounding box center [760, 488] width 129 height 22
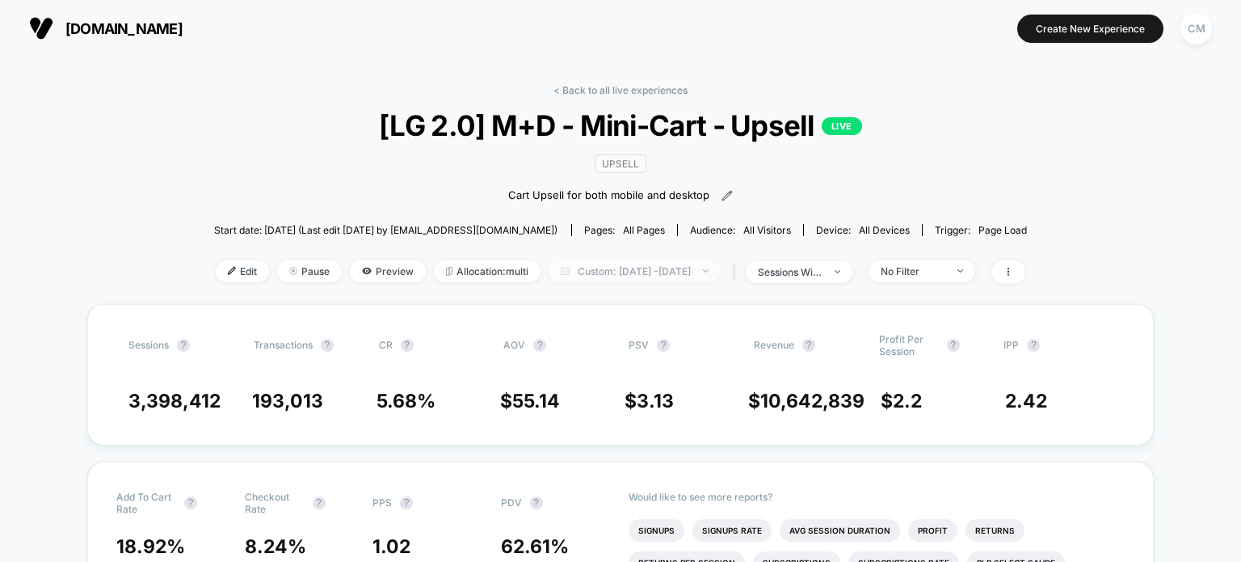
click at [721, 267] on span "Custom: [DATE] - [DATE]" at bounding box center [635, 271] width 172 height 22
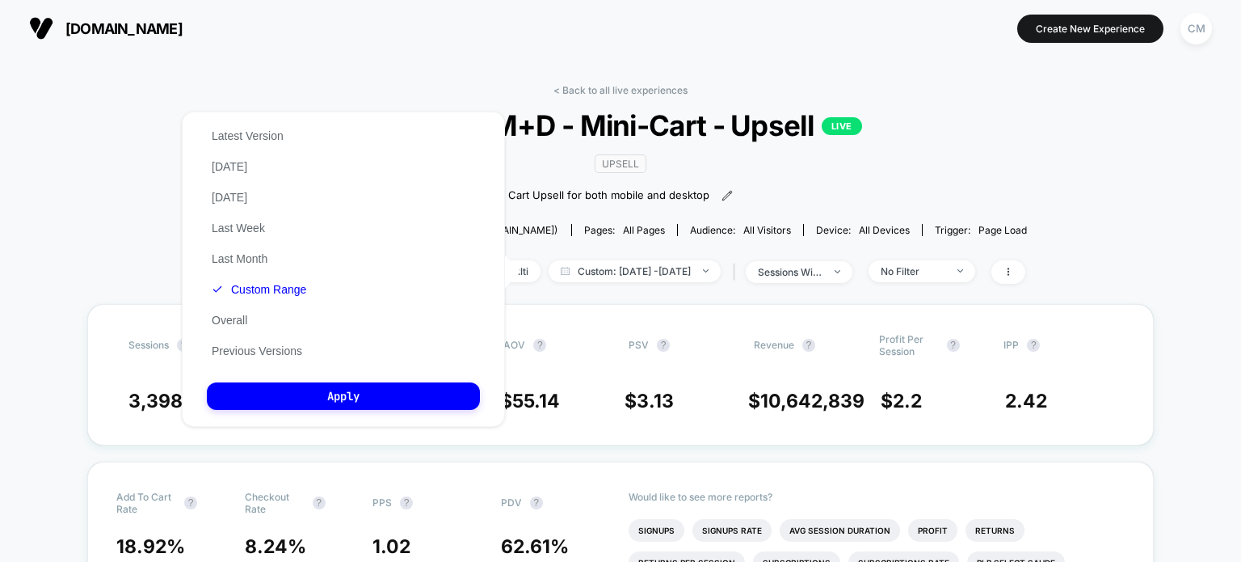
click at [992, 145] on div "< Back to all live experiences [LG 2.0] M+D - Mini-Cart - Upsell LIVE Upsell Ca…" at bounding box center [621, 194] width 814 height 220
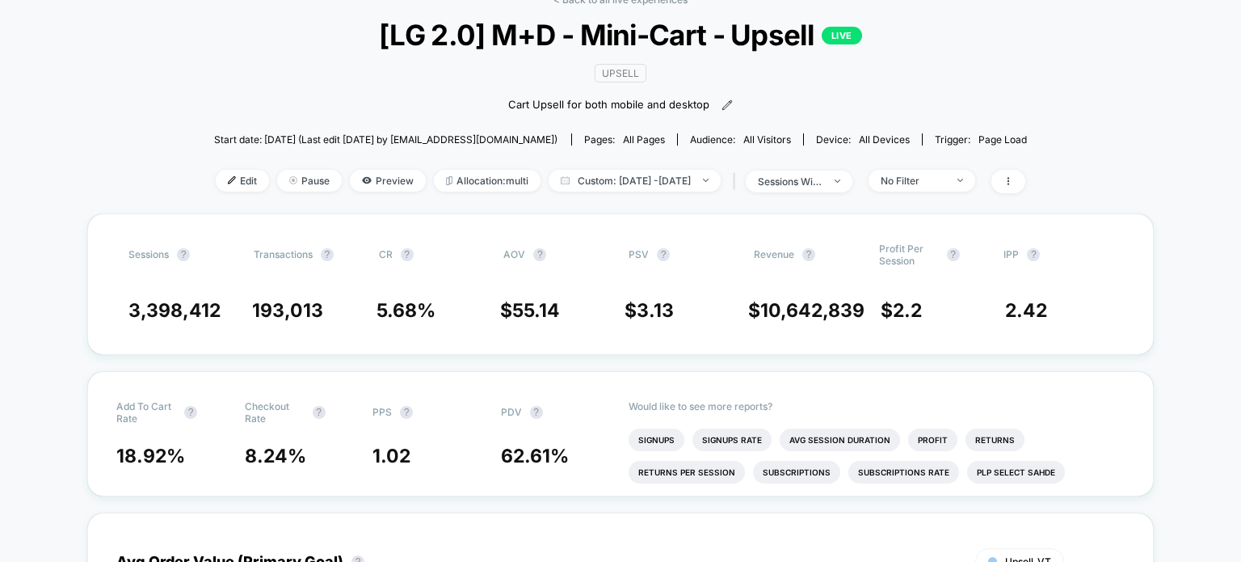
scroll to position [91, 0]
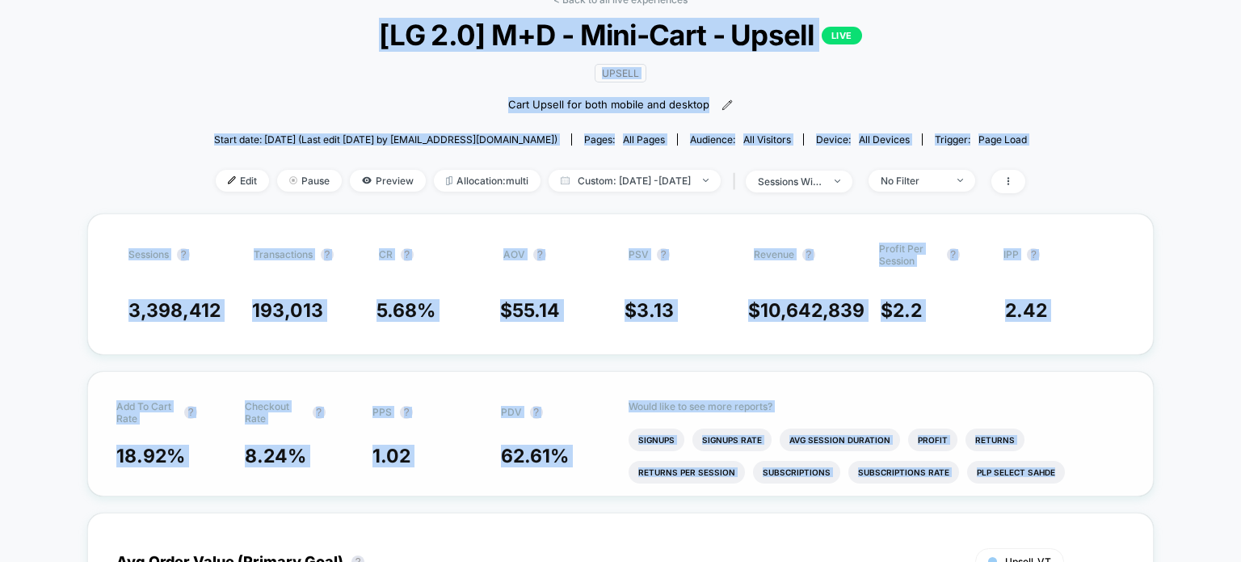
drag, startPoint x: 375, startPoint y: 29, endPoint x: 1070, endPoint y: 461, distance: 818.1
copy div "[LG 2.0] M+D - Mini-Cart - Upsell LIVE Upsell Cart Upsell for both mobile and d…"
click at [672, 182] on span "Custom: [DATE] - [DATE]" at bounding box center [635, 181] width 172 height 22
select select "*"
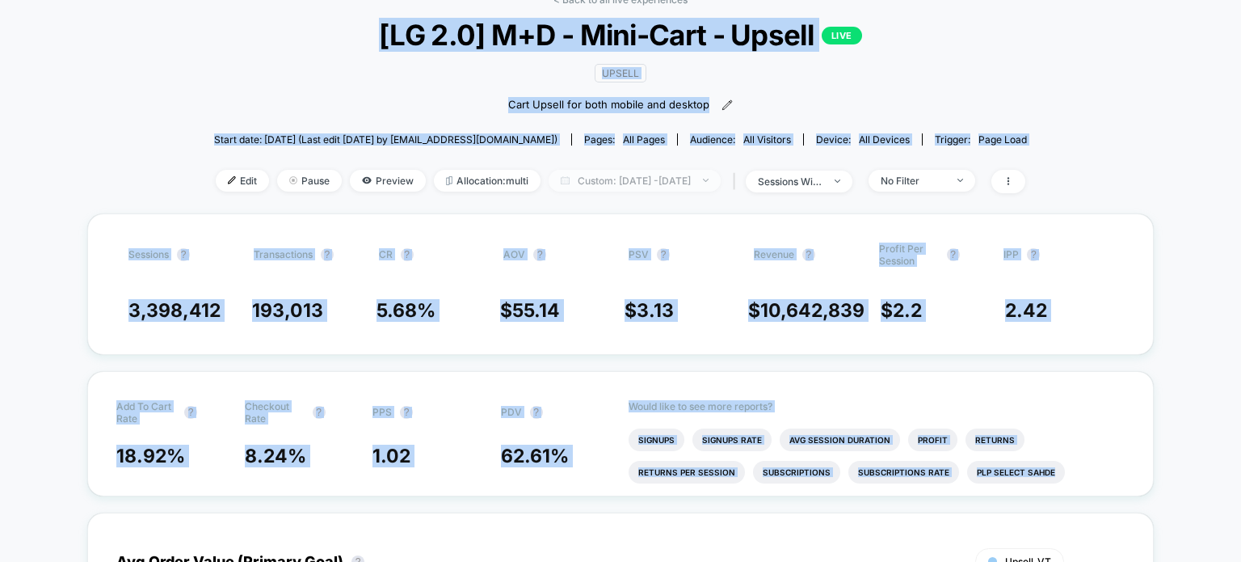
select select "****"
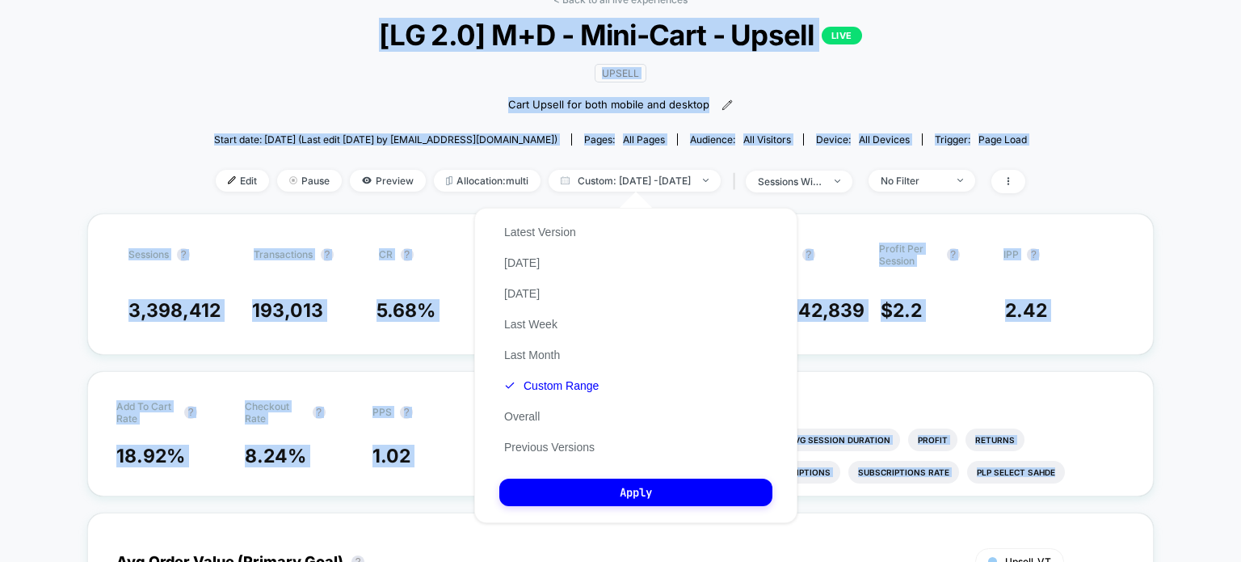
click at [558, 381] on button "Custom Range" at bounding box center [551, 385] width 104 height 15
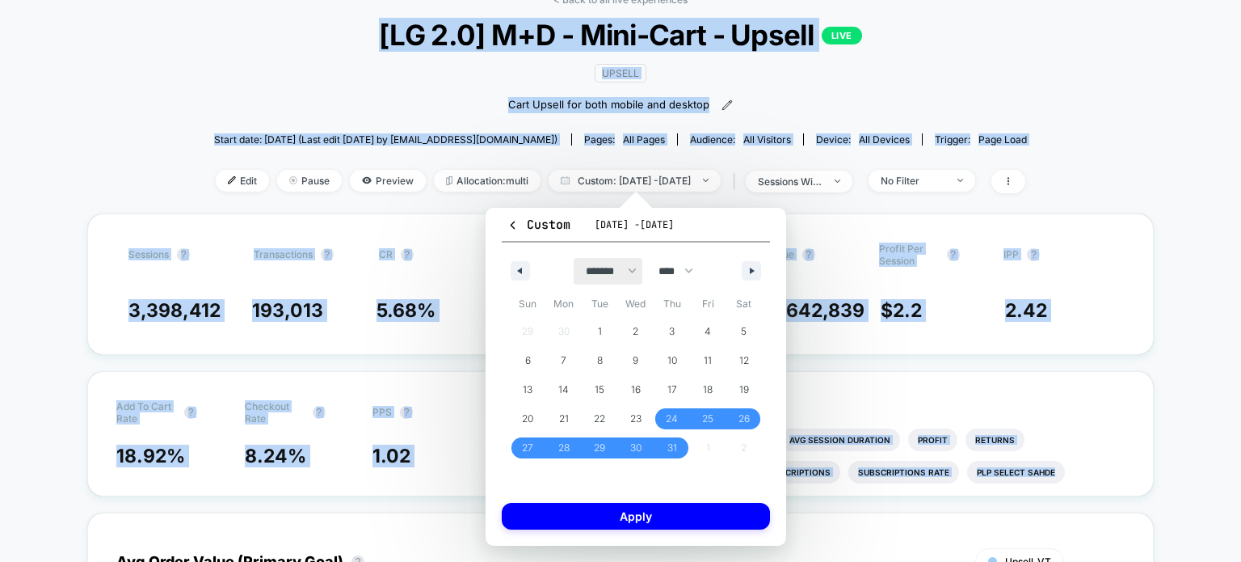
click at [612, 269] on select "******* ******** ***** ***** *** **** **** ****** ********* ******* ******** **…" at bounding box center [608, 271] width 69 height 27
click at [574, 258] on select "******* ******** ***** ***** *** **** **** ****** ********* ******* ******** **…" at bounding box center [608, 271] width 69 height 27
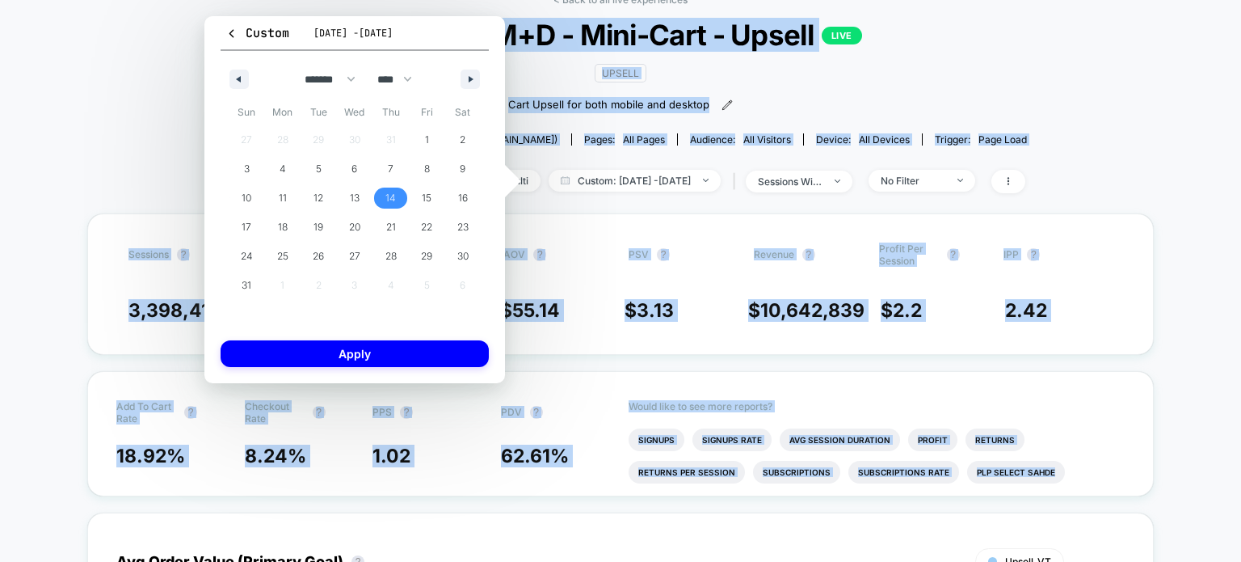
click at [385, 200] on span "14" at bounding box center [390, 197] width 11 height 29
click at [318, 282] on div "27 28 29 30 31 1 2 3 4 5 6 7 8 9 10 11 12 13 14 15 16 17 18 19 20 21 22 23 24 2…" at bounding box center [355, 212] width 252 height 175
click at [478, 86] on button "button" at bounding box center [470, 79] width 19 height 19
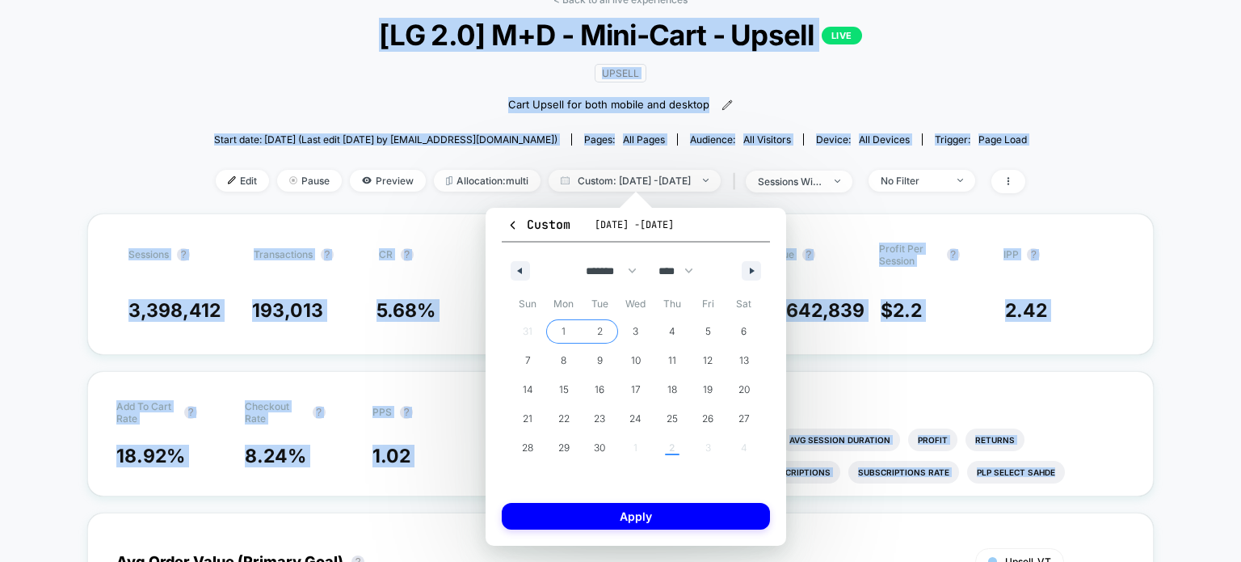
click at [608, 322] on span "2" at bounding box center [600, 331] width 36 height 21
select select "*"
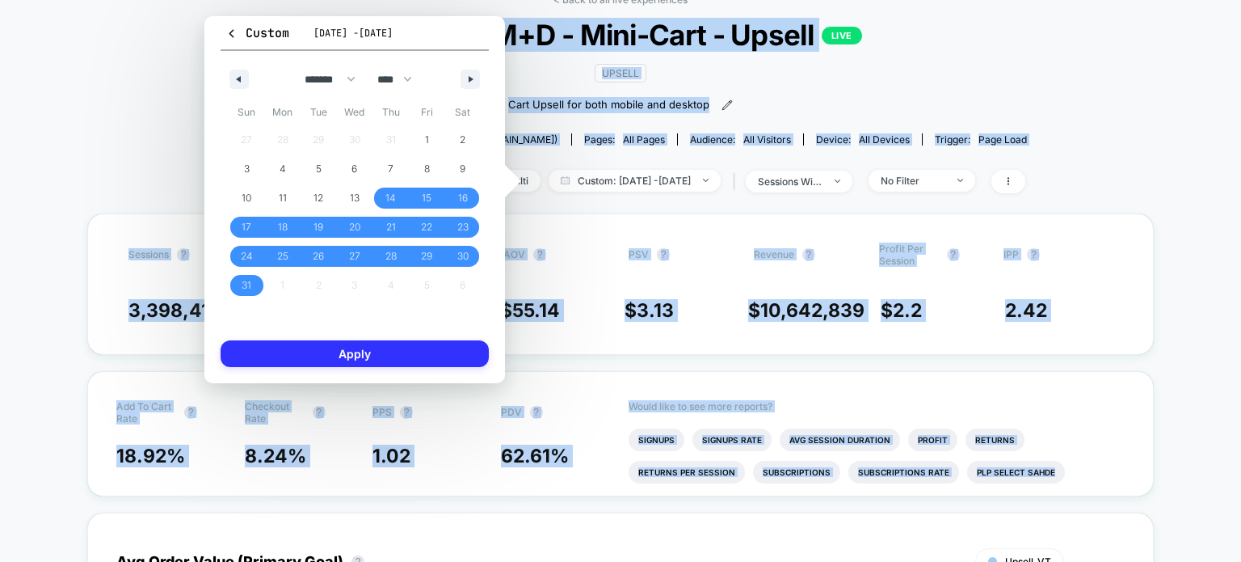
click at [436, 344] on button "Apply" at bounding box center [355, 353] width 268 height 27
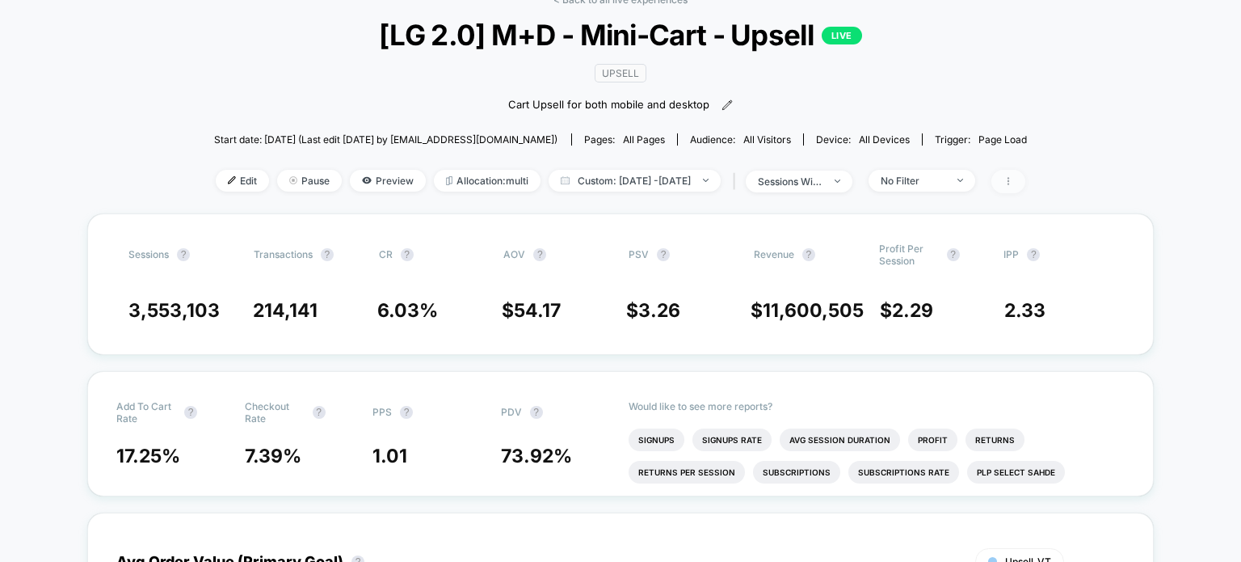
click at [1026, 175] on span at bounding box center [1009, 181] width 34 height 23
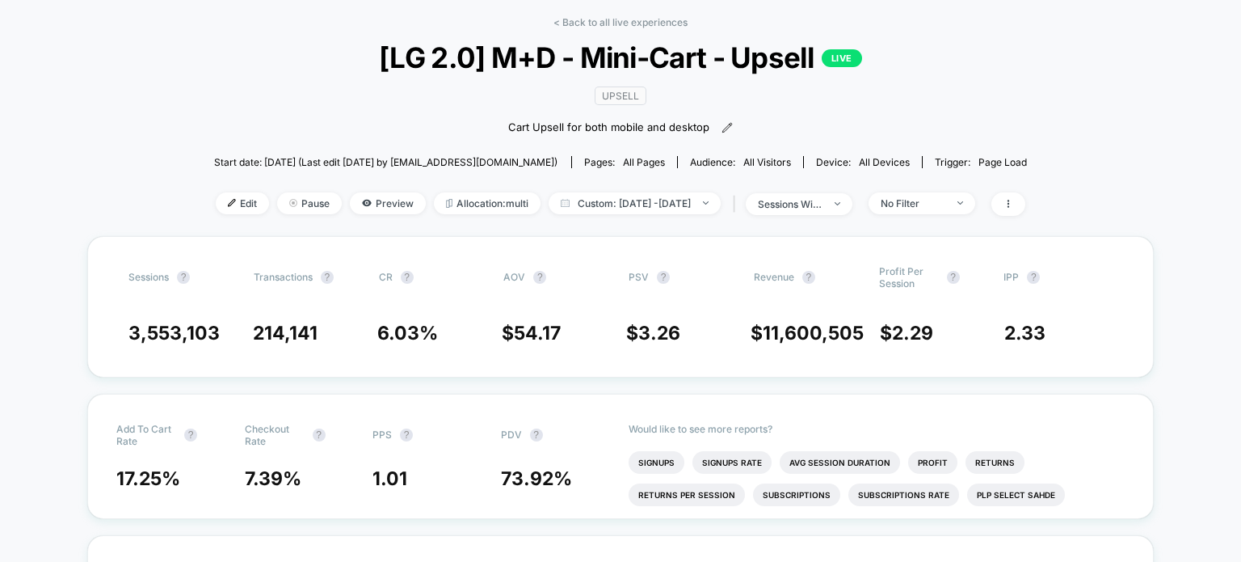
scroll to position [97, 0]
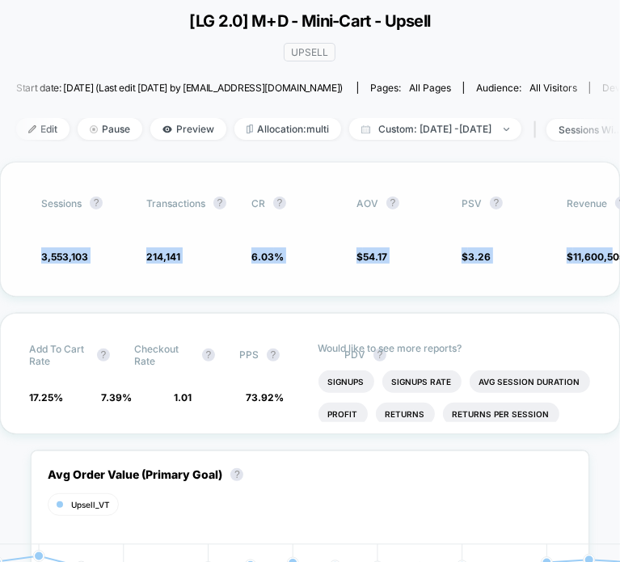
drag, startPoint x: 39, startPoint y: 255, endPoint x: 611, endPoint y: 272, distance: 572.4
click at [611, 272] on div "Sessions ? Transactions ? CR ? AOV ? PSV ? Revenue ? Profit Per Session ? IPP ?…" at bounding box center [310, 229] width 620 height 135
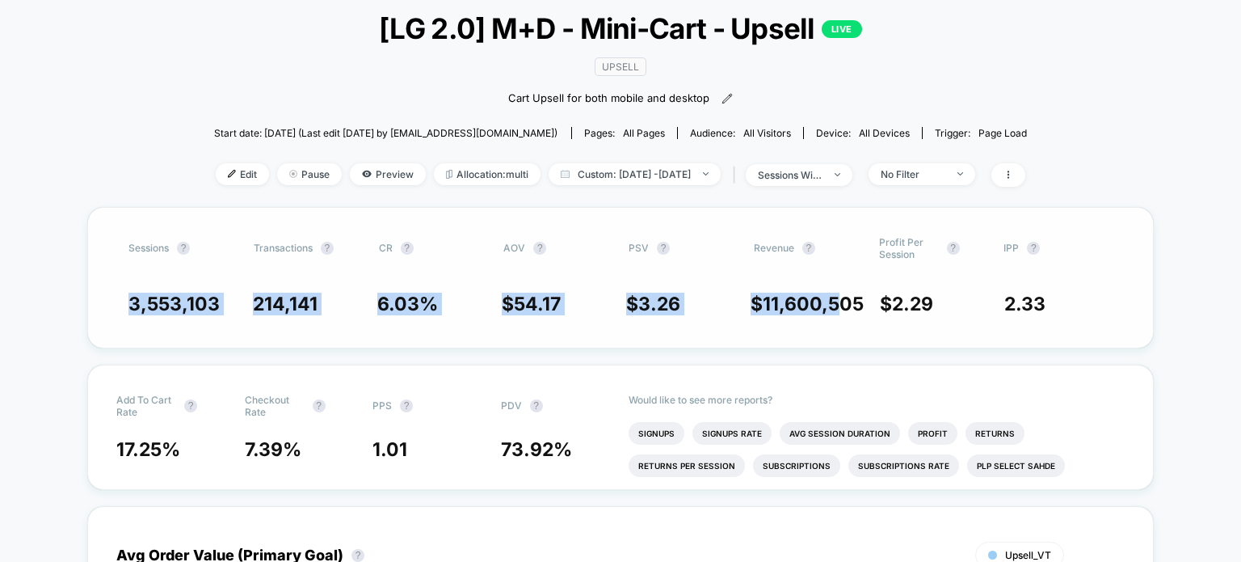
click at [120, 284] on div "Sessions ? Transactions ? CR ? AOV ? PSV ? Revenue ? Profit Per Session ? IPP ?…" at bounding box center [620, 277] width 1067 height 141
drag, startPoint x: 127, startPoint y: 298, endPoint x: 939, endPoint y: 300, distance: 812.2
click at [939, 300] on div "Sessions ? Transactions ? CR ? AOV ? PSV ? Revenue ? Profit Per Session ? IPP ?…" at bounding box center [620, 277] width 1067 height 141
copy div "3,553,103 214,141 6.03 % $ 54.17 $ 3.26 $ 11,600,505 $ 2.29"
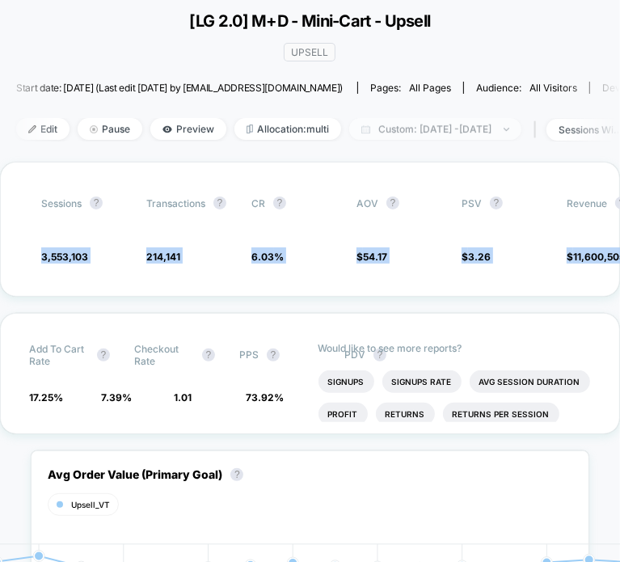
click at [390, 125] on span "Custom: [DATE] - [DATE]" at bounding box center [435, 129] width 172 height 22
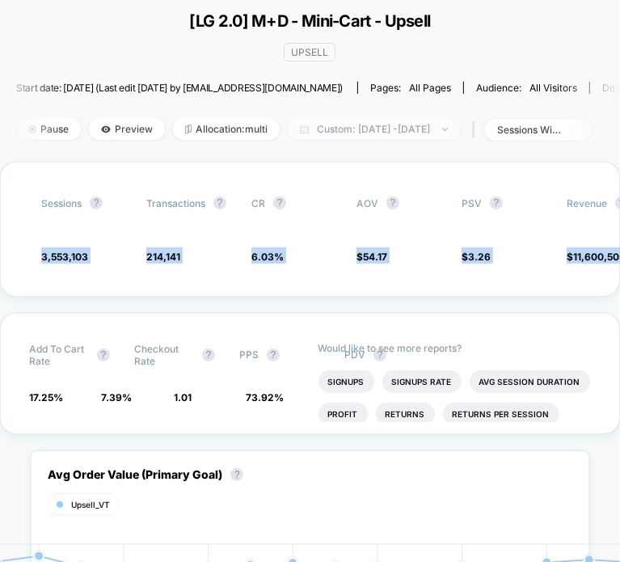
click at [388, 132] on span "Custom: [DATE] - [DATE]" at bounding box center [374, 129] width 172 height 22
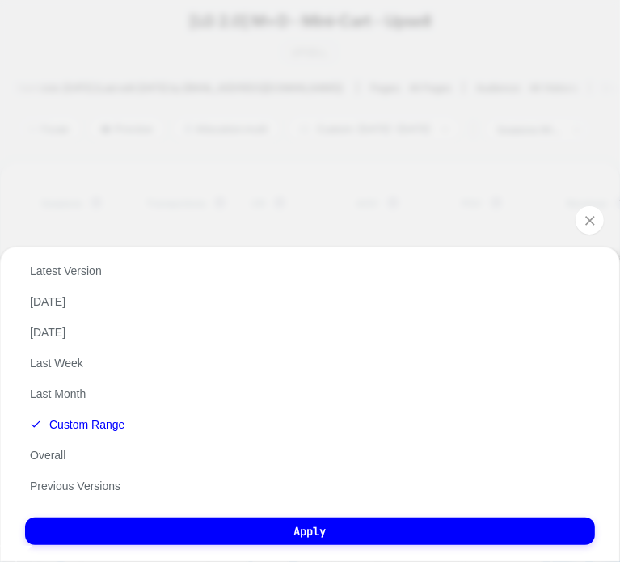
click at [133, 420] on div "Latest Version [DATE] [DATE] Last Week Last Month Custom Range Overall Previous…" at bounding box center [310, 403] width 620 height 315
click at [75, 417] on button "Custom Range" at bounding box center [77, 424] width 104 height 15
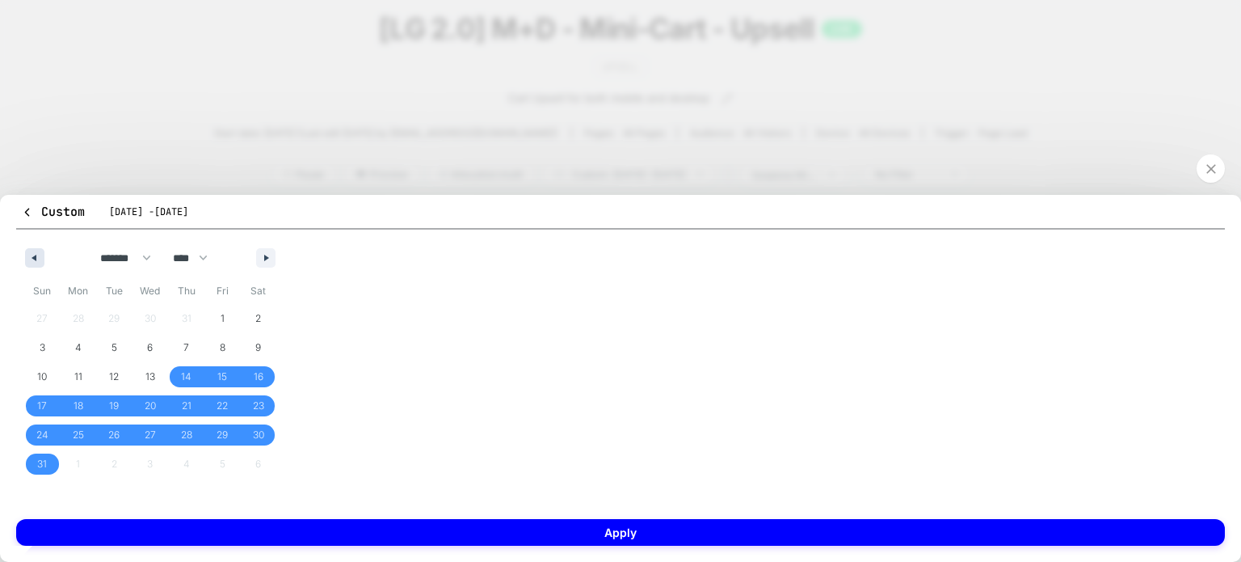
click at [39, 261] on button "button" at bounding box center [34, 257] width 19 height 19
select select "*"
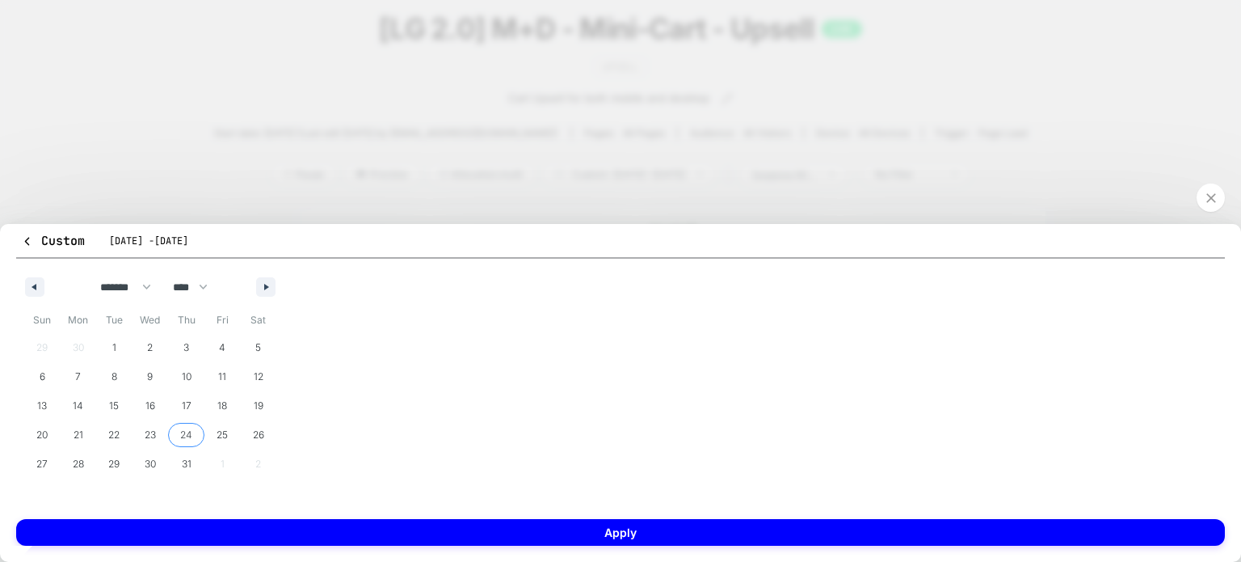
click at [194, 436] on span "24" at bounding box center [186, 434] width 36 height 21
select select "*"
select select "****"
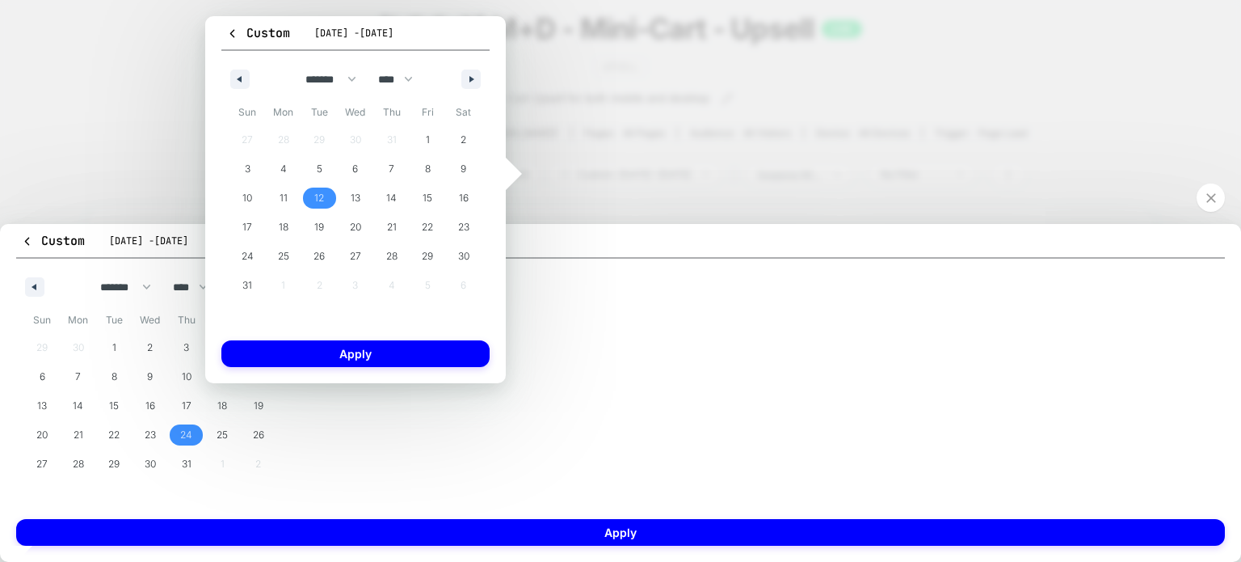
click at [322, 190] on span "12" at bounding box center [319, 197] width 10 height 29
click at [289, 360] on button "Apply" at bounding box center [355, 353] width 268 height 27
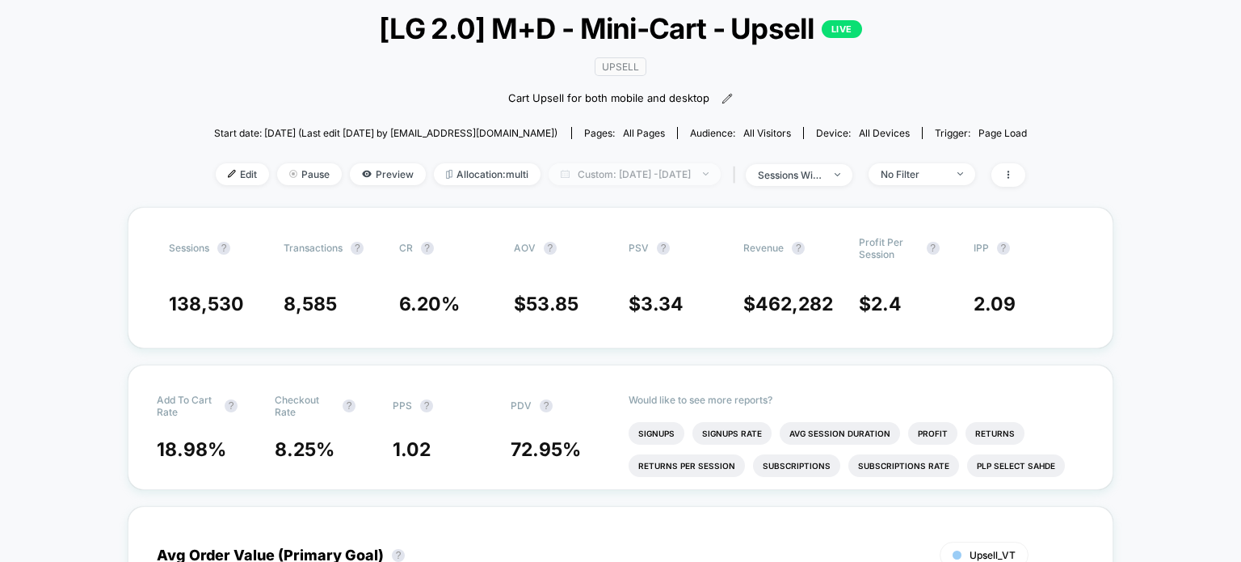
click at [668, 168] on span "Custom: [DATE] - [DATE]" at bounding box center [635, 174] width 172 height 22
select select "*"
select select "****"
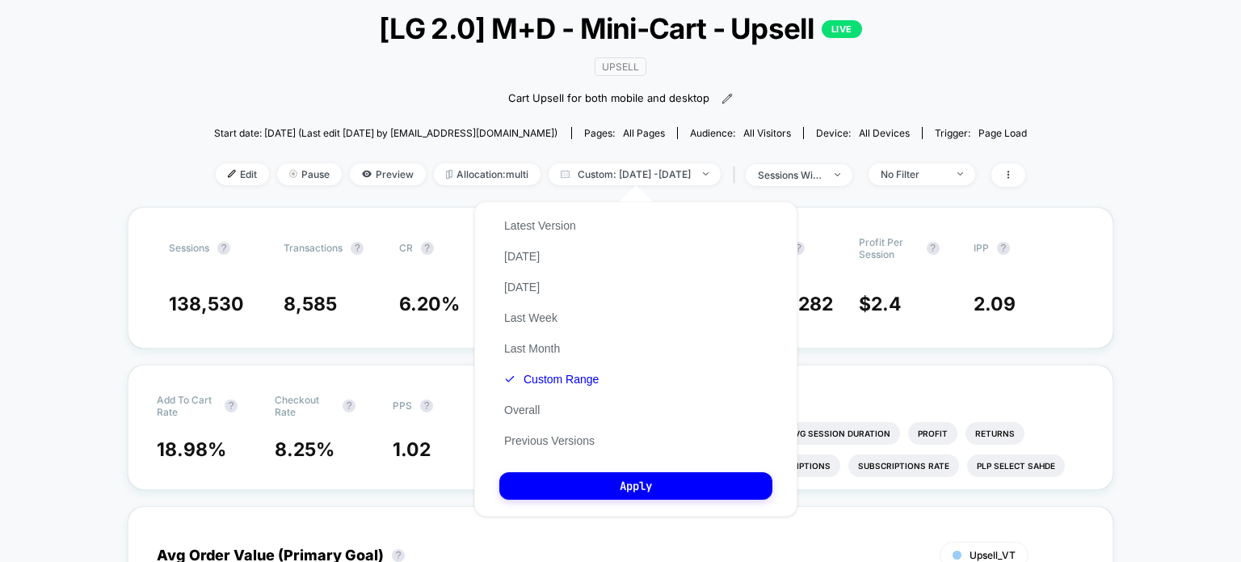
click at [528, 373] on div "Latest Version [DATE] [DATE] Last Week Last Month Custom Range Overall Previous…" at bounding box center [551, 333] width 104 height 246
click at [524, 383] on button "Custom Range" at bounding box center [551, 379] width 104 height 15
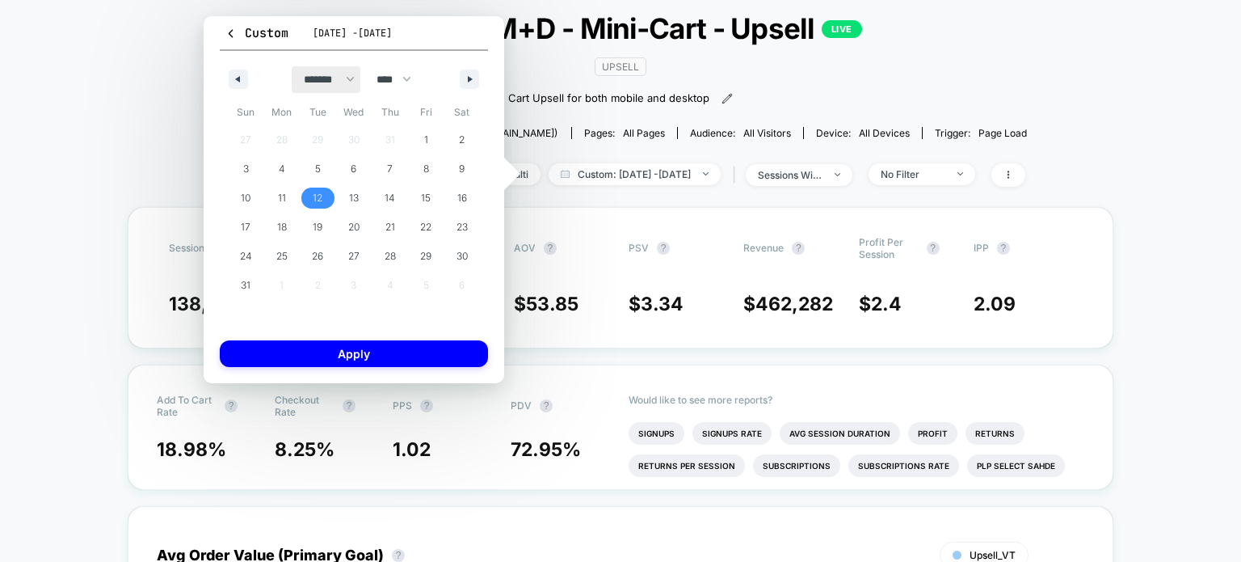
click at [310, 81] on select "******* ******** ***** ***** *** **** **** ****** ********* ******* ******** **…" at bounding box center [326, 79] width 69 height 27
click at [233, 76] on icon "button" at bounding box center [236, 79] width 8 height 6
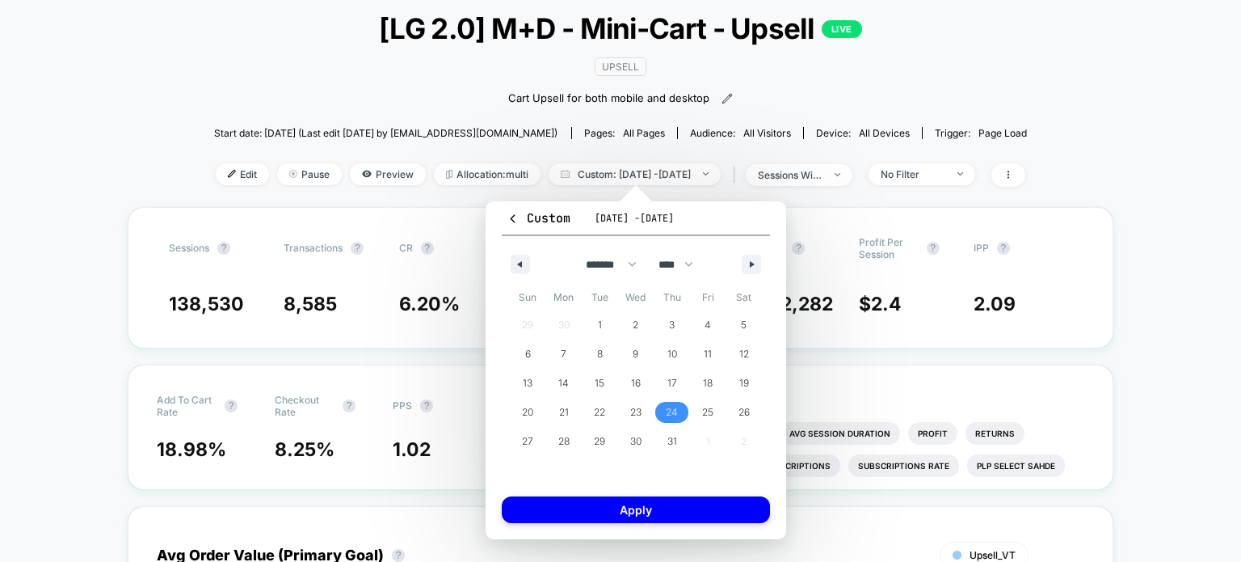
click at [674, 417] on span "24" at bounding box center [672, 412] width 12 height 29
click at [750, 261] on icon "button" at bounding box center [754, 264] width 8 height 6
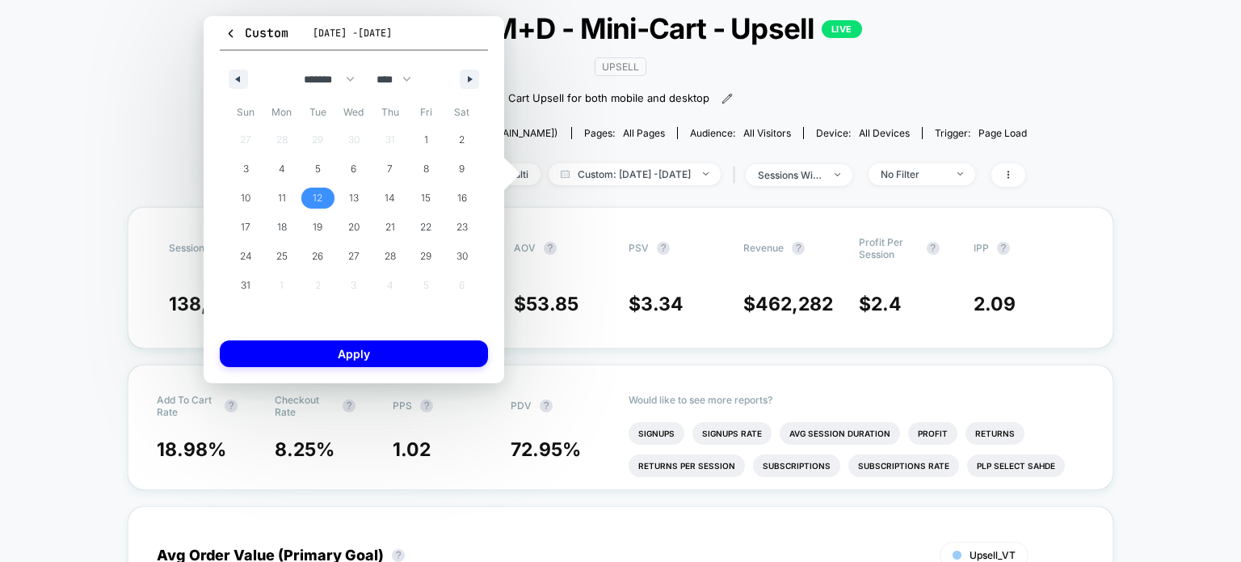
click at [314, 206] on span "12" at bounding box center [318, 197] width 10 height 29
select select "*"
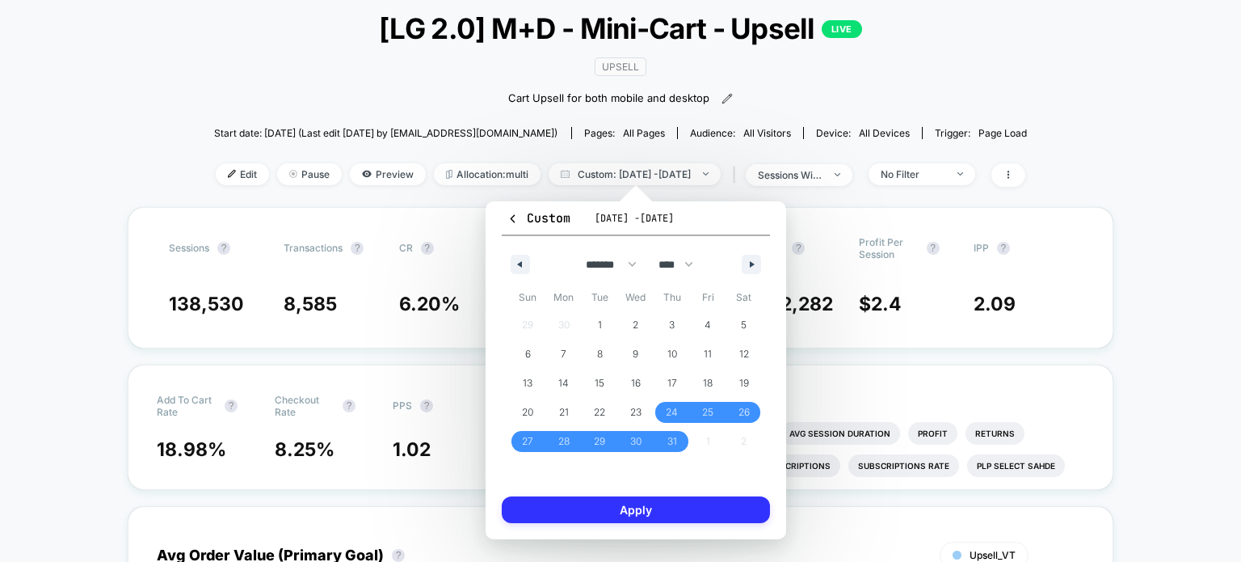
click at [532, 506] on button "Apply" at bounding box center [636, 509] width 268 height 27
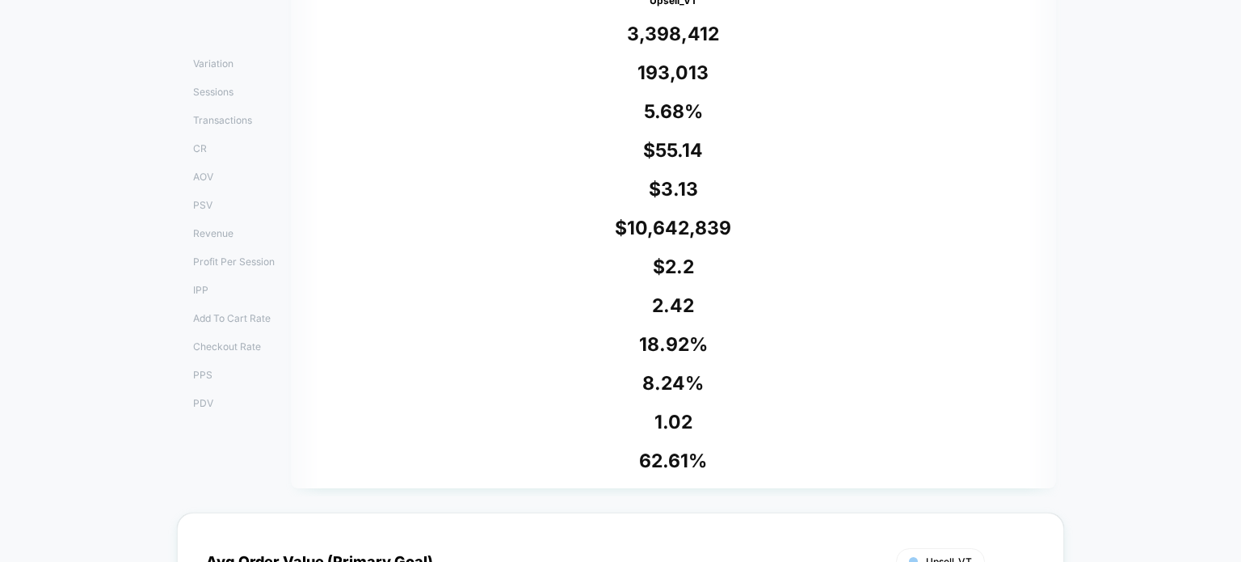
scroll to position [325, 0]
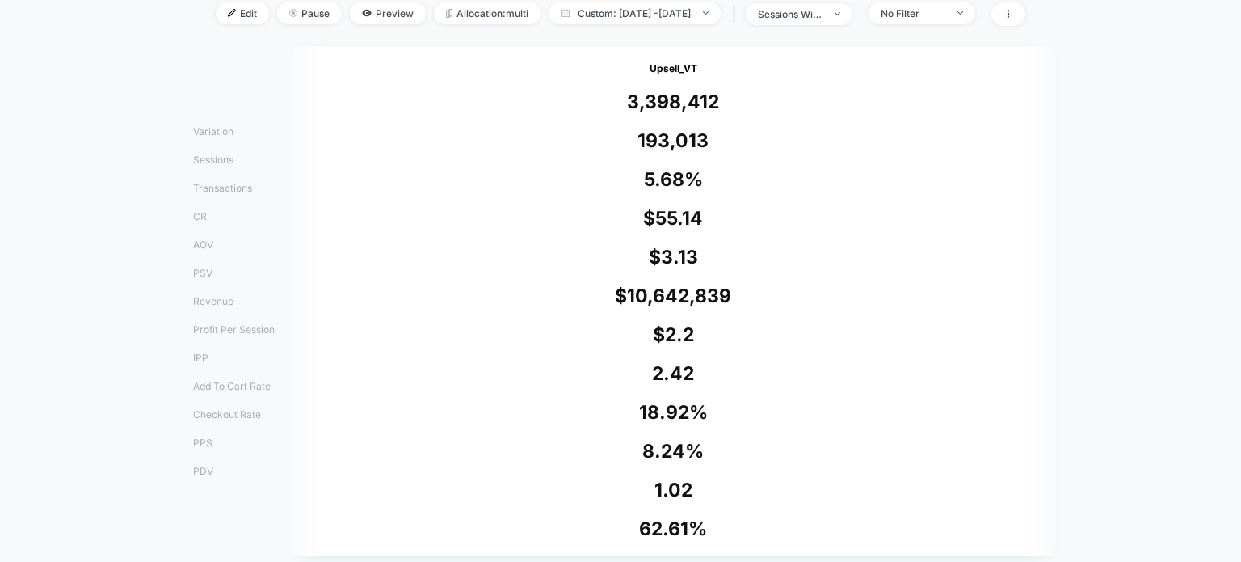
scroll to position [257, 0]
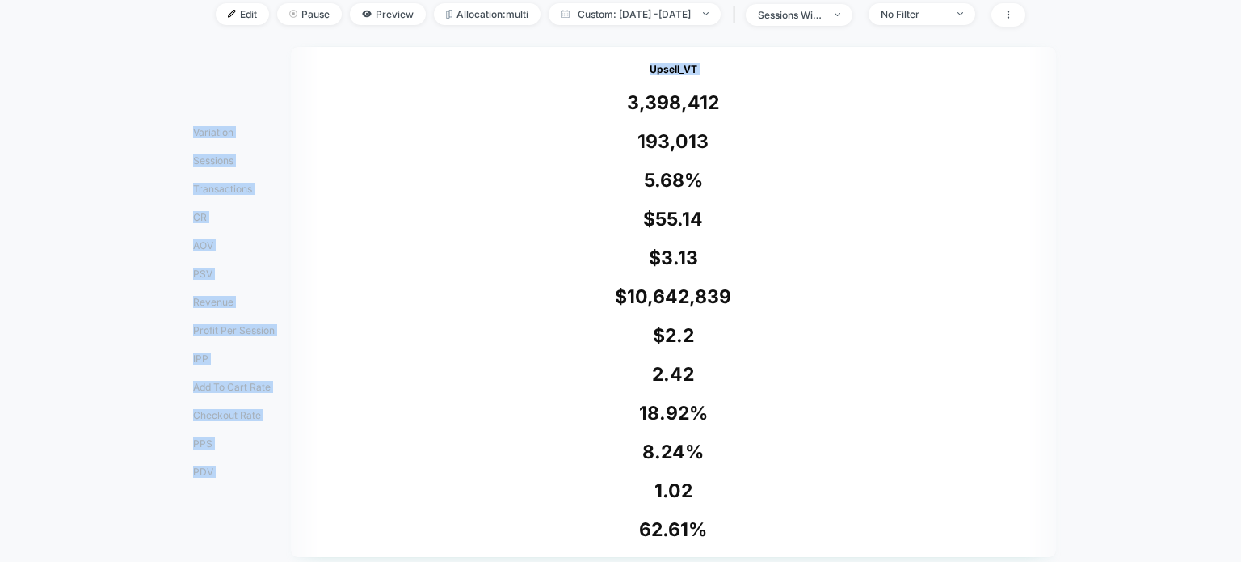
drag, startPoint x: 184, startPoint y: 129, endPoint x: 747, endPoint y: 545, distance: 699.7
click at [747, 545] on div "Variation Sessions Transactions CR AOV PSV Revenue Profit Per Session IPP Add T…" at bounding box center [620, 306] width 887 height 518
click at [712, 502] on div "Upsell_VT 3,398,412 193,013 5.68 % $ 55.14 $ 3.13 $ 10,642,839 $ 2.2 2.42 18.92…" at bounding box center [673, 302] width 765 height 510
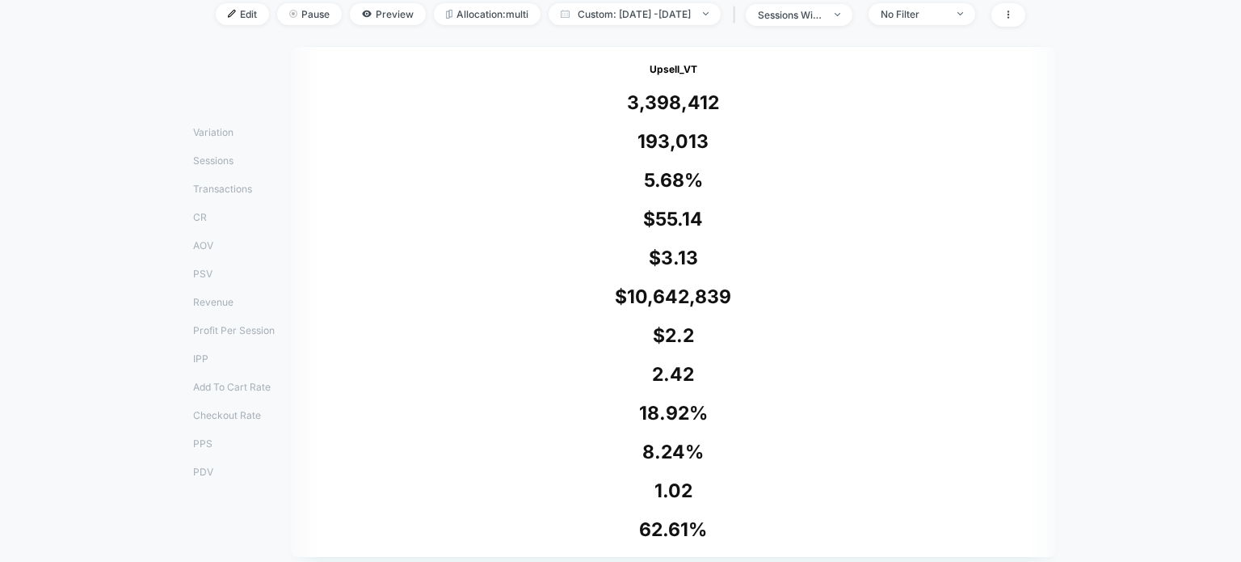
drag, startPoint x: 697, startPoint y: 529, endPoint x: 588, endPoint y: 503, distance: 111.2
click at [588, 503] on div "Upsell_VT 3,398,412 193,013 5.68 % $ 55.14 $ 3.13 $ 10,642,839 $ 2.2 2.42 18.92…" at bounding box center [673, 302] width 765 height 510
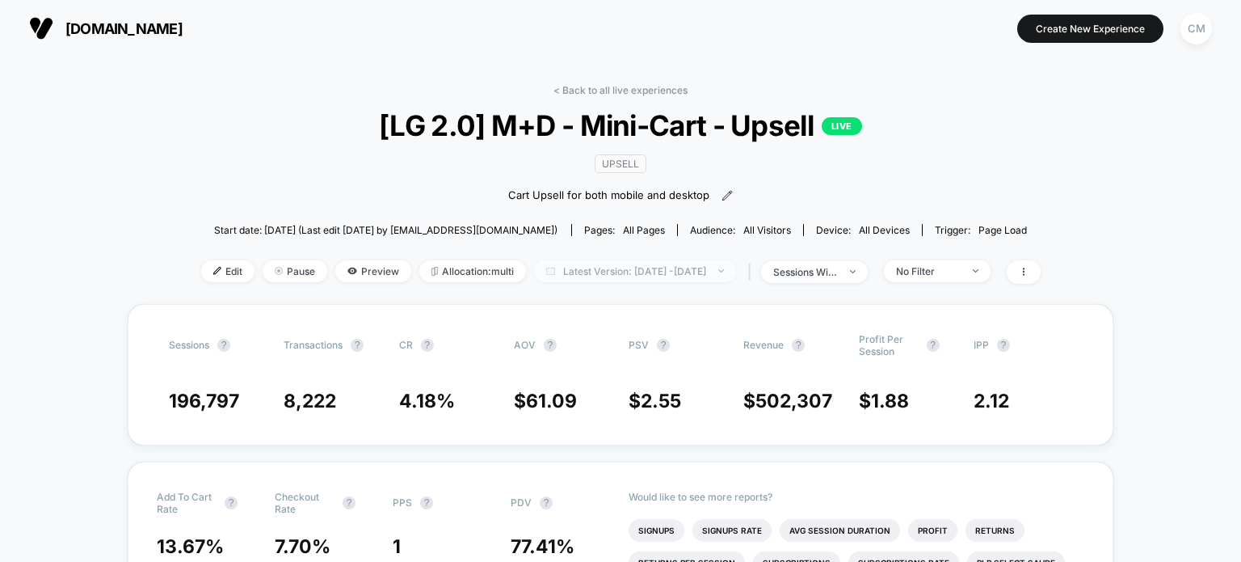
click at [562, 270] on span "Latest Version: Jul 24, 2025 - Aug 12, 2025" at bounding box center [635, 271] width 202 height 22
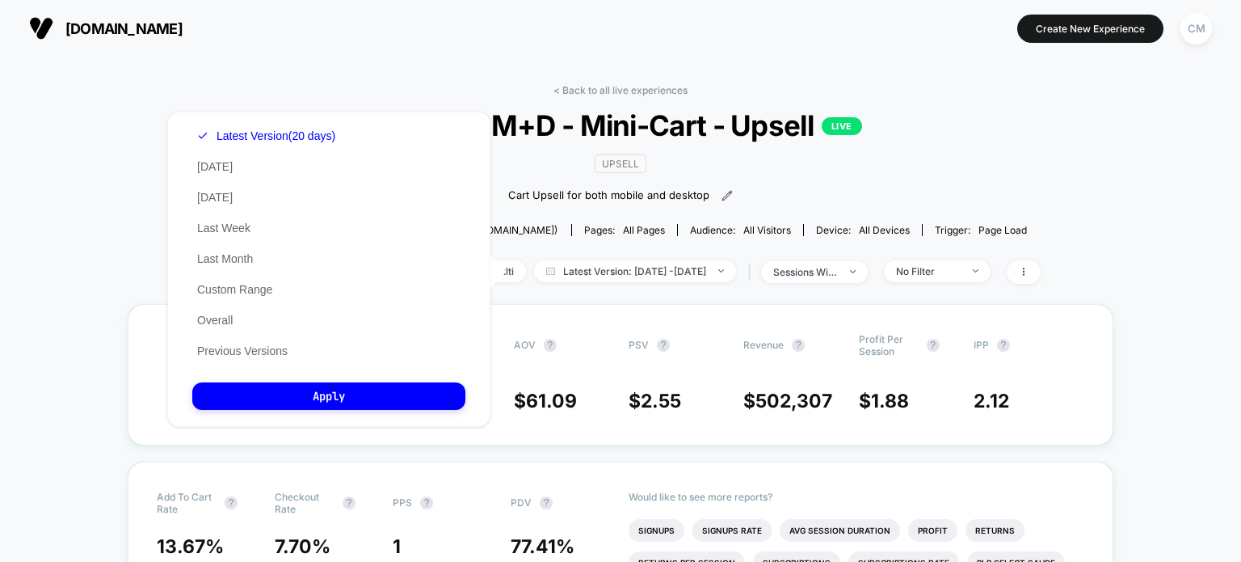
click at [1018, 156] on div "< Back to all live experiences [LG 2.0] M+D - Mini-Cart - Upsell LIVE Upsell Ca…" at bounding box center [621, 194] width 840 height 220
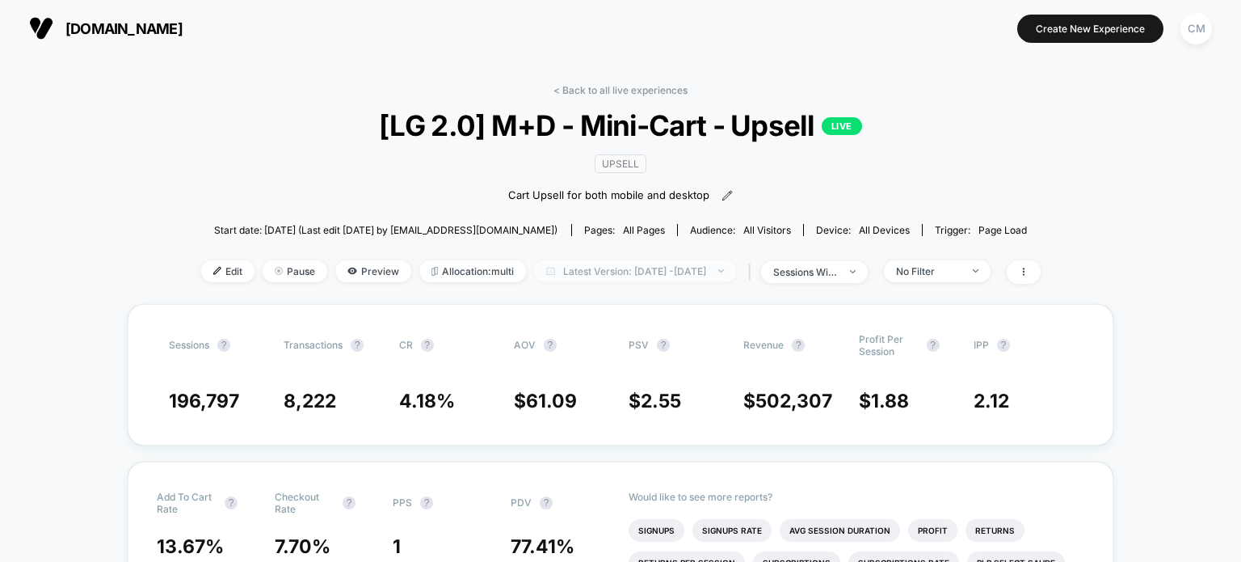
click at [540, 271] on span "Latest Version: Jul 24, 2025 - Aug 12, 2025" at bounding box center [635, 271] width 202 height 22
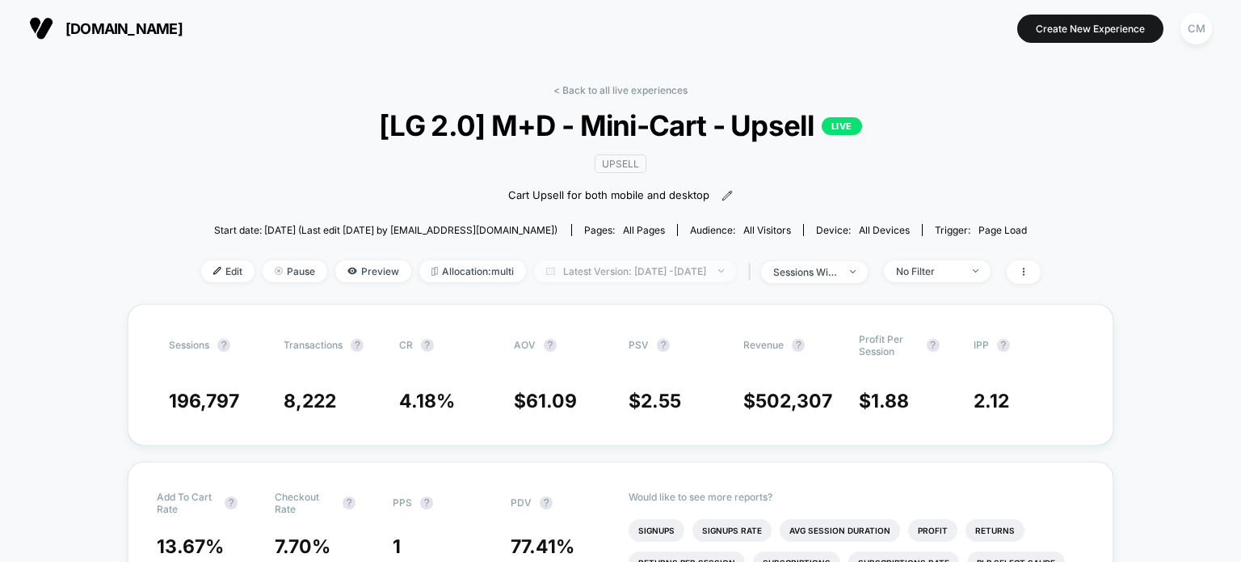
click at [721, 272] on span "Latest Version: Jul 24, 2025 - Aug 12, 2025" at bounding box center [635, 271] width 202 height 22
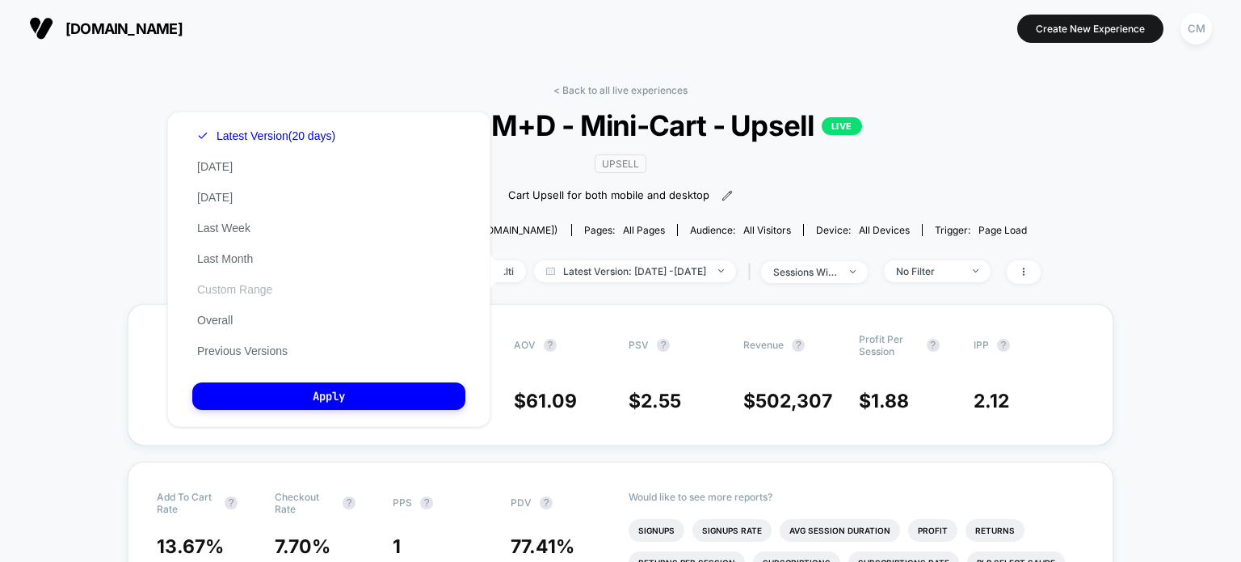
click at [257, 289] on button "Custom Range" at bounding box center [234, 289] width 85 height 15
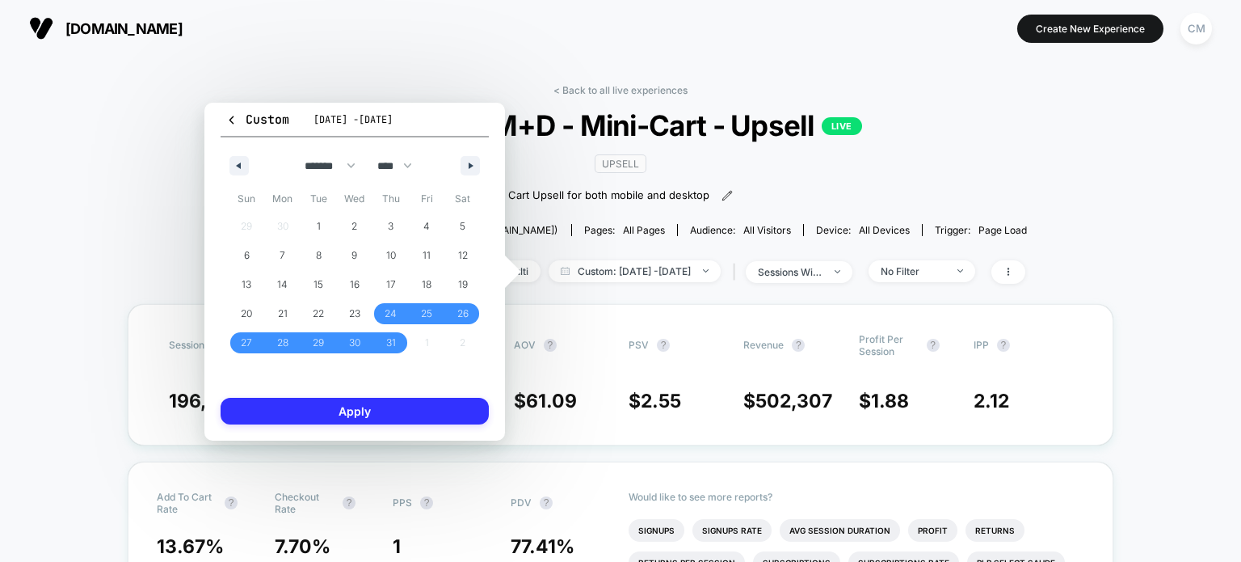
click at [290, 416] on button "Apply" at bounding box center [355, 411] width 268 height 27
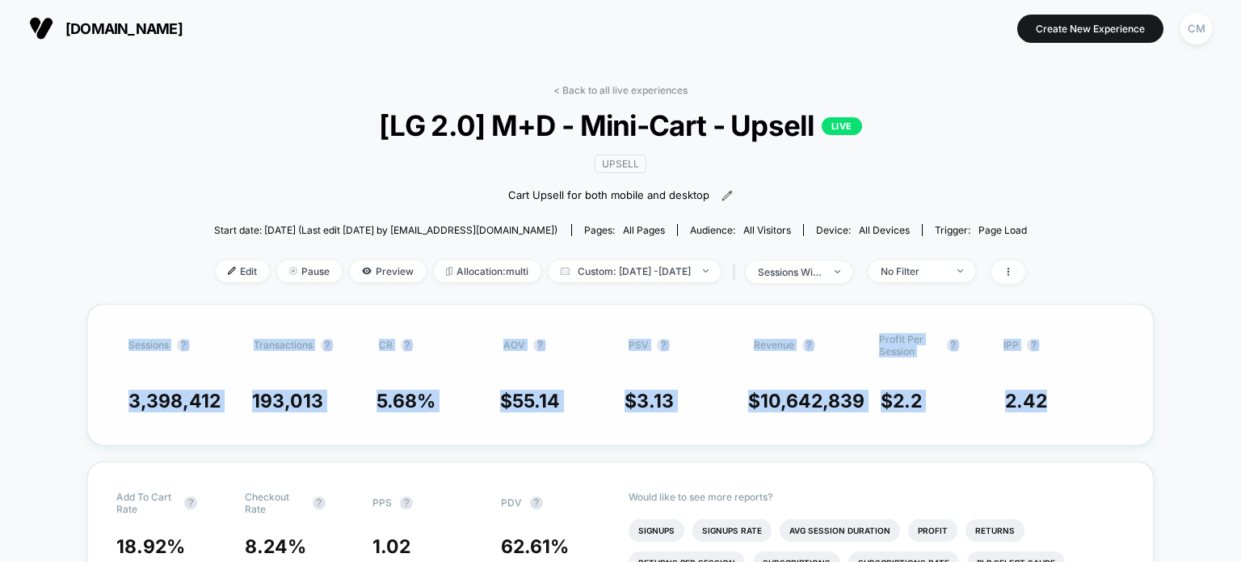
drag, startPoint x: 130, startPoint y: 342, endPoint x: 1064, endPoint y: 425, distance: 937.1
click at [1064, 425] on div "Sessions ? Transactions ? CR ? AOV ? PSV ? Revenue ? Profit Per Session ? IPP ?…" at bounding box center [620, 374] width 1067 height 141
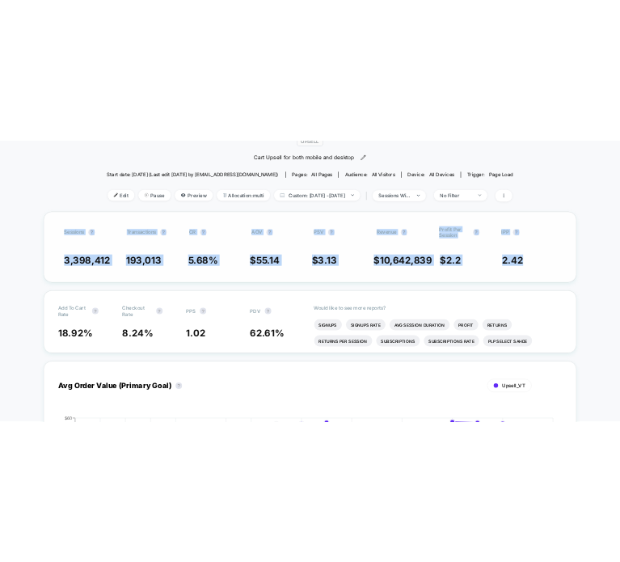
scroll to position [163, 0]
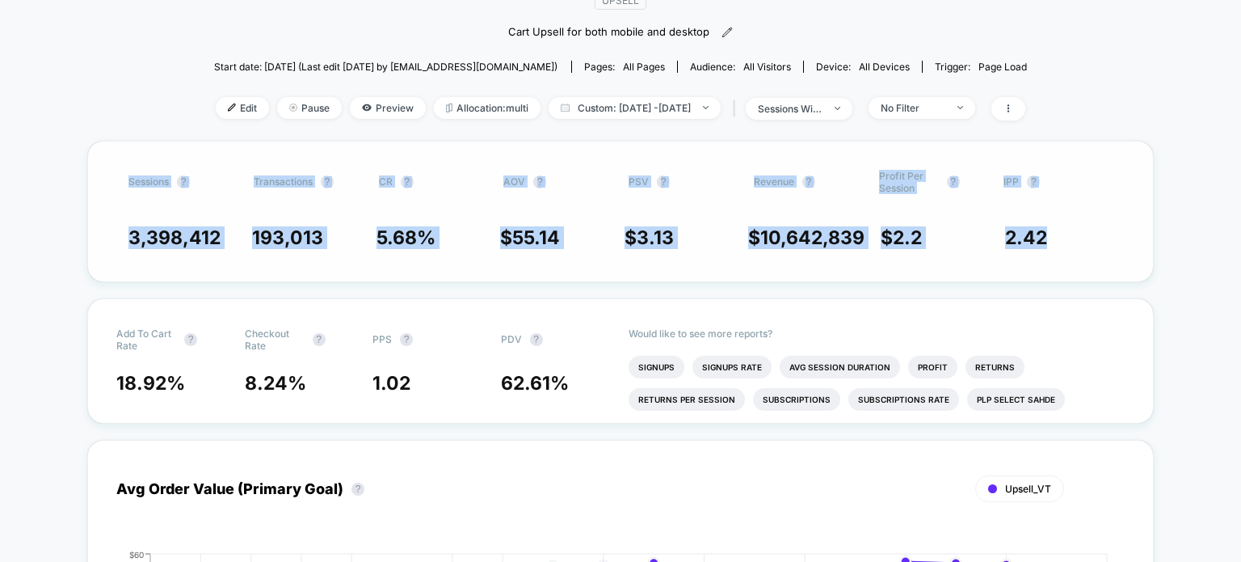
click at [1148, 154] on div "Sessions ? Transactions ? CR ? AOV ? PSV ? Revenue ? Profit Per Session ? IPP ?…" at bounding box center [620, 211] width 1067 height 141
drag, startPoint x: 127, startPoint y: 238, endPoint x: 1057, endPoint y: 238, distance: 930.2
click at [1057, 238] on div "Sessions ? Transactions ? CR ? AOV ? PSV ? Revenue ? Profit Per Session ? IPP ?…" at bounding box center [620, 211] width 1067 height 141
copy div "3,398,412 193,013 5.68 % $ 55.14 $ 3.13 $ 10,642,839 $ 2.2 2.42"
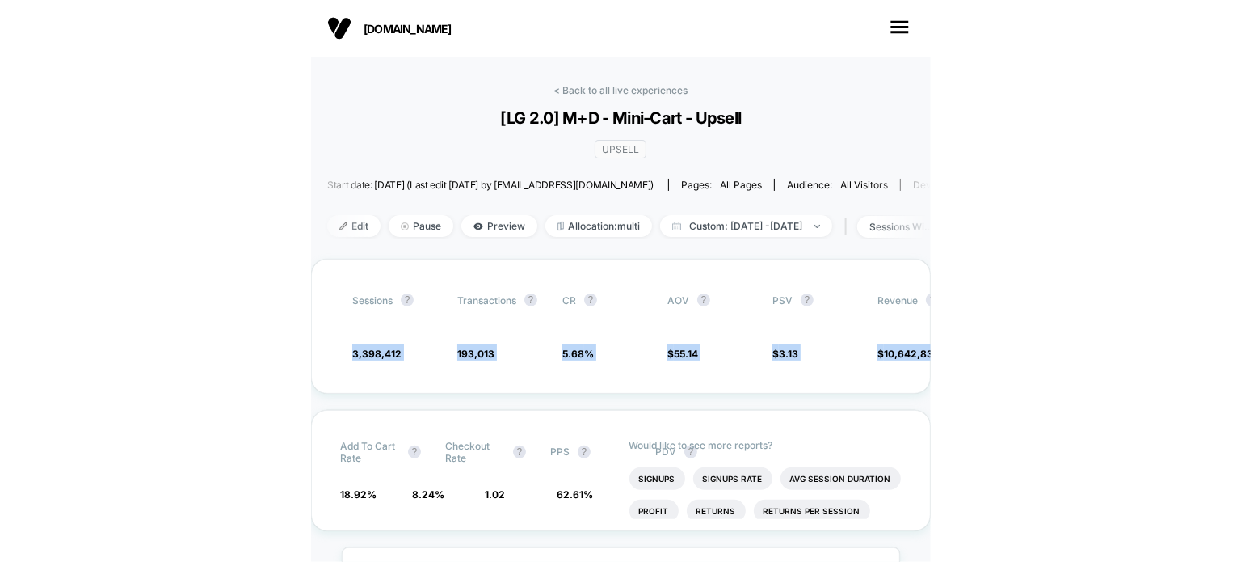
scroll to position [0, 0]
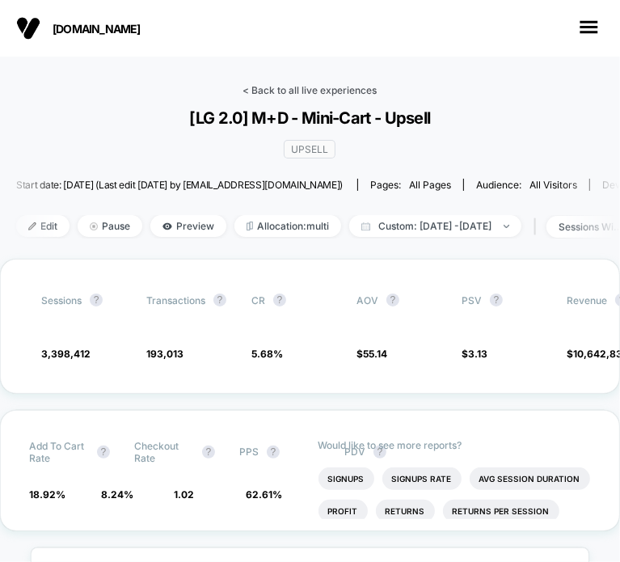
click at [276, 89] on link "< Back to all live experiences" at bounding box center [310, 90] width 134 height 12
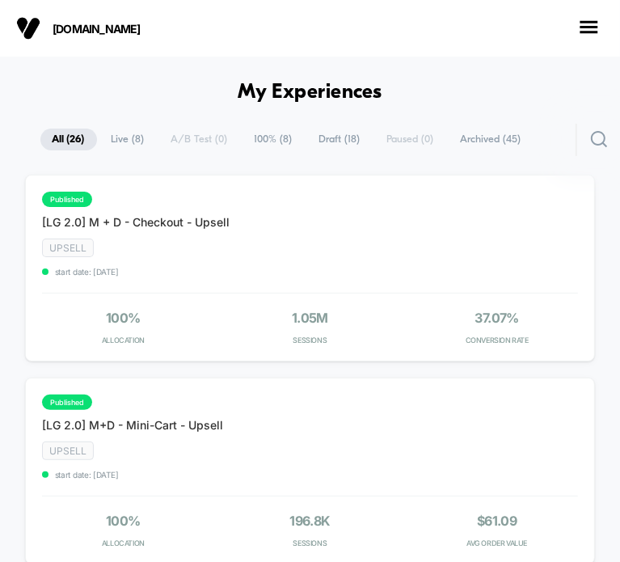
click at [74, 141] on span "All ( 26 )" at bounding box center [68, 139] width 57 height 22
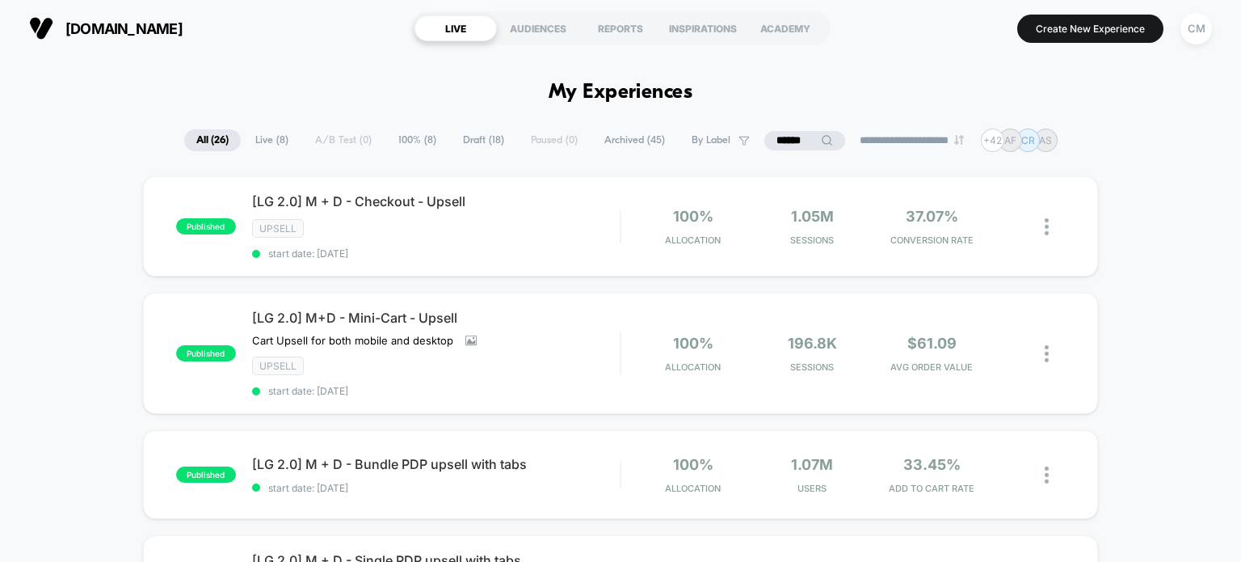
click at [457, 34] on div "LIVE" at bounding box center [456, 28] width 82 height 26
click at [188, 145] on span "All ( 26 )" at bounding box center [212, 140] width 57 height 22
click at [444, 24] on div "LIVE" at bounding box center [456, 28] width 82 height 26
click at [171, 32] on span "[DOMAIN_NAME]" at bounding box center [123, 28] width 117 height 17
click at [388, 238] on div "[LG 2.0] M + D - Checkout - Upsell Click to edit experience details Click to ed…" at bounding box center [436, 226] width 369 height 66
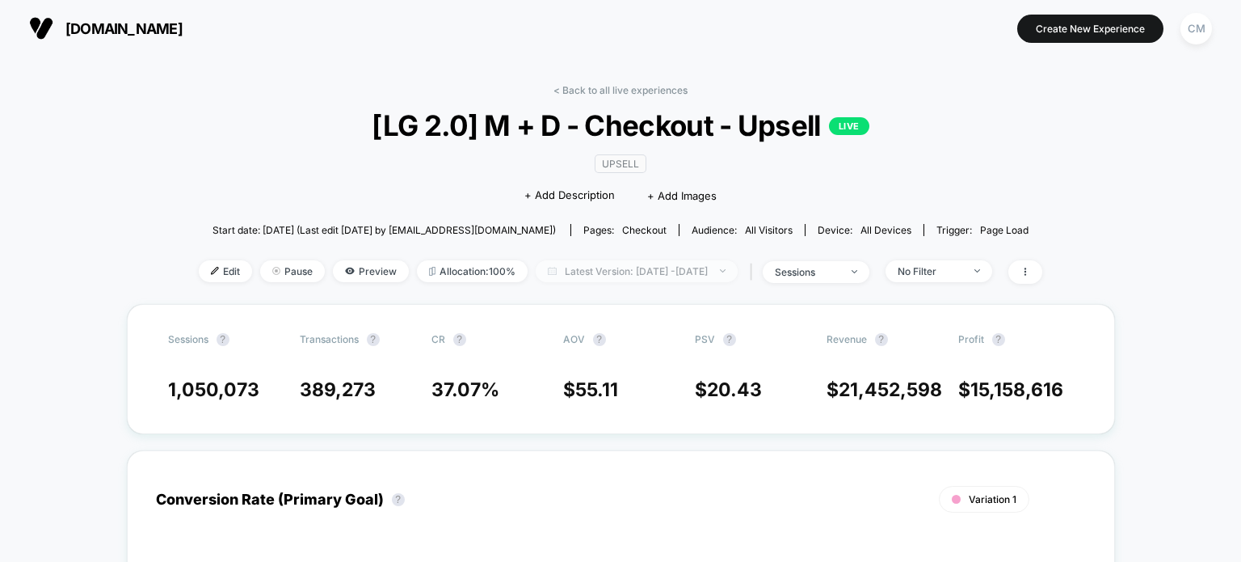
click at [536, 270] on span "Latest Version: Aug 25, 2025 - Oct 2, 2025" at bounding box center [637, 271] width 202 height 22
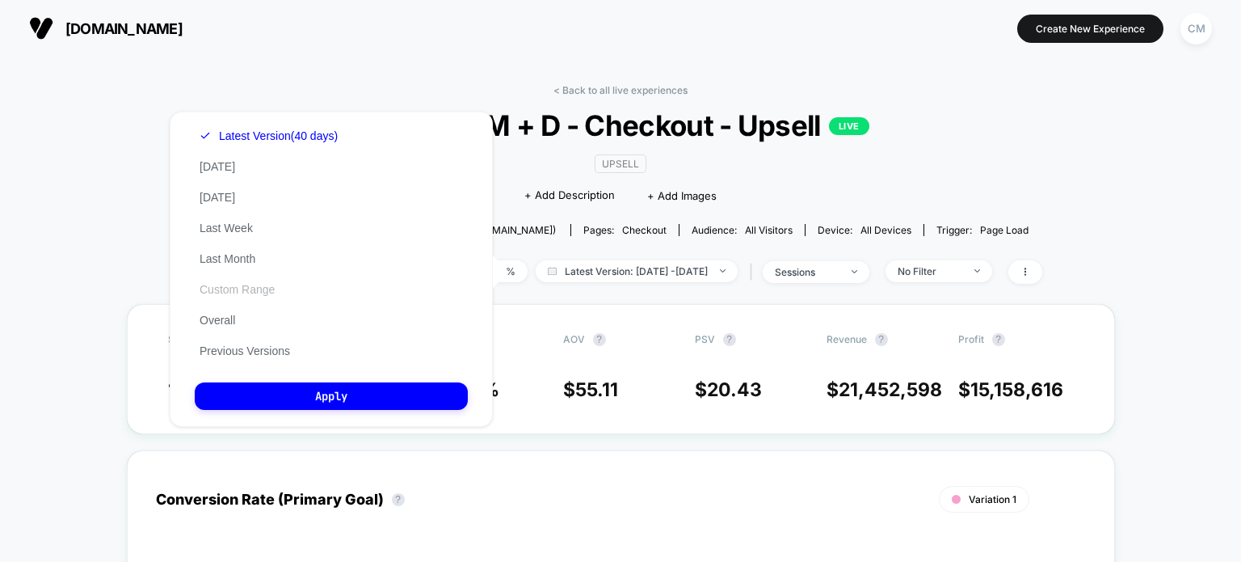
click at [239, 287] on button "Custom Range" at bounding box center [237, 289] width 85 height 15
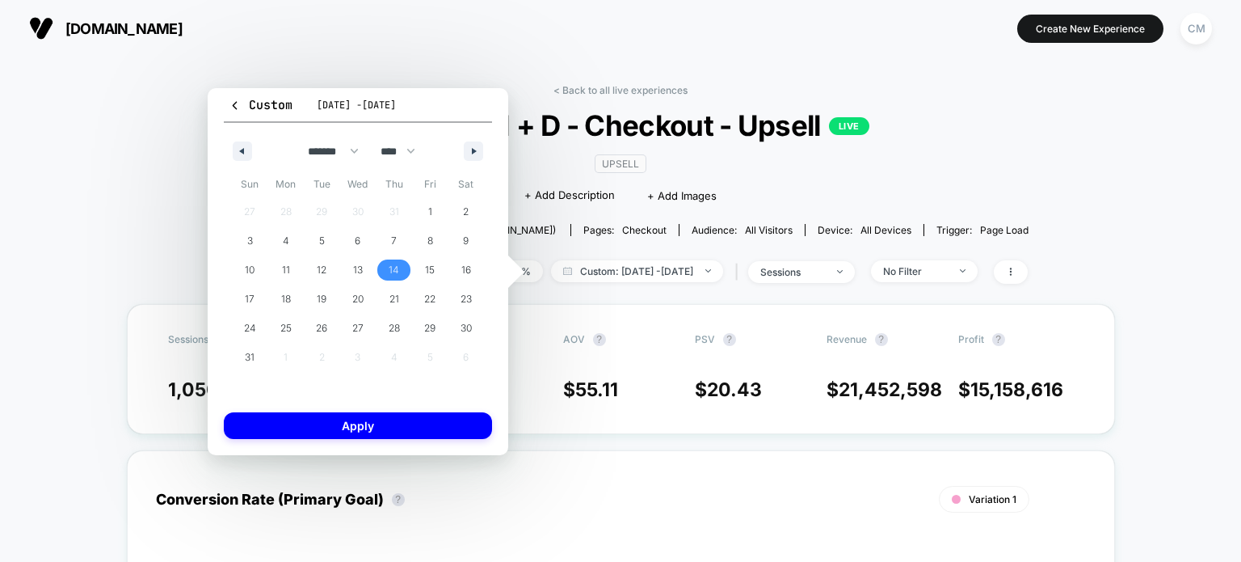
click at [398, 271] on span "14" at bounding box center [394, 269] width 11 height 29
click at [476, 152] on icon "button" at bounding box center [476, 151] width 8 height 6
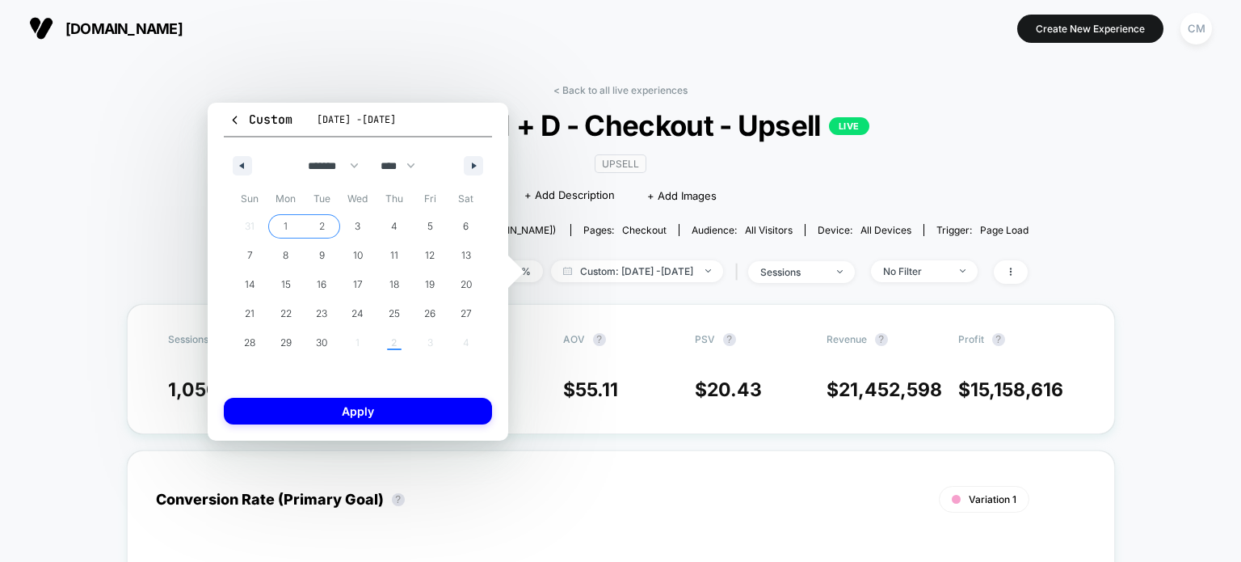
click at [314, 224] on span "2" at bounding box center [322, 226] width 36 height 21
select select "*"
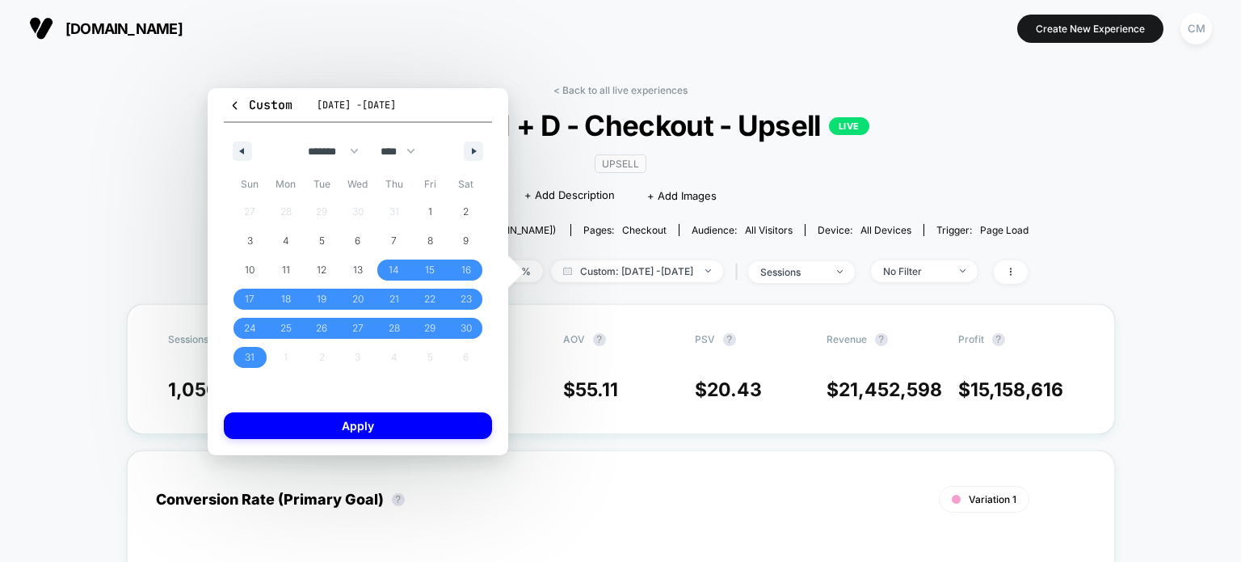
click at [307, 411] on div "Custom Aug 25, 2025 - Oct 2, 2025 ******* ******** ***** ***** *** **** **** **…" at bounding box center [358, 271] width 301 height 367
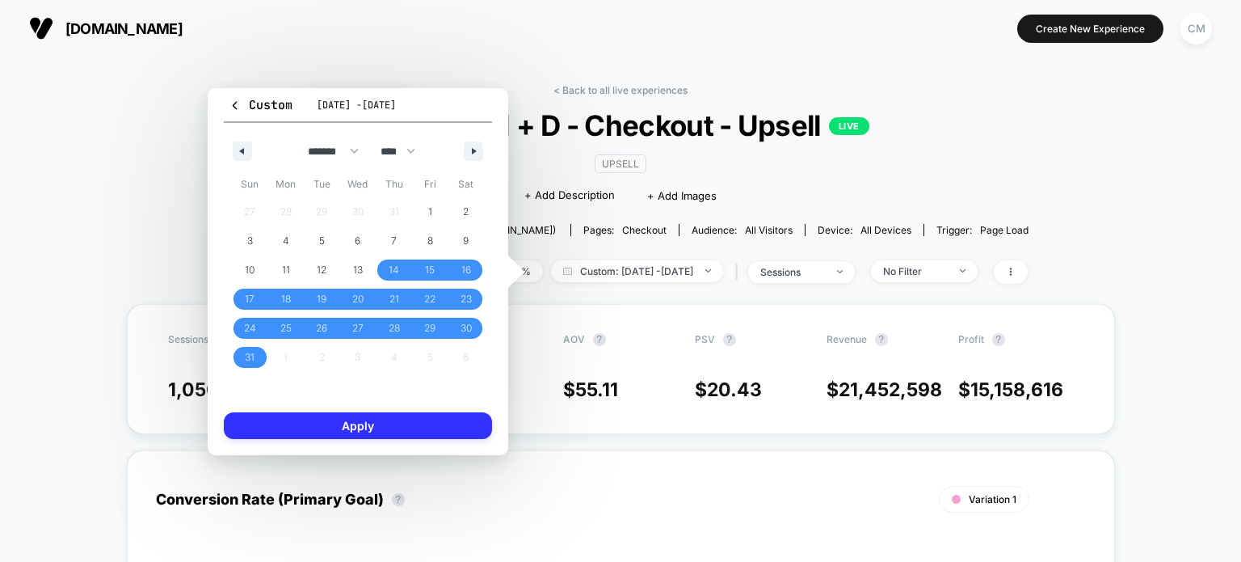
click at [301, 417] on button "Apply" at bounding box center [358, 425] width 268 height 27
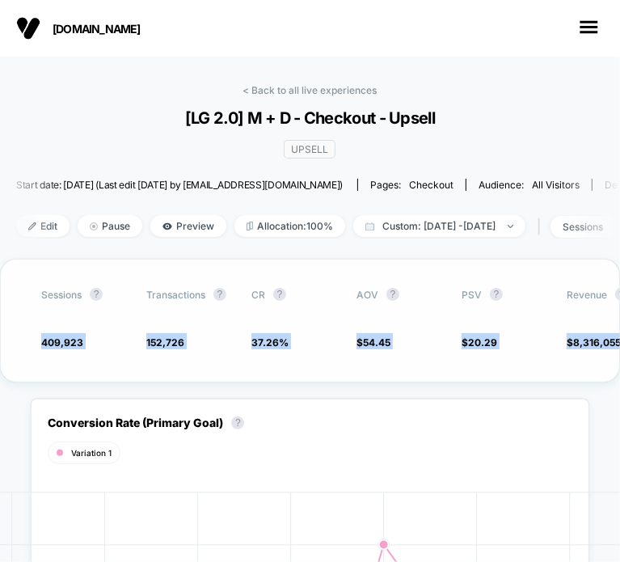
drag, startPoint x: 40, startPoint y: 336, endPoint x: 617, endPoint y: 363, distance: 577.6
click at [617, 363] on div "Sessions ? Transactions ? CR ? AOV ? PSV ? Revenue ? Profit ? 409,923 152,726 3…" at bounding box center [310, 321] width 620 height 124
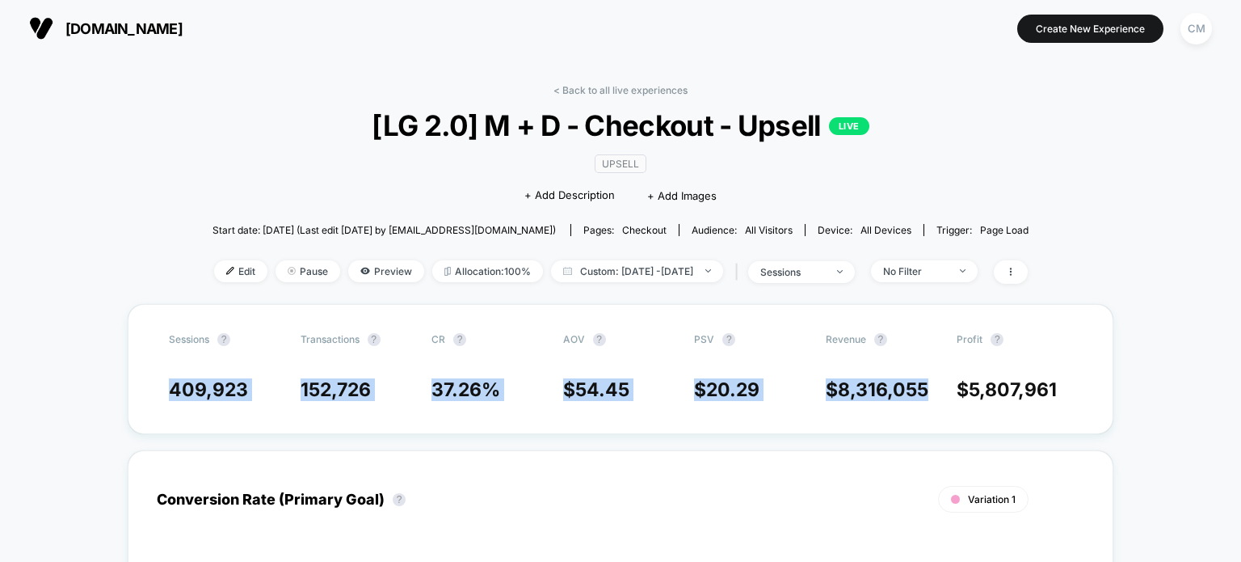
drag, startPoint x: 159, startPoint y: 391, endPoint x: 1085, endPoint y: 399, distance: 925.4
click at [1085, 399] on div "Sessions ? Transactions ? CR ? AOV ? PSV ? Revenue ? Profit ? 409,923 152,726 3…" at bounding box center [621, 369] width 986 height 130
click at [1060, 394] on span "$ 5,807,961" at bounding box center [1015, 389] width 116 height 23
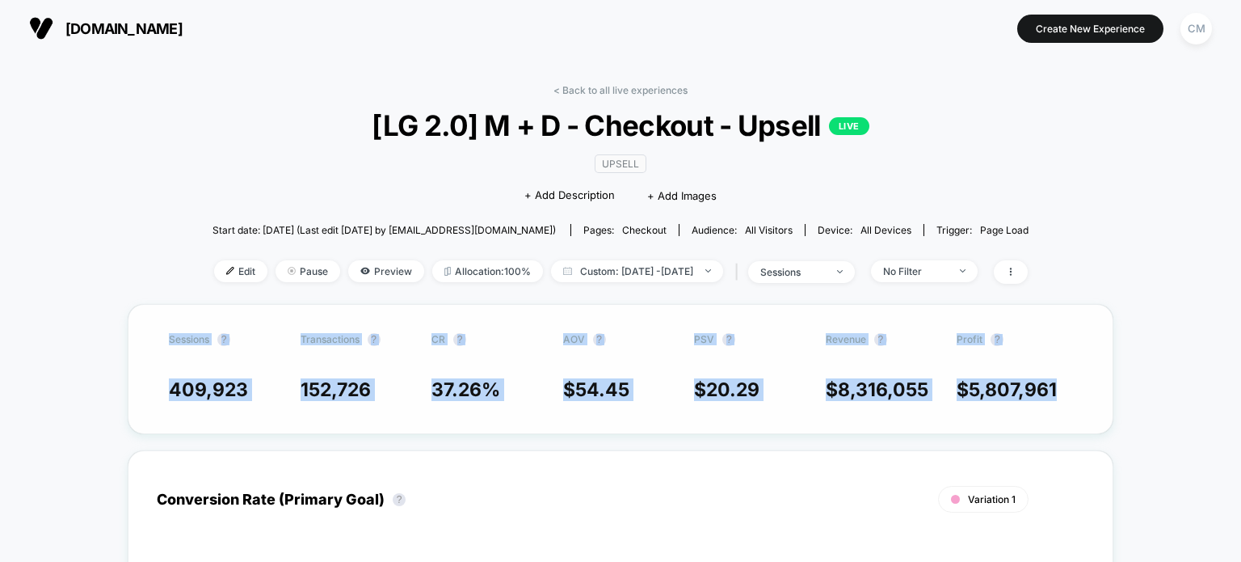
drag, startPoint x: 1061, startPoint y: 394, endPoint x: 149, endPoint y: 352, distance: 913.4
click at [149, 352] on div "Sessions ? Transactions ? CR ? AOV ? PSV ? Revenue ? Profit ? 409,923 152,726 3…" at bounding box center [621, 369] width 986 height 130
copy div "Sessions ? Transactions ? CR ? AOV ? PSV ? Revenue ? Profit ? 409,923 152,726 3…"
click at [855, 275] on span "sessions" at bounding box center [801, 272] width 107 height 22
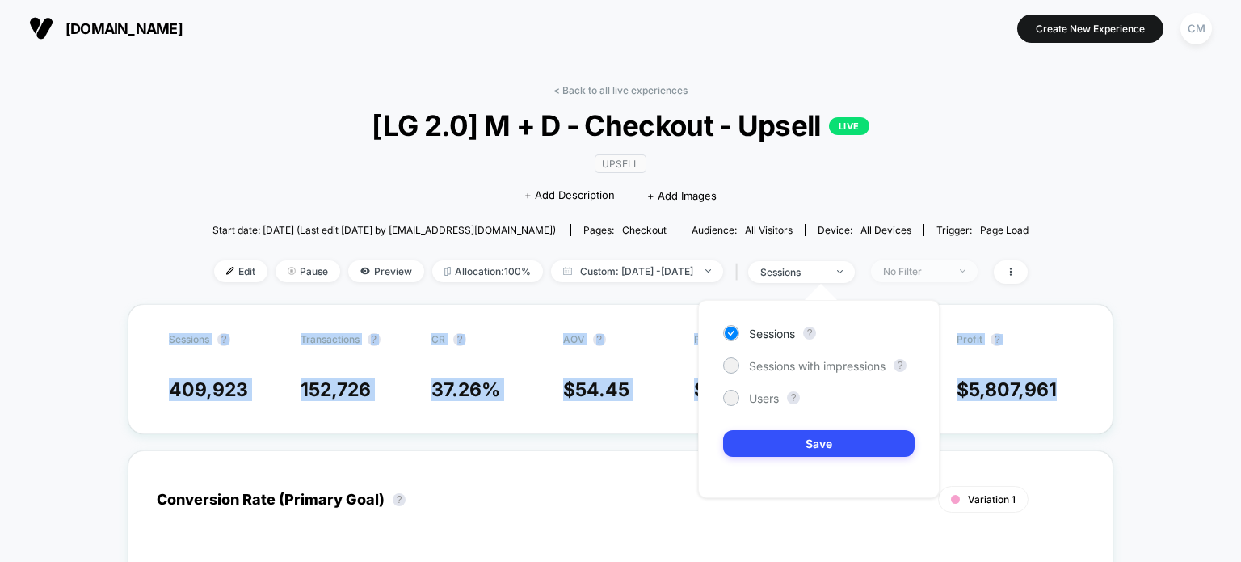
click at [966, 269] on img at bounding box center [963, 270] width 6 height 3
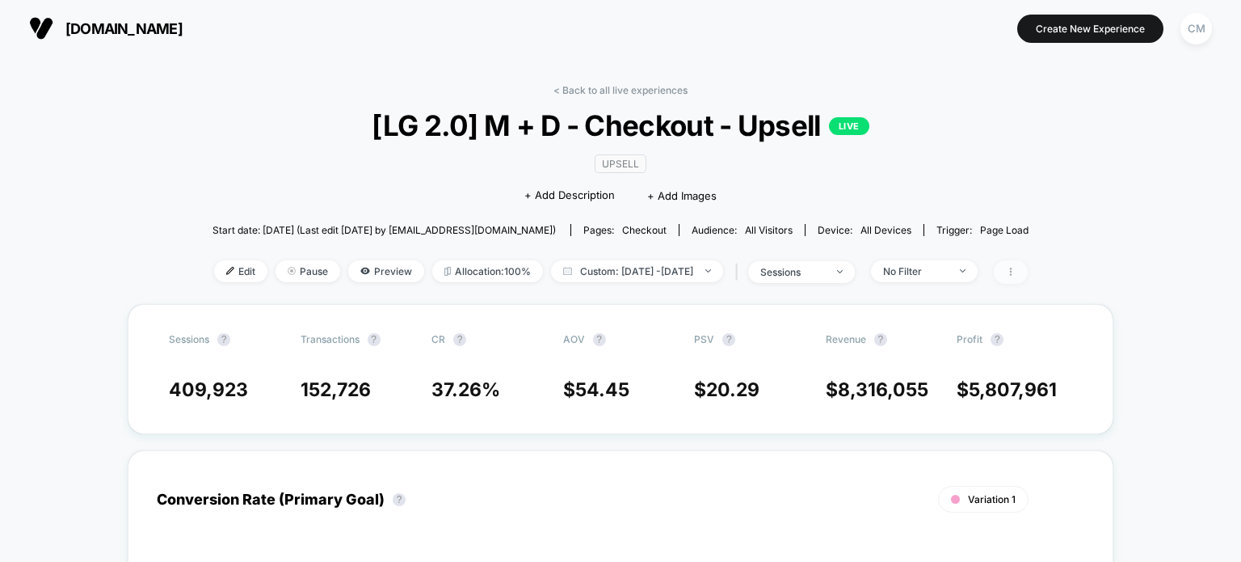
click at [1028, 272] on span at bounding box center [1011, 271] width 34 height 23
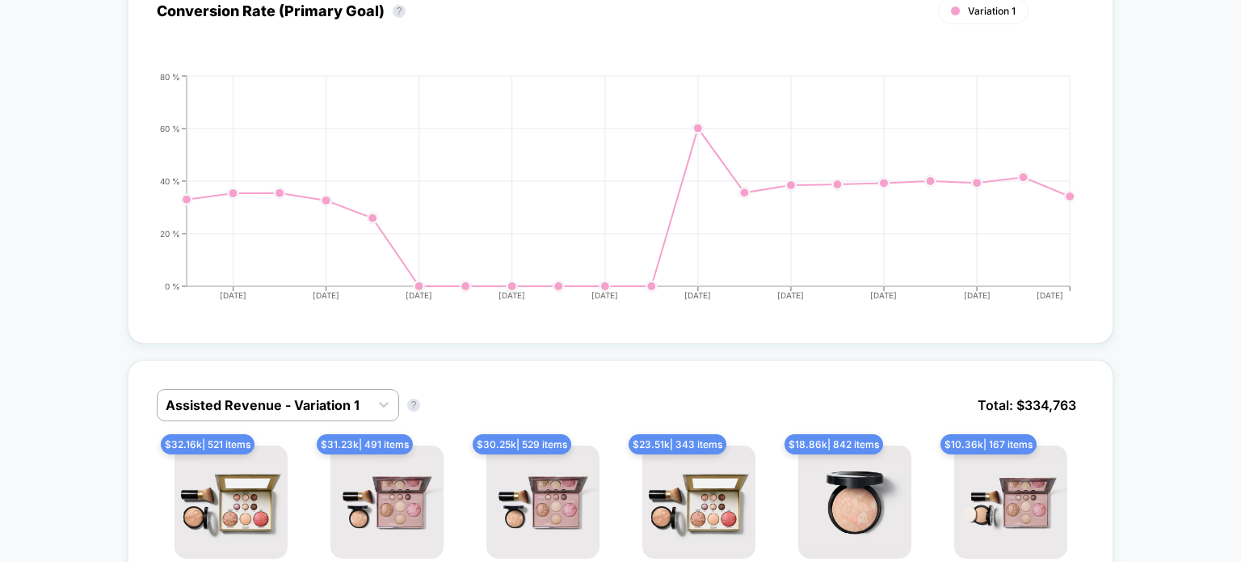
scroll to position [436, 0]
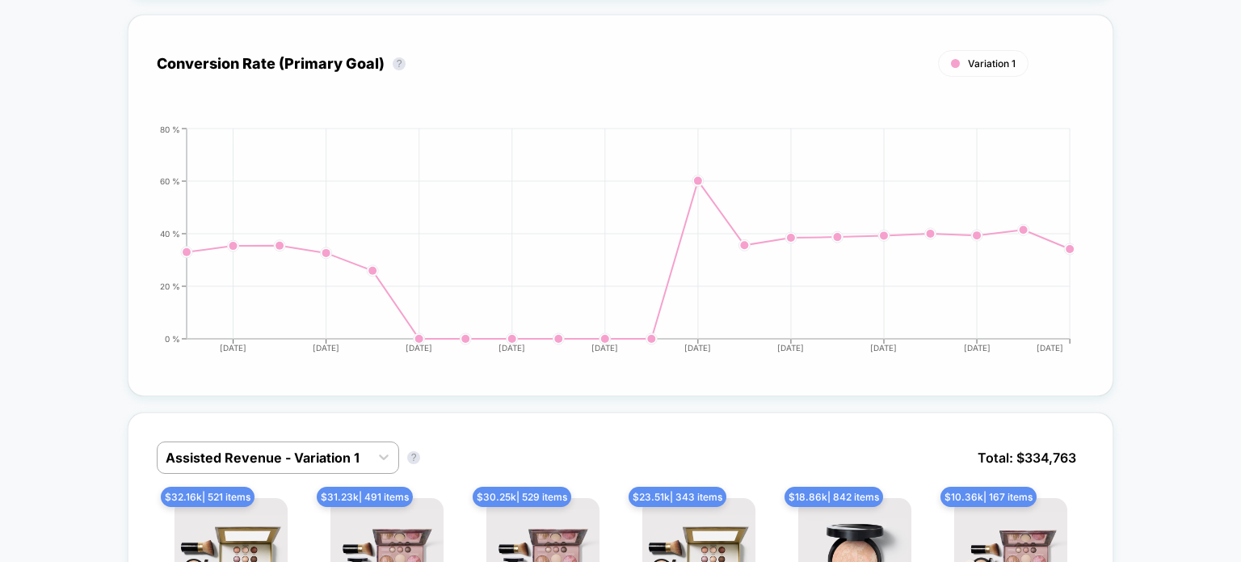
click at [339, 57] on div "Variation 1" at bounding box center [593, 63] width 872 height 27
click at [393, 62] on button "?" at bounding box center [399, 63] width 13 height 13
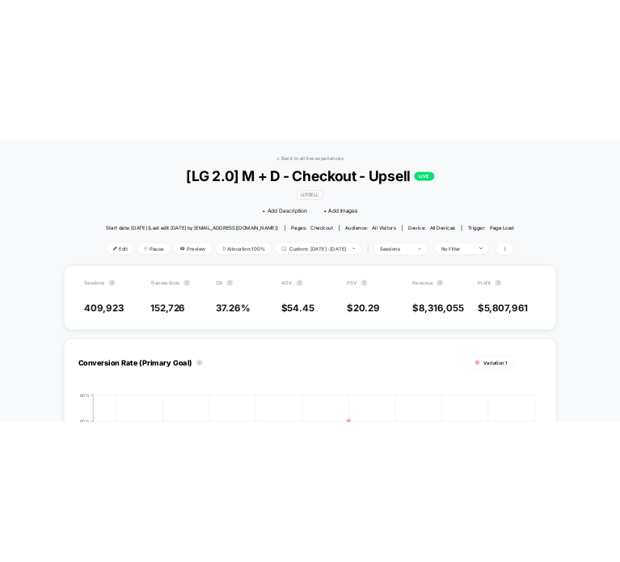
scroll to position [50, 0]
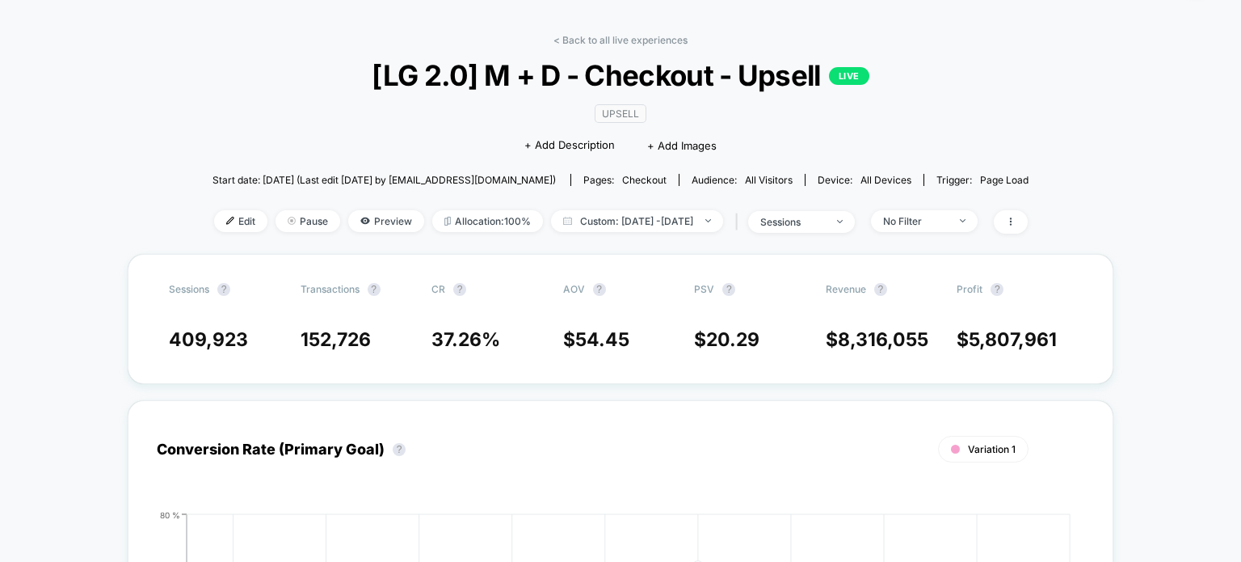
click at [709, 183] on div "Audience: All Visitors" at bounding box center [742, 180] width 101 height 12
drag, startPoint x: 1058, startPoint y: 342, endPoint x: 950, endPoint y: 339, distance: 107.5
click at [950, 339] on div "409,923 152,726 37.26 % $ 54.45 $ 20.29 $ 8,316,055 $ 5,807,961" at bounding box center [621, 339] width 904 height 23
copy span "$ 5,807,961"
click at [592, 218] on span "Custom: [DATE] - [DATE]" at bounding box center [637, 221] width 172 height 22
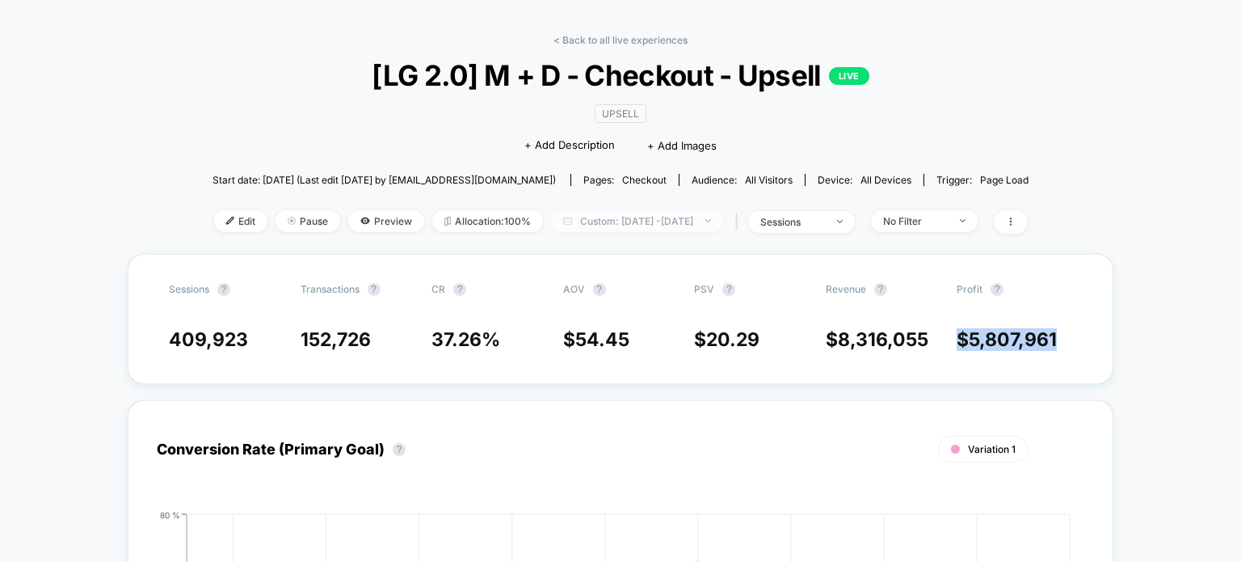
select select "*"
select select "****"
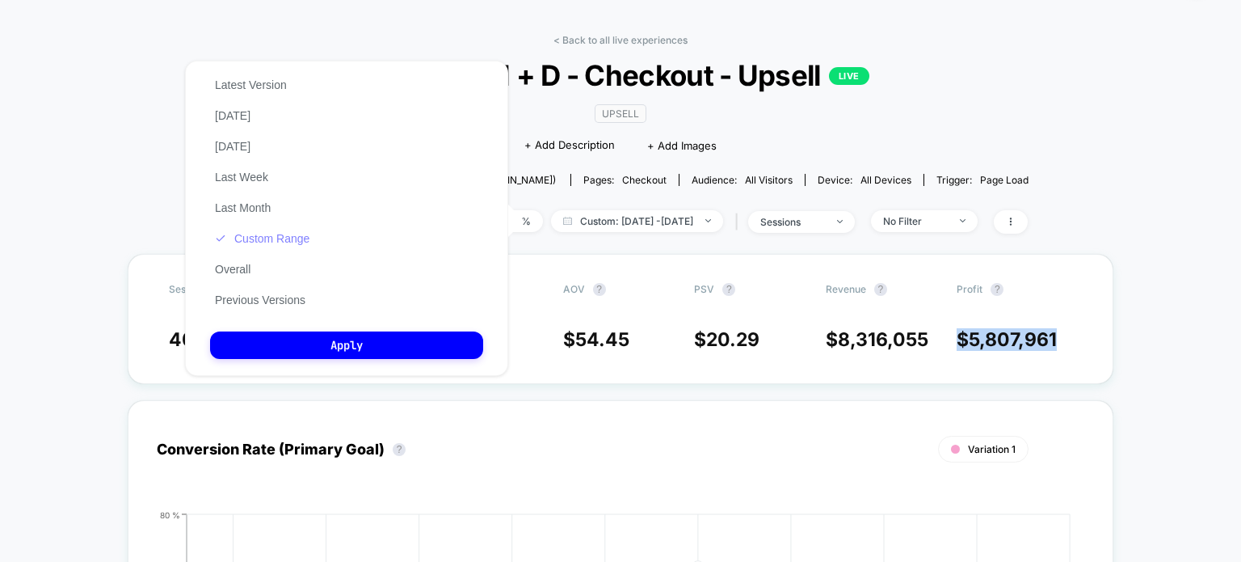
click at [286, 246] on button "Custom Range" at bounding box center [262, 238] width 104 height 15
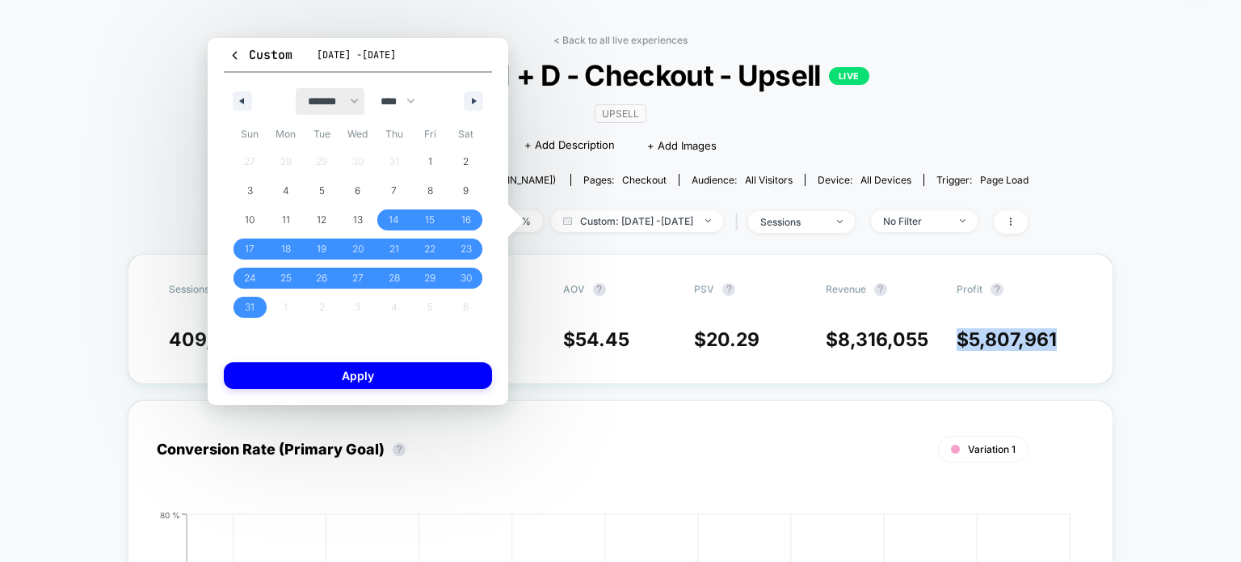
click at [362, 102] on select "******* ******** ***** ***** *** **** **** ****** ********* ******* ******** **…" at bounding box center [330, 101] width 69 height 27
click at [296, 88] on select "******* ******** ***** ***** *** **** **** ****** ********* ******* ******** **…" at bounding box center [330, 101] width 69 height 27
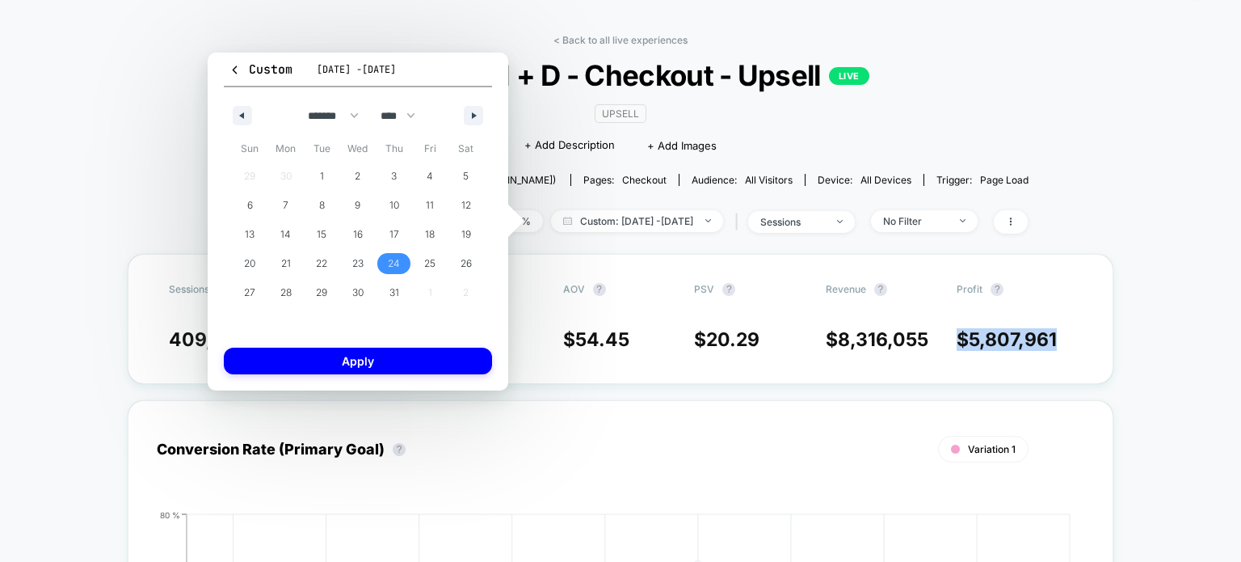
click at [400, 255] on span "24" at bounding box center [394, 263] width 36 height 21
click at [472, 120] on button "button" at bounding box center [473, 115] width 19 height 19
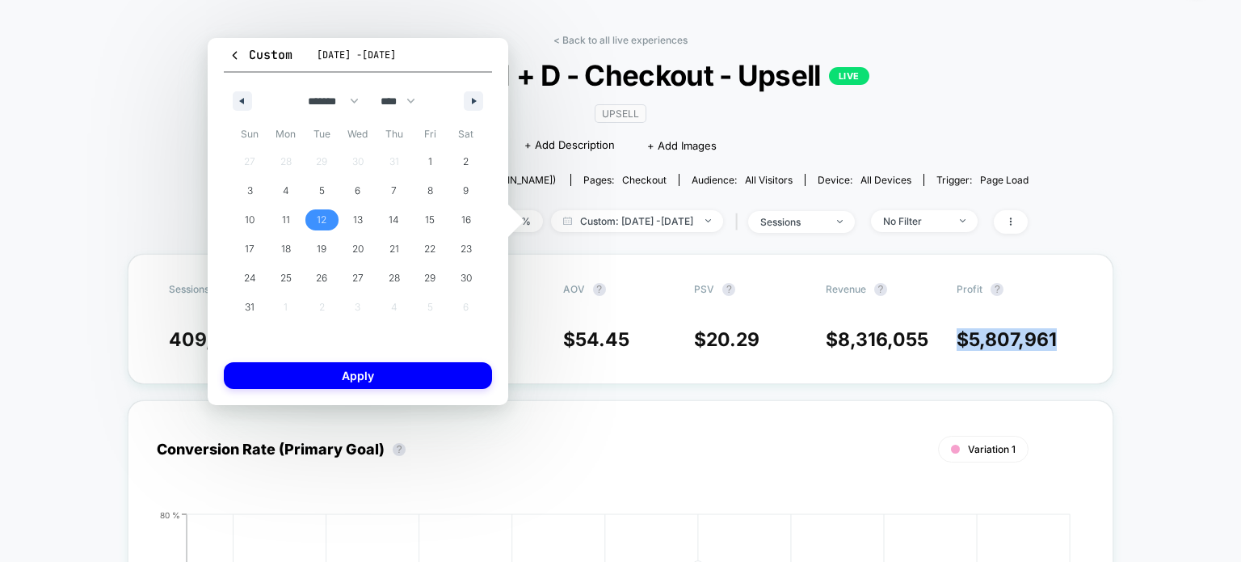
click at [333, 213] on span "12" at bounding box center [322, 219] width 36 height 21
select select "*"
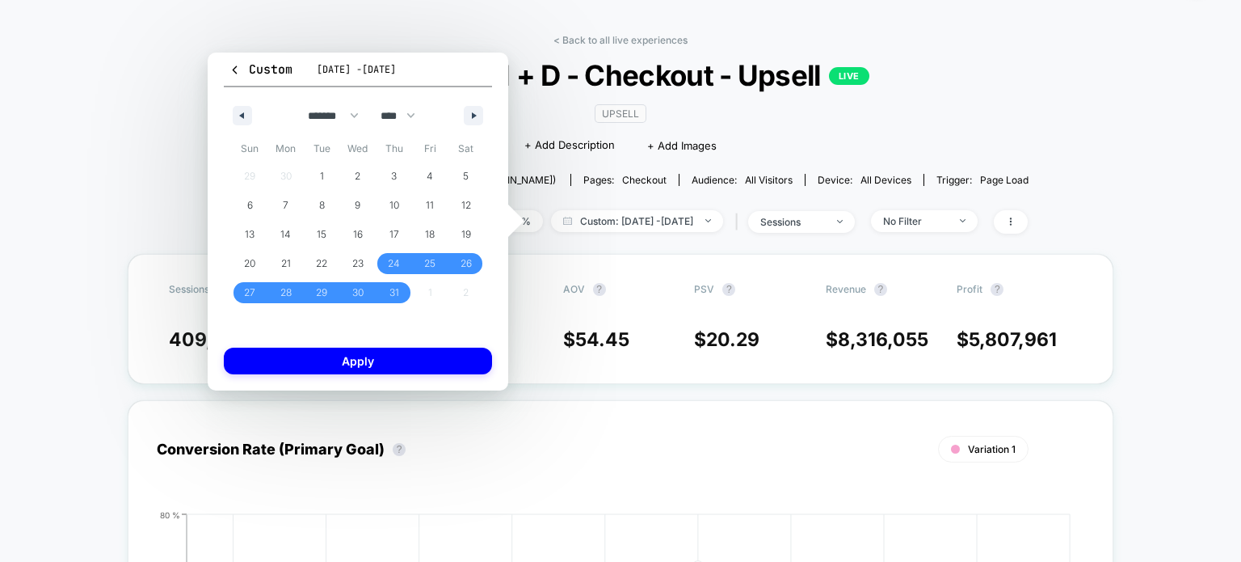
click at [352, 376] on div "Custom Aug 14, 2025 - Sep 2, 2025 ******* ******** ***** ***** *** **** **** **…" at bounding box center [358, 222] width 301 height 338
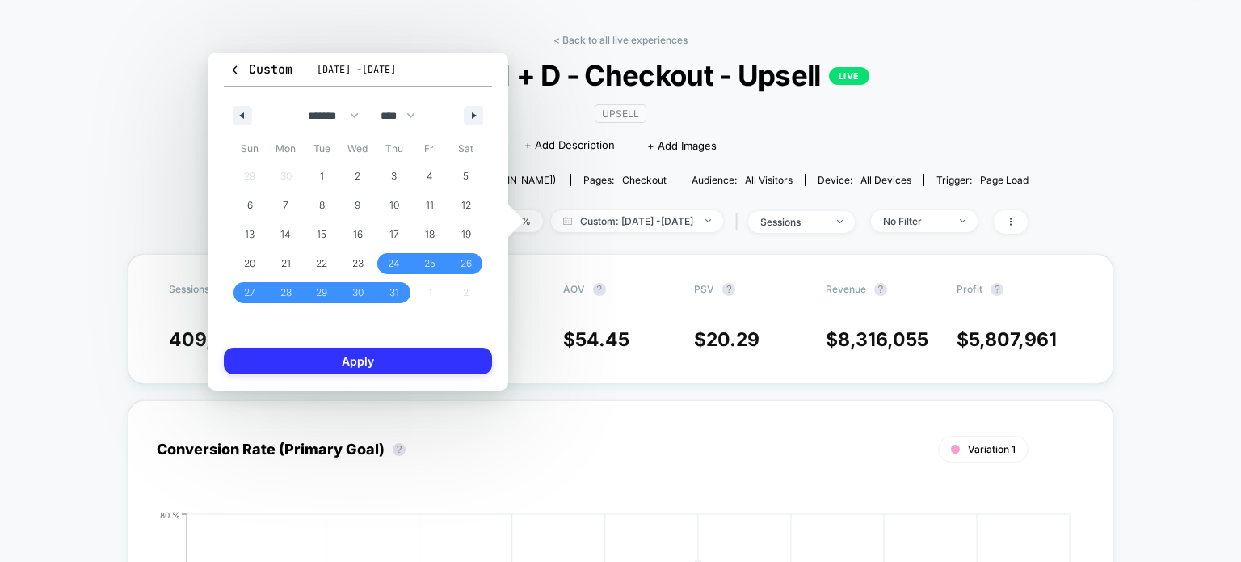
click at [348, 369] on button "Apply" at bounding box center [358, 361] width 268 height 27
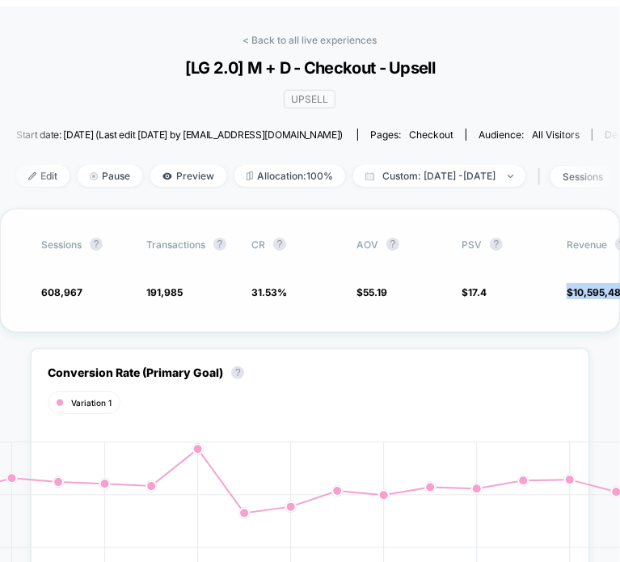
drag, startPoint x: 569, startPoint y: 293, endPoint x: 619, endPoint y: 295, distance: 50.1
click at [619, 295] on span "$ 10,595,482" at bounding box center [597, 292] width 61 height 12
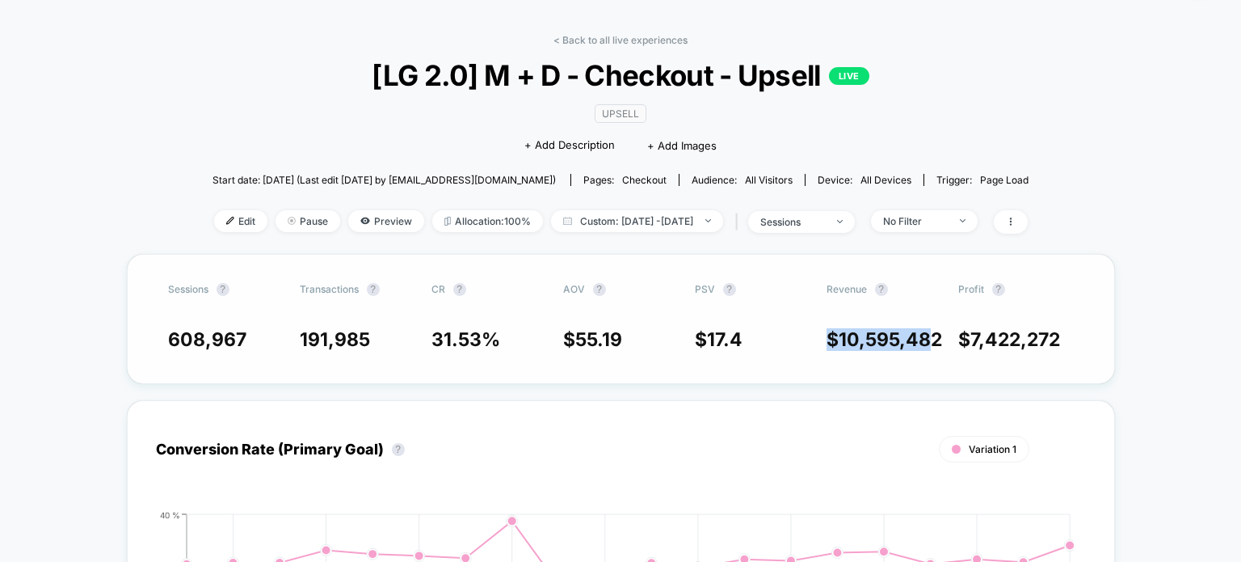
click at [935, 331] on span "10,595,482" at bounding box center [890, 339] width 103 height 23
drag, startPoint x: 940, startPoint y: 340, endPoint x: 805, endPoint y: 351, distance: 135.4
click at [805, 351] on div "Sessions ? Transactions ? CR ? AOV ? PSV ? Revenue ? Profit ? 608,967 191,985 3…" at bounding box center [621, 319] width 988 height 130
copy div "$ 10,595,482"
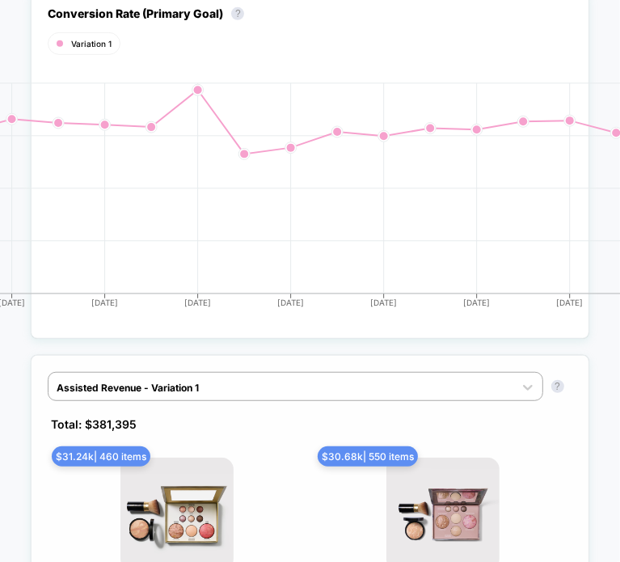
scroll to position [716, 0]
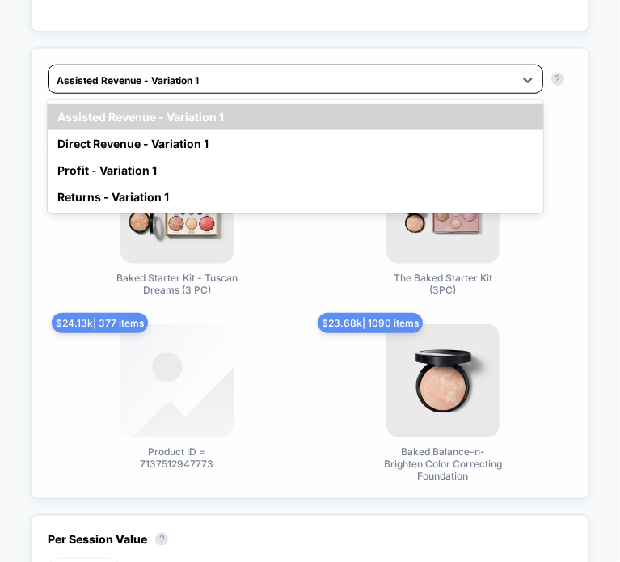
click at [173, 73] on div at bounding box center [281, 80] width 448 height 15
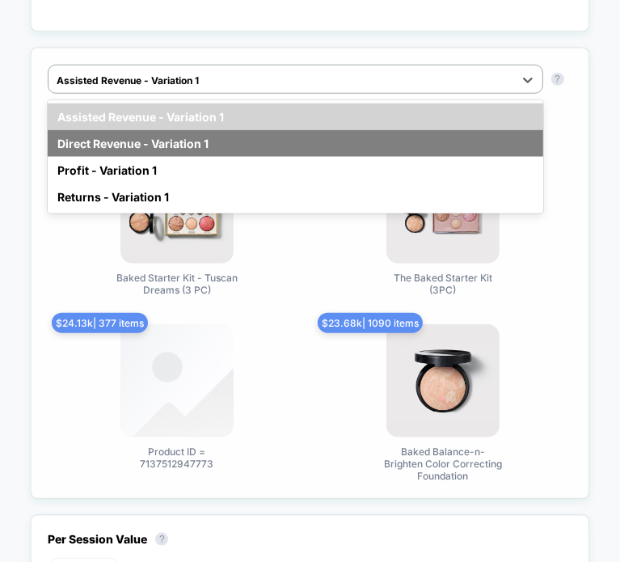
click at [142, 142] on div "Direct Revenue - Variation 1" at bounding box center [295, 143] width 495 height 27
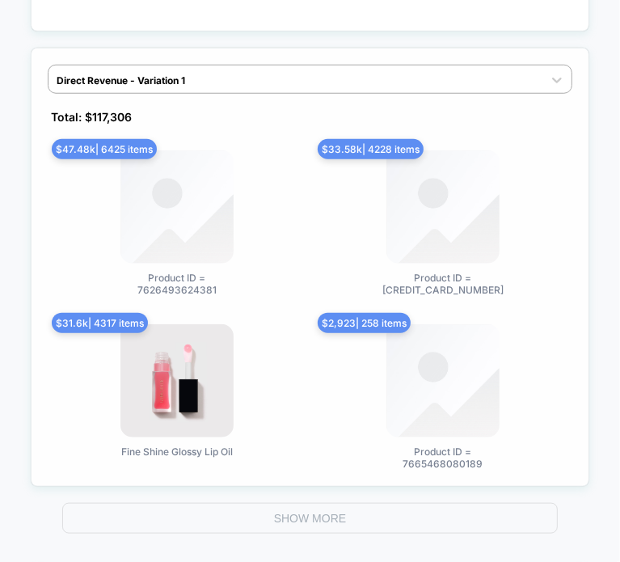
drag, startPoint x: 214, startPoint y: 288, endPoint x: 130, endPoint y: 289, distance: 84.1
click at [130, 289] on span "Product ID = 7626493624381" at bounding box center [176, 284] width 121 height 24
drag, startPoint x: 145, startPoint y: 288, endPoint x: 231, endPoint y: 295, distance: 86.8
click at [231, 295] on div "$ 47.48k | 6425 items Product ID = 7626493624381 $ 33.58k | 4228 items Product …" at bounding box center [310, 309] width 524 height 319
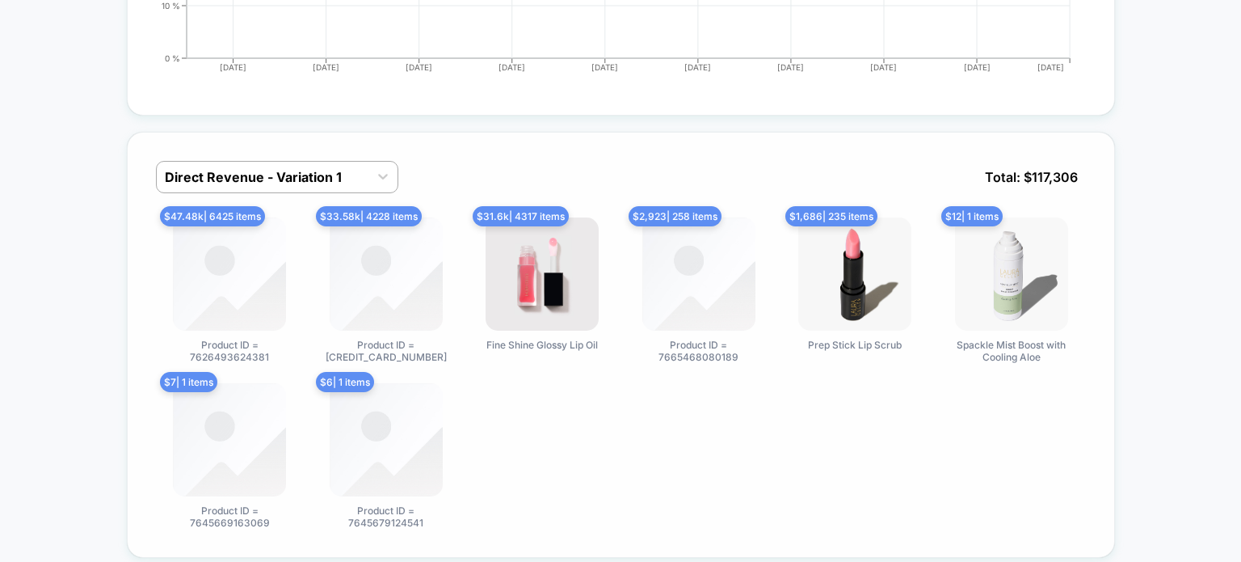
click at [204, 322] on img at bounding box center [229, 273] width 113 height 113
click at [242, 351] on span "Product ID = 7626493624381" at bounding box center [229, 351] width 121 height 24
drag, startPoint x: 272, startPoint y: 353, endPoint x: 196, endPoint y: 352, distance: 75.2
click at [196, 352] on span "Product ID = 7626493624381" at bounding box center [229, 351] width 121 height 24
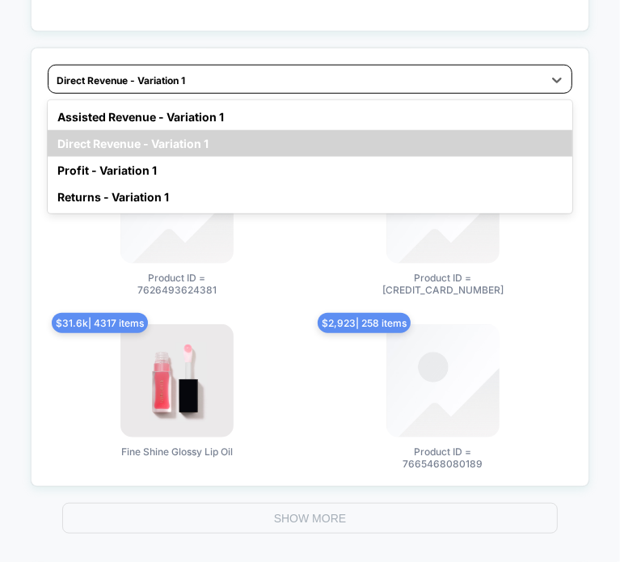
click at [162, 84] on div at bounding box center [295, 80] width 477 height 15
